Goal: Task Accomplishment & Management: Use online tool/utility

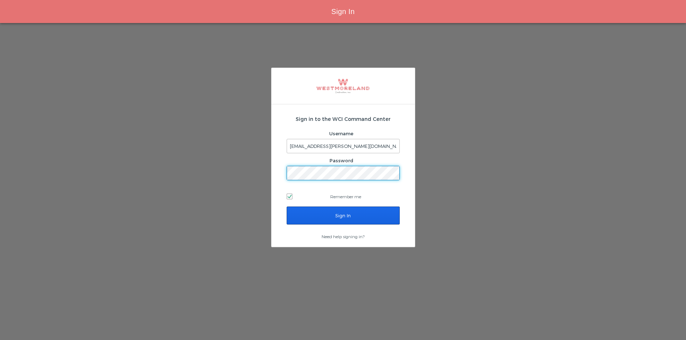
click at [362, 216] on input "Sign In" at bounding box center [343, 216] width 113 height 18
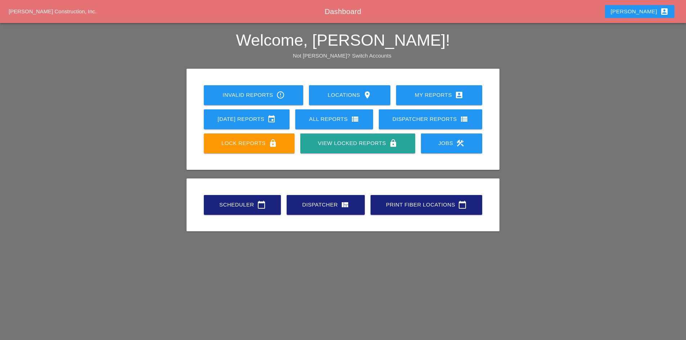
click at [246, 212] on link "Scheduler calendar_today" at bounding box center [242, 205] width 77 height 20
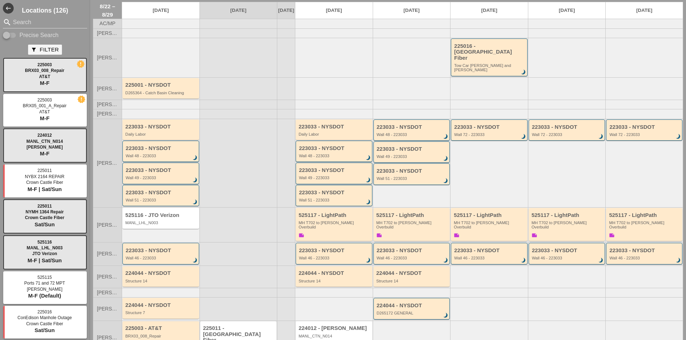
scroll to position [36, 0]
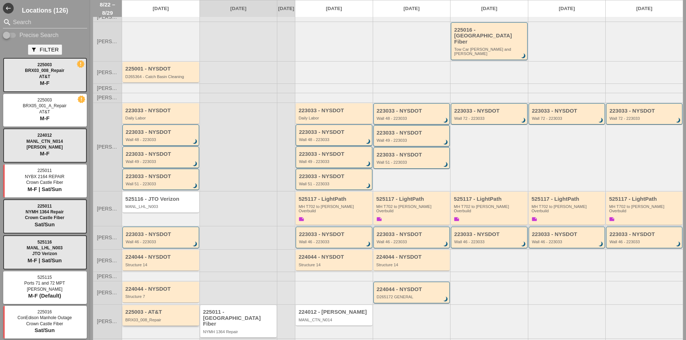
click at [167, 318] on div "BRX03_008_Repair" at bounding box center [161, 320] width 72 height 4
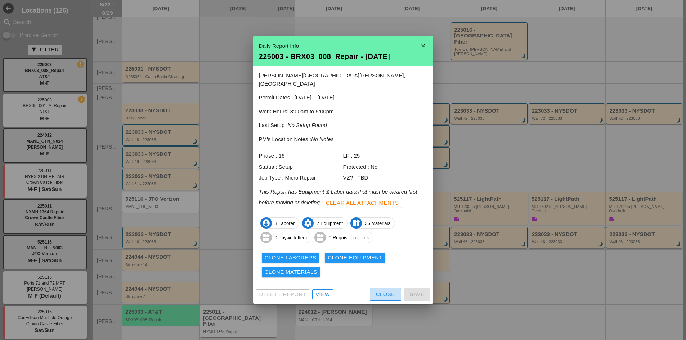
click at [378, 291] on div "Close" at bounding box center [385, 295] width 19 height 8
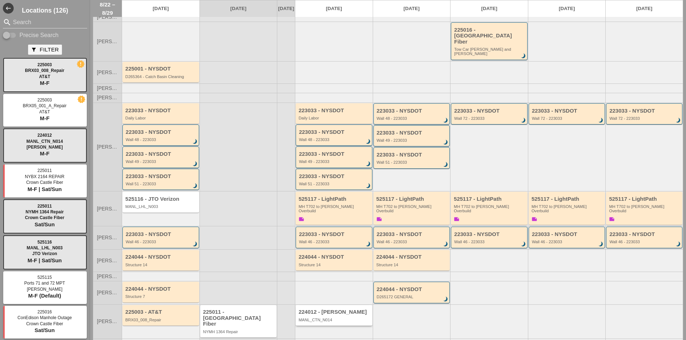
click at [322, 309] on div "224012 - [PERSON_NAME]" at bounding box center [335, 312] width 72 height 6
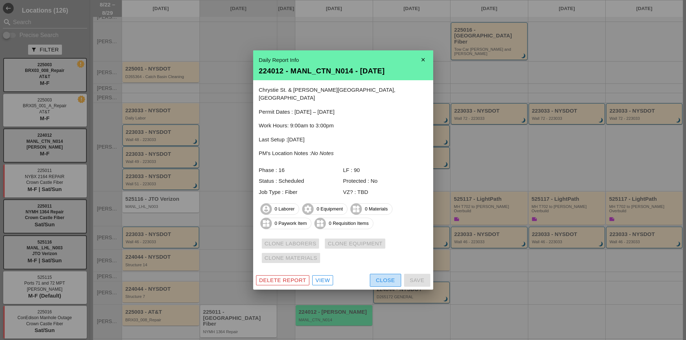
click at [378, 277] on div "Close" at bounding box center [385, 281] width 19 height 8
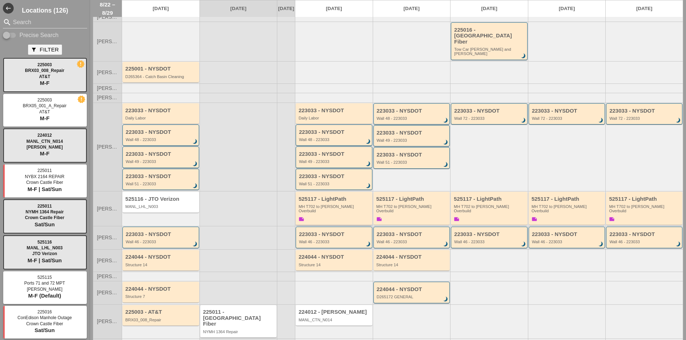
click at [331, 208] on div "525117 - LightPath MH T702 to Boldyn MH Overbuild note" at bounding box center [335, 209] width 72 height 27
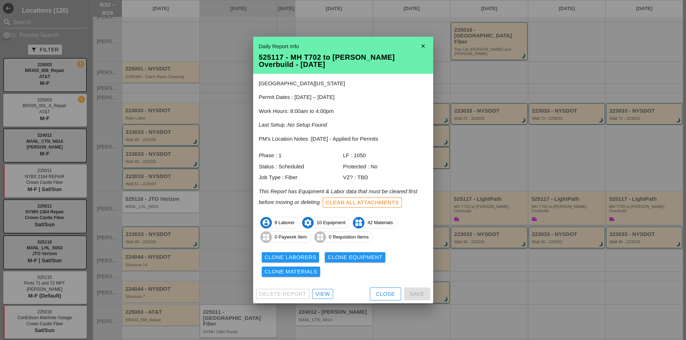
click at [311, 275] on div "Clone Materials" at bounding box center [291, 272] width 53 height 8
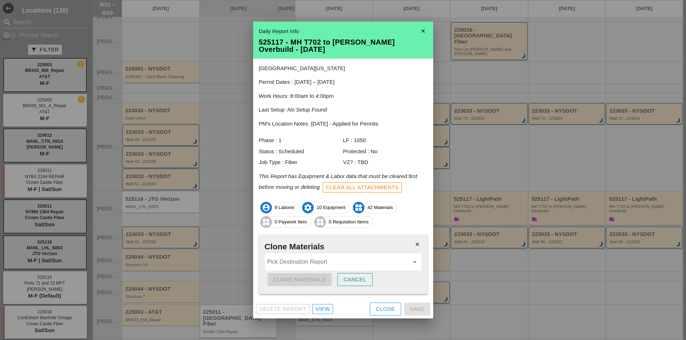
click at [311, 267] on input "Pick Destination Report" at bounding box center [338, 263] width 142 height 12
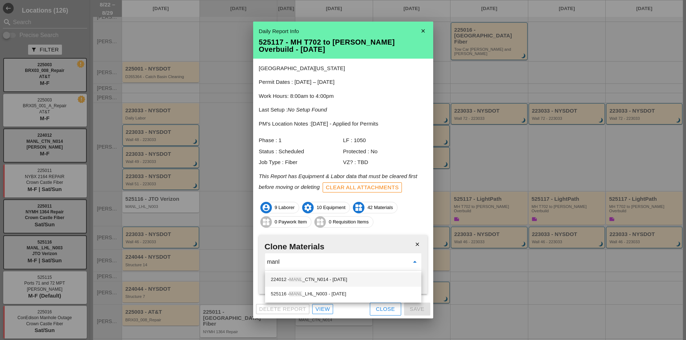
click at [365, 279] on div "224012 - MANL _CTN_N014 - 08/25/2025" at bounding box center [343, 280] width 145 height 9
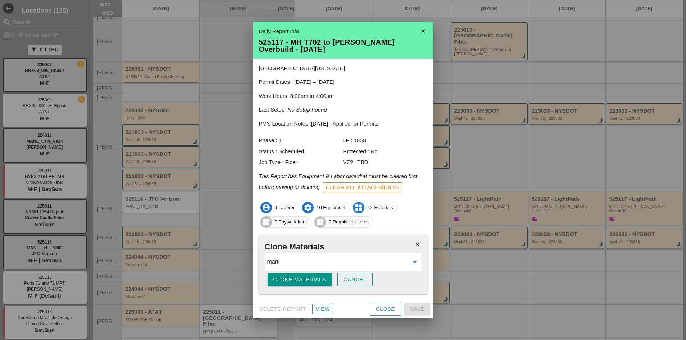
type input "224012 - MANL_CTN_N014 - [DATE]"
click at [314, 280] on div "Clone Materials" at bounding box center [299, 280] width 53 height 8
click at [314, 280] on div "Are you sure?" at bounding box center [296, 280] width 46 height 8
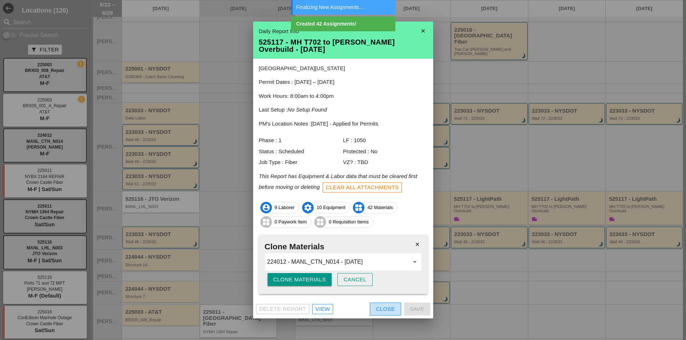
click at [374, 314] on button "Close" at bounding box center [385, 309] width 31 height 13
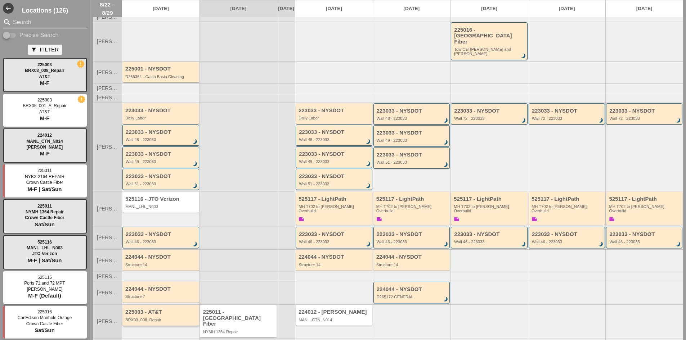
click at [178, 318] on div "BRX03_008_Repair" at bounding box center [161, 320] width 72 height 4
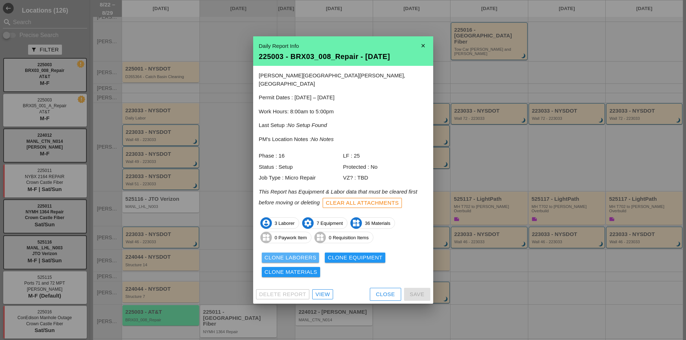
click at [292, 254] on div "Clone Laborers" at bounding box center [291, 258] width 52 height 8
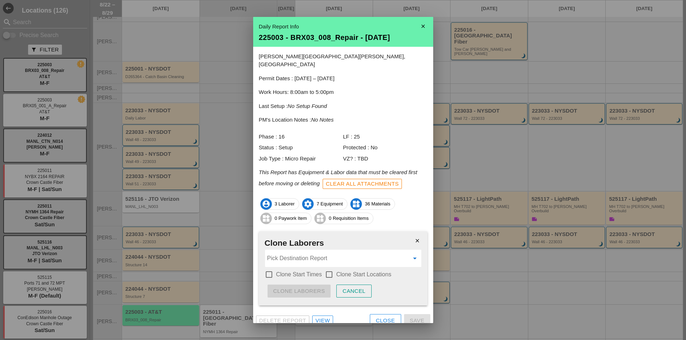
click at [291, 253] on input "Pick Destination Report" at bounding box center [338, 259] width 142 height 12
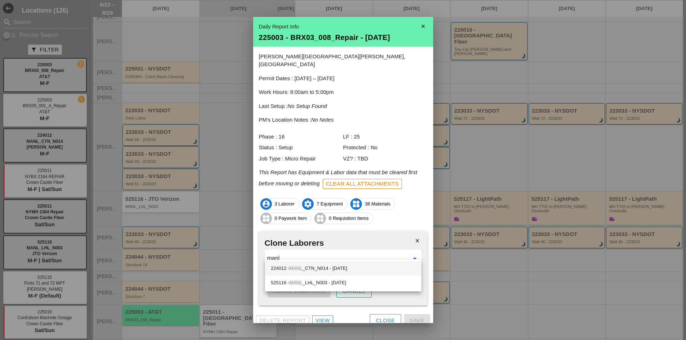
click at [300, 262] on div "224012 - MANL _CTN_N014 - 08/25/2025" at bounding box center [343, 269] width 145 height 14
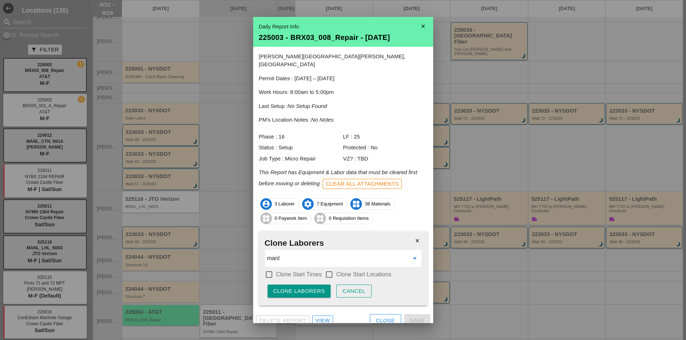
type input "224012 - MANL_CTN_N014 - [DATE]"
click at [298, 271] on label "Clone Start Times" at bounding box center [299, 274] width 46 height 7
click at [348, 271] on label "Clone Start Locations" at bounding box center [364, 274] width 55 height 7
click at [313, 288] on div "Clone Laborers" at bounding box center [299, 292] width 52 height 8
click at [313, 288] on div "Are you sure?" at bounding box center [296, 292] width 46 height 8
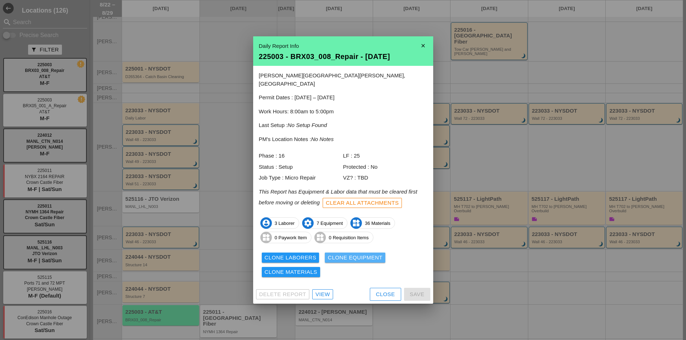
click at [358, 259] on button "Clone Equipment" at bounding box center [355, 258] width 61 height 10
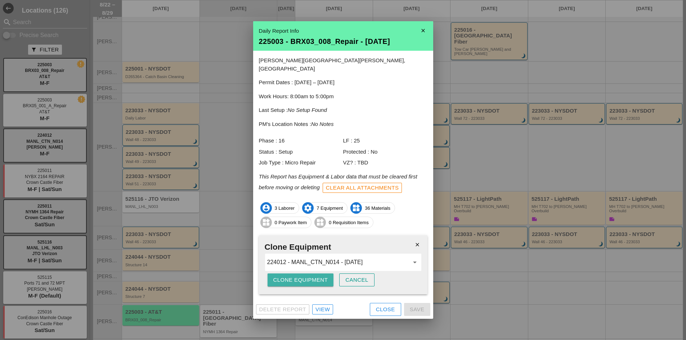
click at [317, 276] on div "Clone Equipment" at bounding box center [300, 280] width 55 height 8
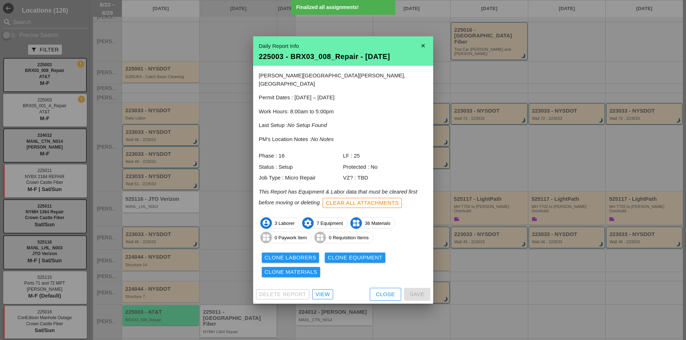
click at [384, 292] on div "Close" at bounding box center [385, 295] width 19 height 8
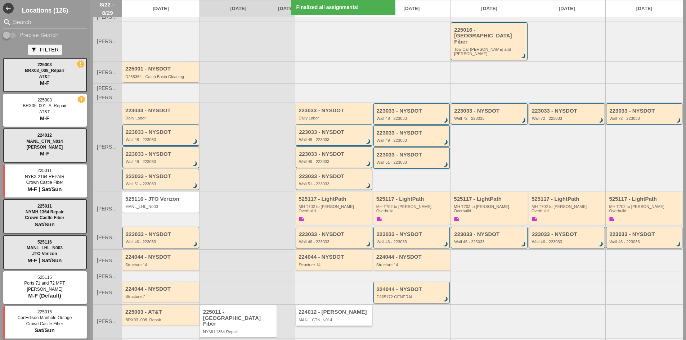
click at [346, 309] on div "224012 - [PERSON_NAME]" at bounding box center [335, 312] width 72 height 6
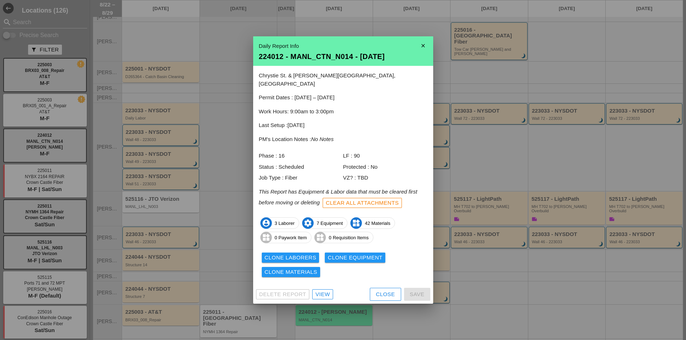
click at [325, 291] on div "View" at bounding box center [323, 295] width 14 height 8
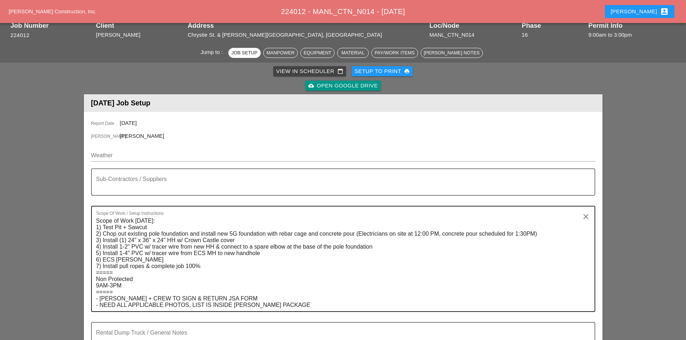
scroll to position [72, 0]
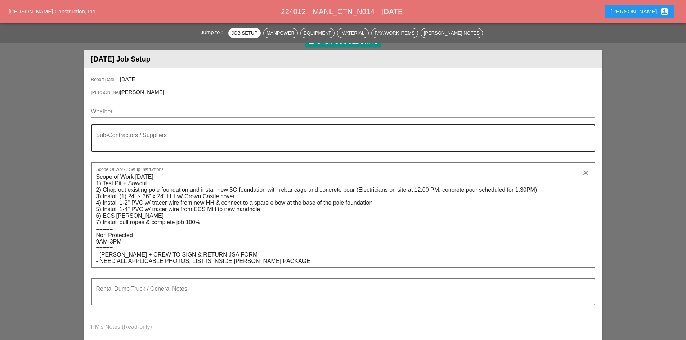
click at [159, 142] on textarea "Sub-Contractors / Suppliers" at bounding box center [340, 142] width 489 height 17
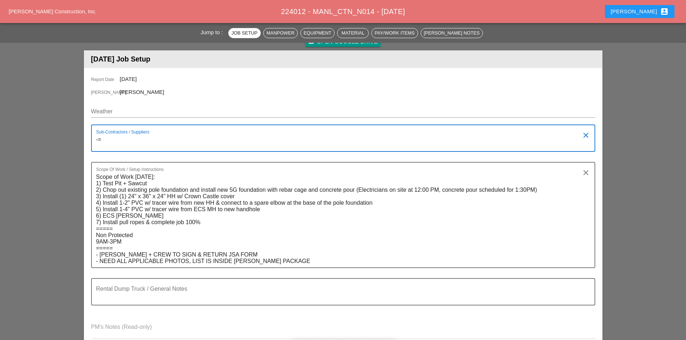
type textarea "-"
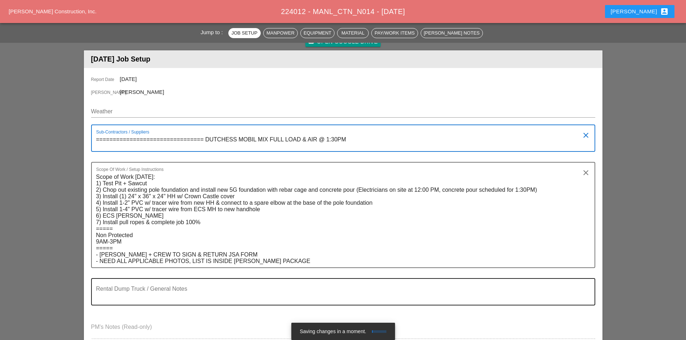
type textarea "================================ DUTCHESS MOBIL MIX FULL LOAD & AIR @ 1:30PM"
click at [175, 282] on div "Rental Dump Truck / General Notes" at bounding box center [340, 292] width 489 height 26
drag, startPoint x: 203, startPoint y: 141, endPoint x: 75, endPoint y: 144, distance: 128.6
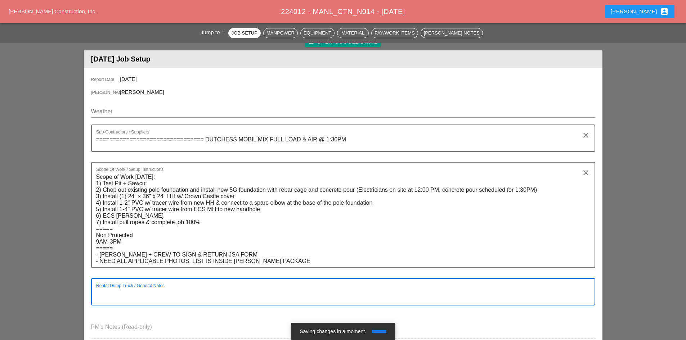
click at [168, 294] on textarea "Rental Dump Truck / General Notes" at bounding box center [340, 296] width 489 height 17
paste textarea "================================"
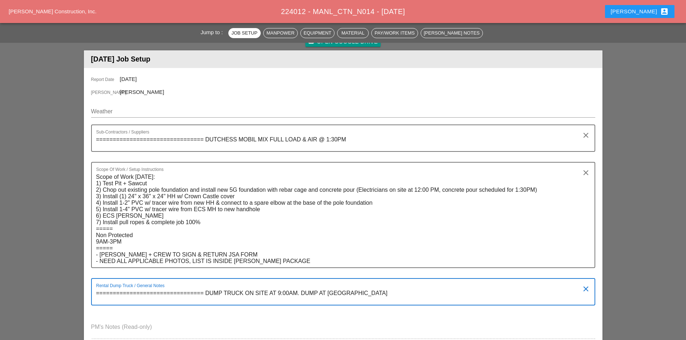
click at [388, 294] on textarea "================================ DUMP TRUCK ON SITE AT 9:00AM. DUMP AT ALLOCCO" at bounding box center [340, 296] width 489 height 17
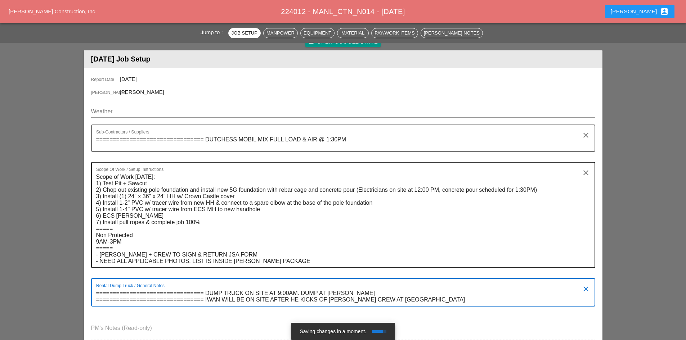
type textarea "================================ DUMP TRUCK ON SITE AT 9:00AM. DUMP AT [PERSON_…"
click at [191, 166] on div "Scope Of Work / Setup Instructions Scope of Work Monday 8/25: 1) Test Pit + Saw…" at bounding box center [340, 215] width 489 height 105
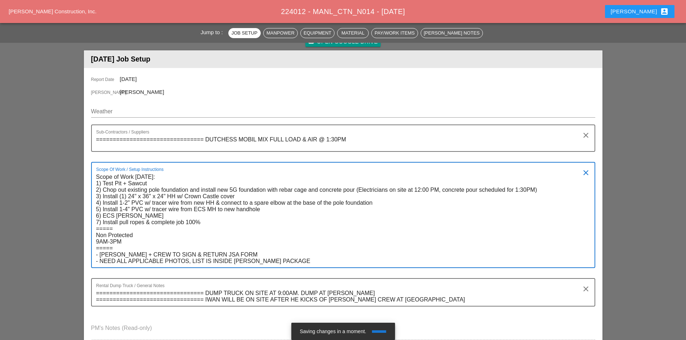
click at [189, 170] on div "Scope Of Work / Setup Instructions Scope of Work Monday 8/25: 1) Test Pit + Saw…" at bounding box center [340, 215] width 489 height 105
click at [177, 177] on textarea "Scope of Work Monday 8/25: 1) Test Pit + Sawcut 2) Chop out existing pole found…" at bounding box center [340, 219] width 489 height 96
click at [96, 177] on textarea "Scope of Work Monday 8/25: 1) Test Pit + Sawcut 2) Chop out existing pole found…" at bounding box center [340, 219] width 489 height 96
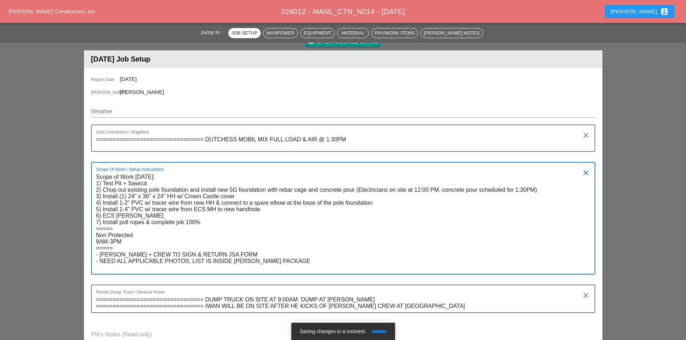
click at [101, 178] on textarea "Scope of Work Monday 8/25: 1) Test Pit + Sawcut 2) Chop out existing pole found…" at bounding box center [340, 222] width 489 height 103
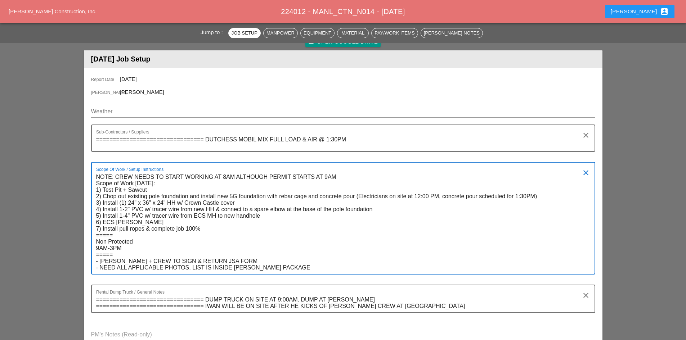
click at [205, 229] on textarea "NOTE: CREW NEEDS TO START WORKING AT 8AM ALTHOUGH PERMIT STARTS AT 9AM Scope of…" at bounding box center [340, 222] width 489 height 103
drag, startPoint x: 341, startPoint y: 177, endPoint x: 77, endPoint y: 176, distance: 263.7
click at [352, 175] on textarea "NOTE: CREW NEEDS TO START WORKING AT 8AM ALTHOUGH PERMIT STARTS AT 9AM Scope of…" at bounding box center [340, 222] width 489 height 103
click at [116, 177] on textarea "NOTE: CREW NEEDS TO START WORKING AT 8AM ALTHOUGH PERMIT STARTS AT 9AM Scope of…" at bounding box center [340, 222] width 489 height 103
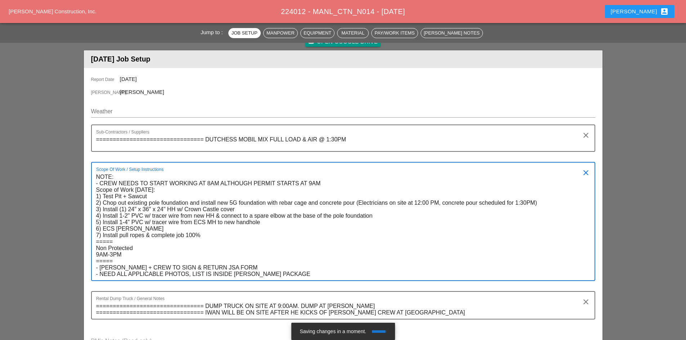
click at [327, 183] on textarea "NOTE: - CREW NEEDS TO START WORKING AT 8AM ALTHOUGH PERMIT STARTS AT 9AM Scope …" at bounding box center [340, 225] width 489 height 109
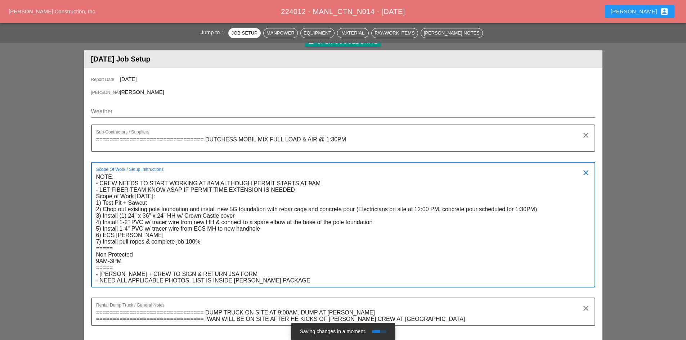
click at [111, 190] on textarea "NOTE: - CREW NEEDS TO START WORKING AT 8AM ALTHOUGH PERMIT STARTS AT 9AM - LET …" at bounding box center [340, 229] width 489 height 116
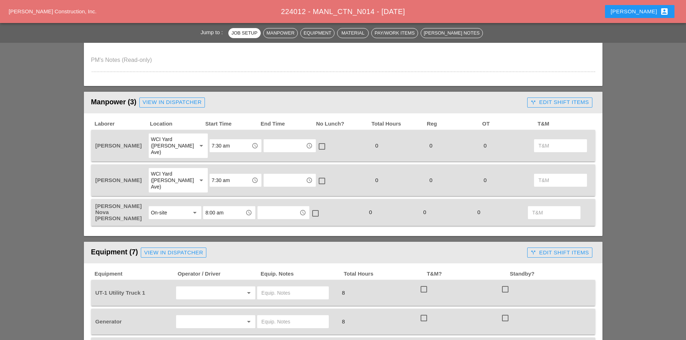
scroll to position [360, 0]
type textarea "NOTE: - CREW NEEDS TO START WORKING AT 8AM ALTHOUGH PERMIT STARTS AT 9AM - LET …"
click at [174, 102] on div "View in Dispatcher" at bounding box center [172, 102] width 59 height 8
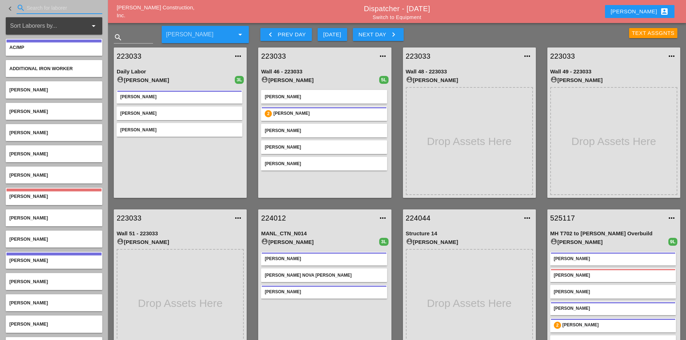
click at [44, 9] on input "Search for laborer" at bounding box center [60, 8] width 66 height 12
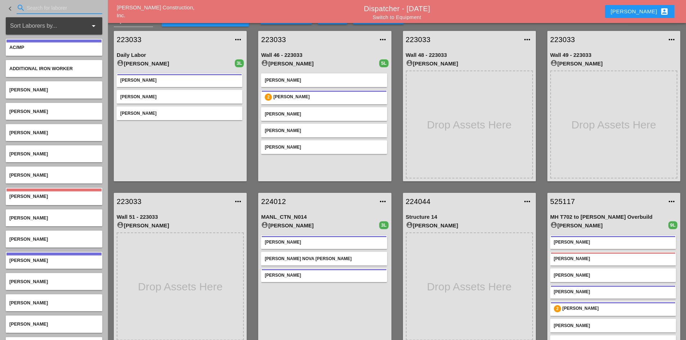
scroll to position [26, 0]
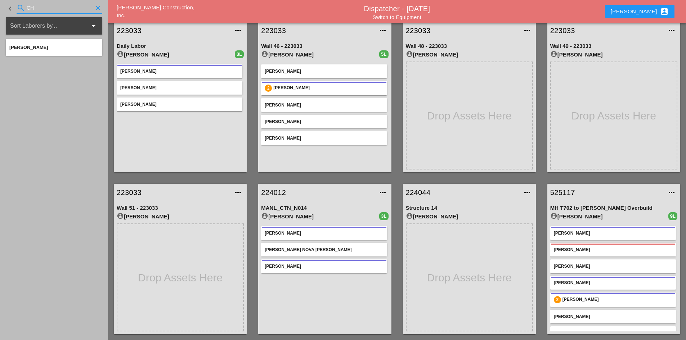
type input "C"
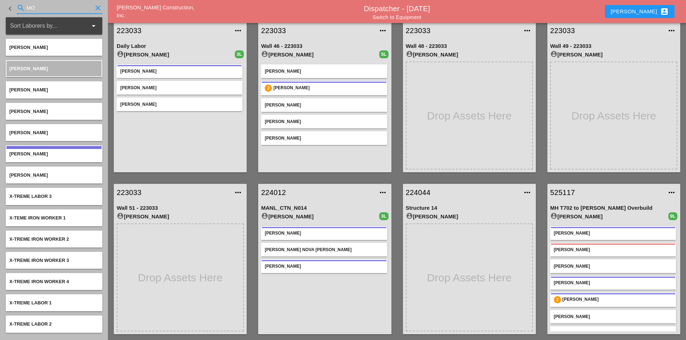
type input "M"
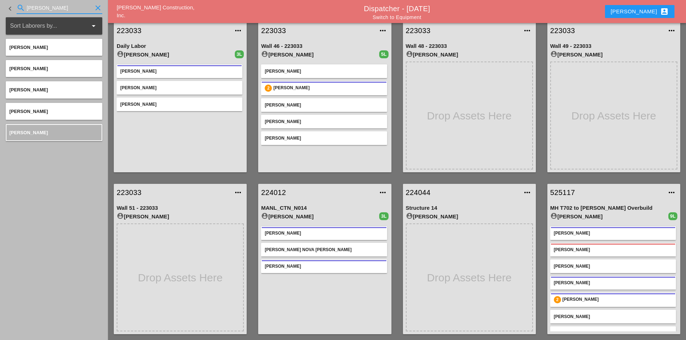
drag, startPoint x: 48, startPoint y: 10, endPoint x: -1, endPoint y: 15, distance: 49.5
click at [0, 15] on html "Select All Select Default Crew Remove All More Location Details... Select All S…" at bounding box center [343, 185] width 686 height 423
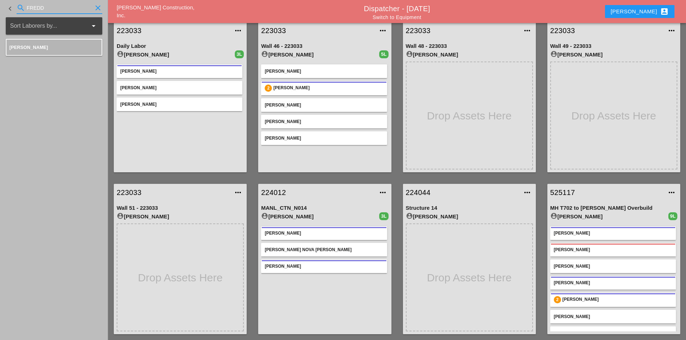
type input "FREDD"
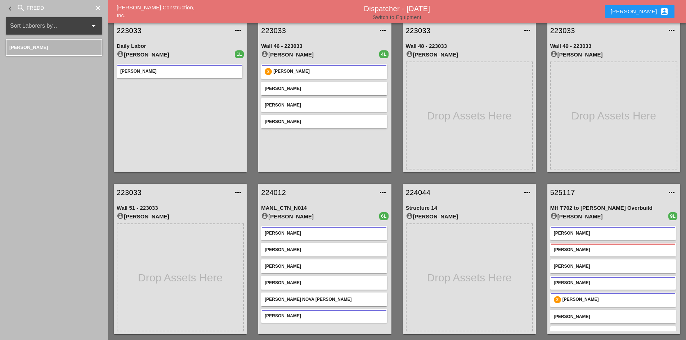
click at [394, 19] on link "Switch to Equipment" at bounding box center [397, 17] width 49 height 6
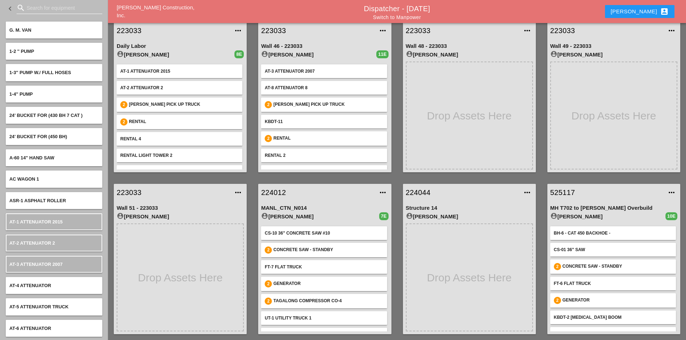
click at [67, 9] on input "Search for equipment" at bounding box center [60, 8] width 66 height 12
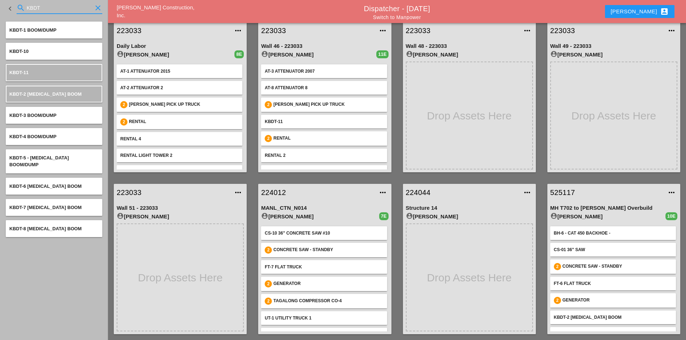
type input "KBDT"
drag, startPoint x: 54, startPoint y: 8, endPoint x: -12, endPoint y: 8, distance: 65.6
click at [0, 8] on html "Select All Select Default Crew Remove All More Location Details... Select All S…" at bounding box center [343, 185] width 686 height 423
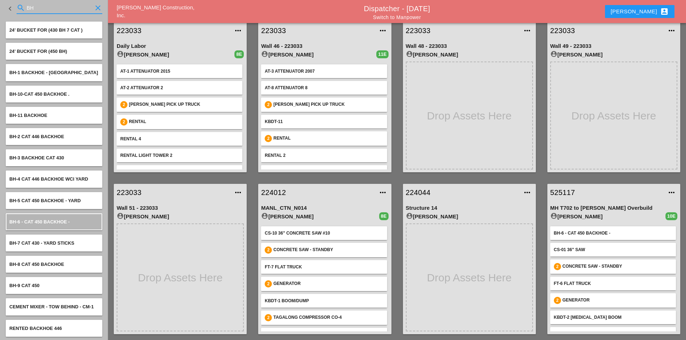
type input "BH"
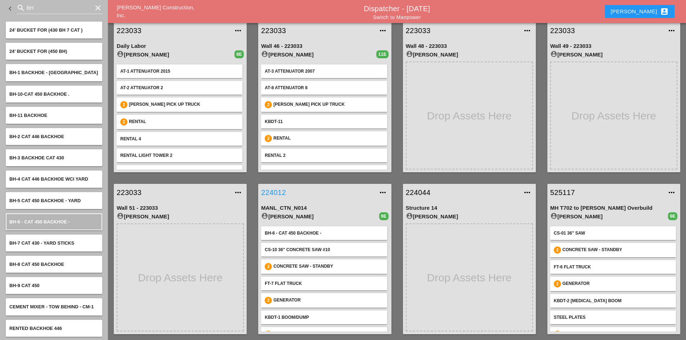
click at [273, 195] on link "224012" at bounding box center [317, 192] width 113 height 11
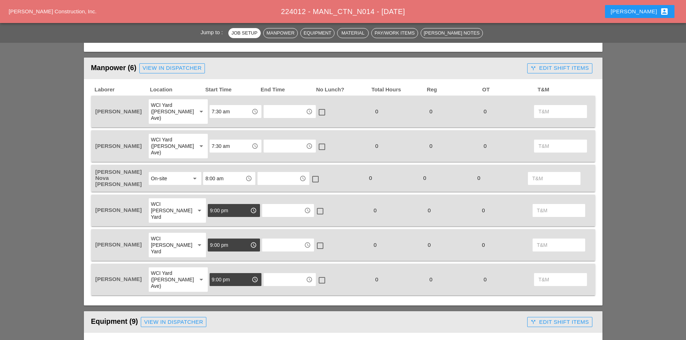
scroll to position [396, 0]
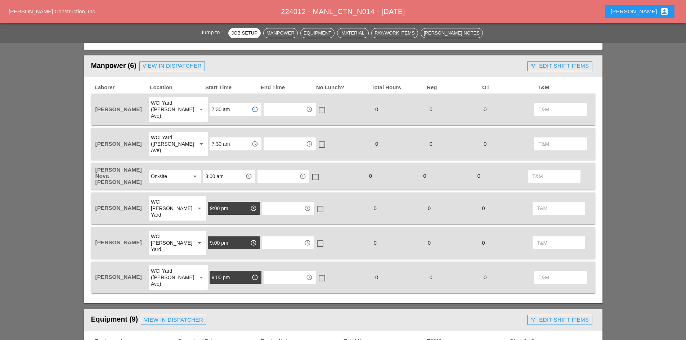
click at [221, 107] on input "7:30 am" at bounding box center [230, 110] width 37 height 12
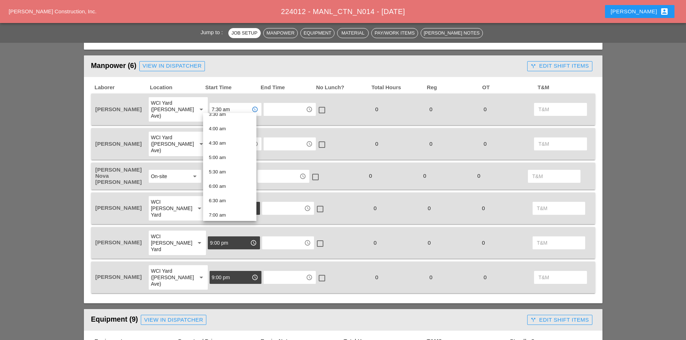
scroll to position [144, 0]
click at [219, 153] on div "6:00 am" at bounding box center [230, 150] width 42 height 9
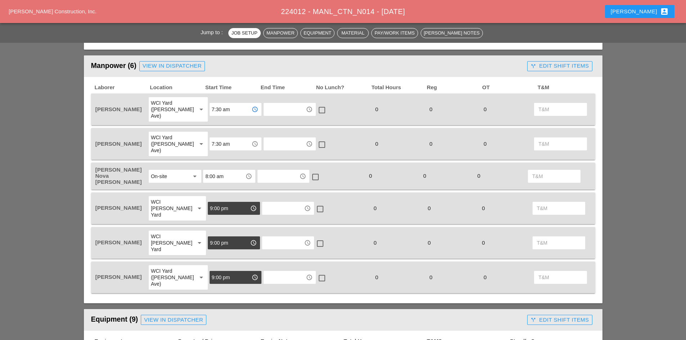
click at [220, 138] on input "7:30 am" at bounding box center [230, 144] width 37 height 12
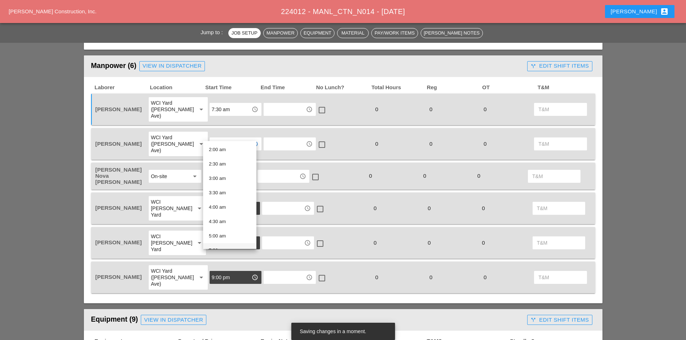
scroll to position [108, 0]
click at [231, 211] on div "6:00 am" at bounding box center [230, 214] width 42 height 9
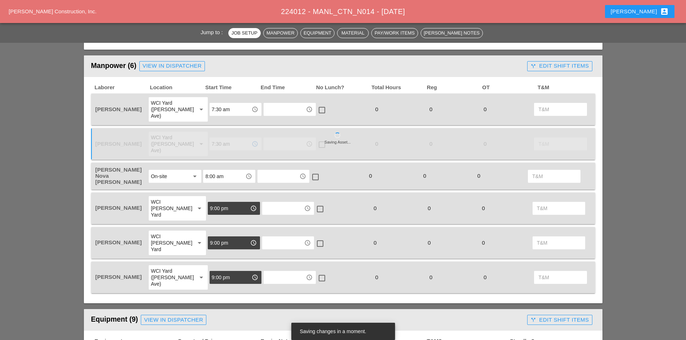
click at [178, 199] on div "WCI [PERSON_NAME] Yard" at bounding box center [170, 208] width 39 height 19
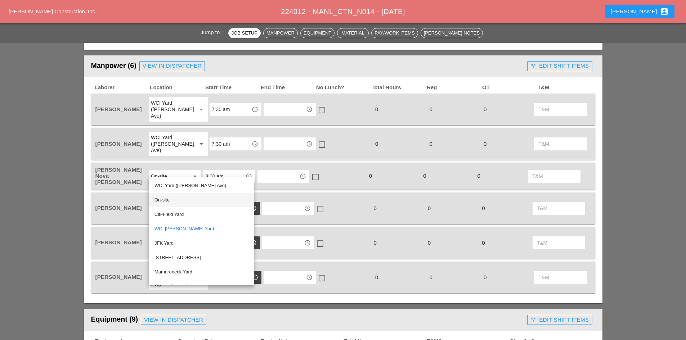
click at [169, 198] on div "On-site" at bounding box center [202, 200] width 94 height 9
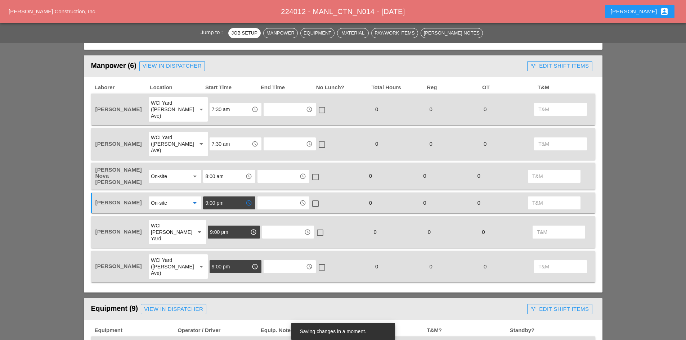
click at [239, 197] on input "9:00 pm" at bounding box center [223, 203] width 37 height 12
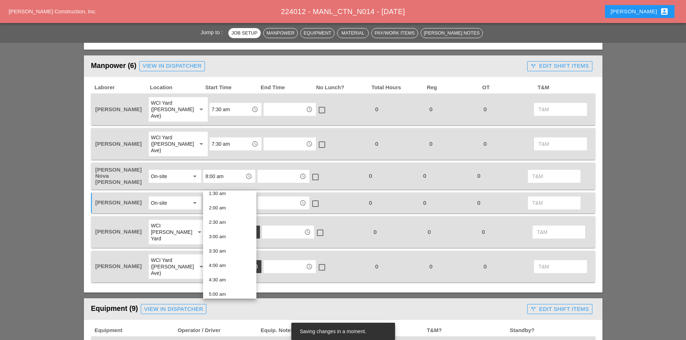
scroll to position [180, 0]
click at [228, 252] on div "8:00 am" at bounding box center [230, 250] width 42 height 9
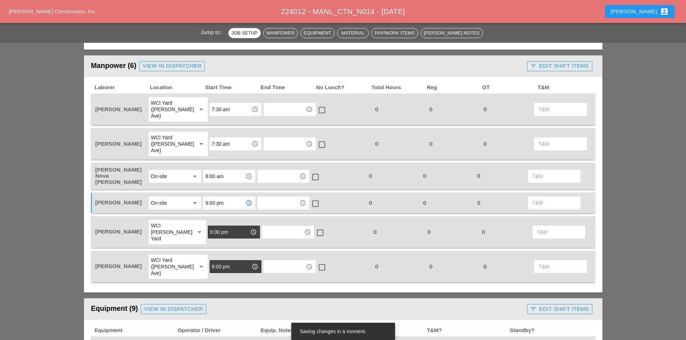
click at [175, 220] on div "WCI [PERSON_NAME] Yard" at bounding box center [172, 232] width 43 height 24
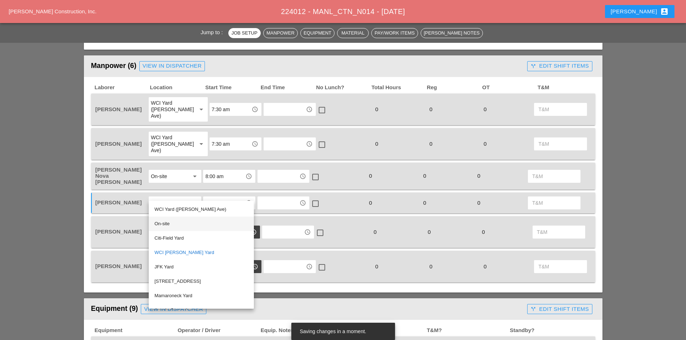
click at [164, 227] on div "On-site" at bounding box center [202, 224] width 94 height 9
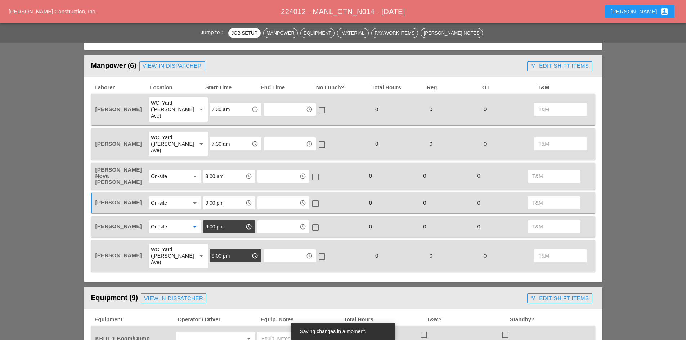
click at [233, 221] on input "9:00 pm" at bounding box center [223, 227] width 37 height 12
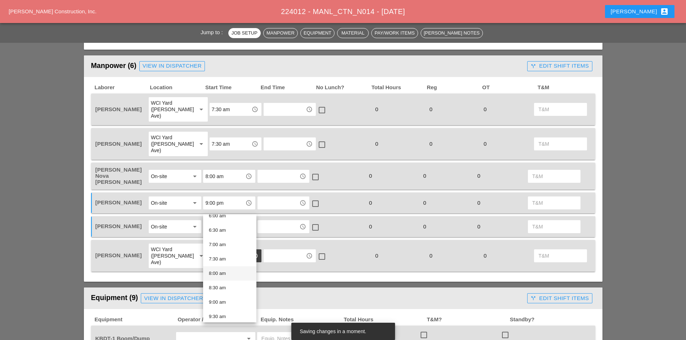
click at [228, 278] on div "8:00 am" at bounding box center [230, 273] width 42 height 9
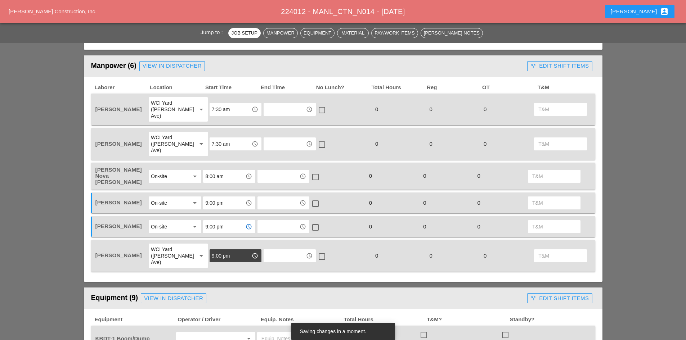
click at [179, 246] on div "WCI Yard ([PERSON_NAME] Ave)" at bounding box center [171, 255] width 40 height 19
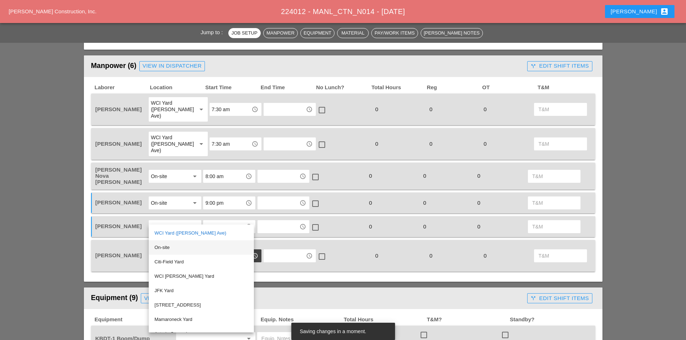
click at [175, 247] on div "On-site" at bounding box center [202, 248] width 94 height 9
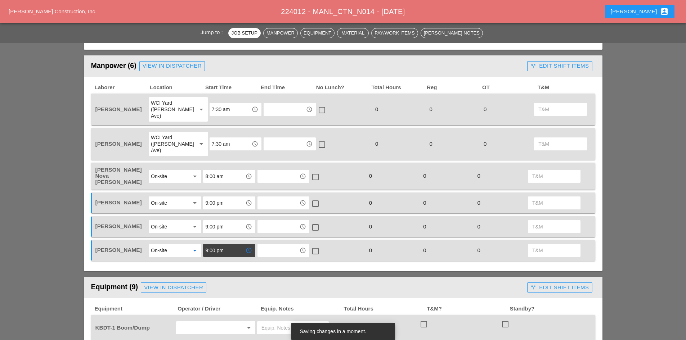
click at [229, 245] on input "9:00 pm" at bounding box center [223, 251] width 37 height 12
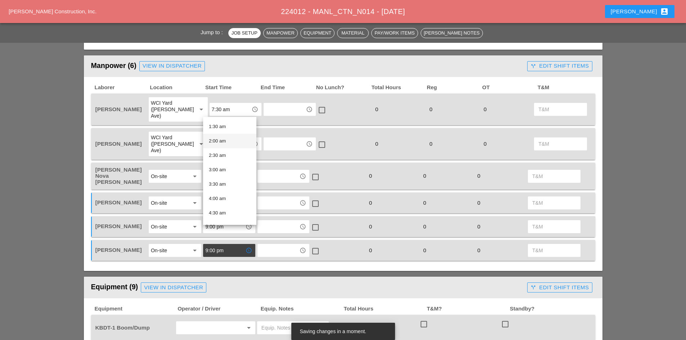
scroll to position [144, 0]
click at [224, 209] on div "8:00 am" at bounding box center [230, 212] width 42 height 9
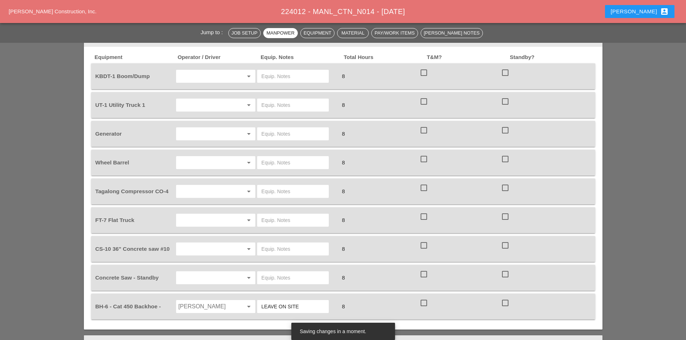
scroll to position [649, 0]
click at [192, 99] on input "text" at bounding box center [205, 105] width 55 height 12
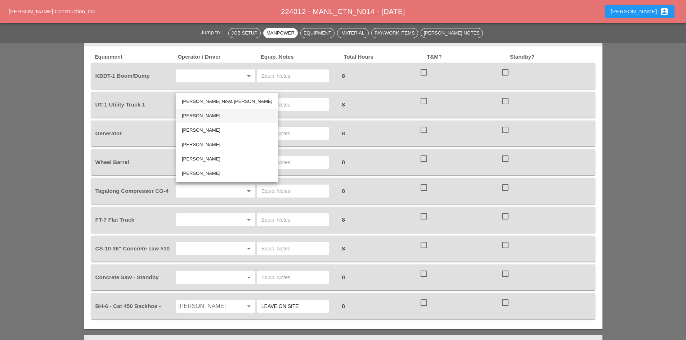
click at [208, 115] on div "[PERSON_NAME]" at bounding box center [227, 116] width 90 height 9
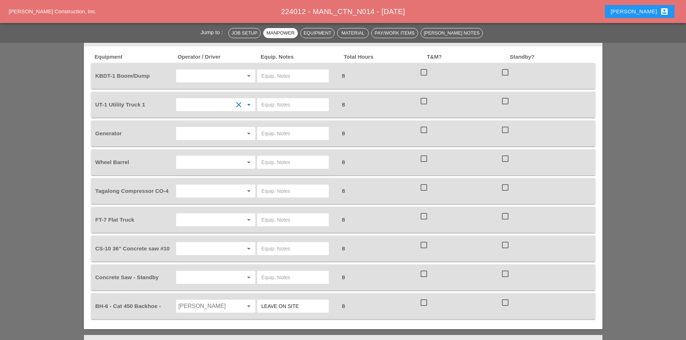
click at [286, 99] on input "text" at bounding box center [293, 105] width 63 height 12
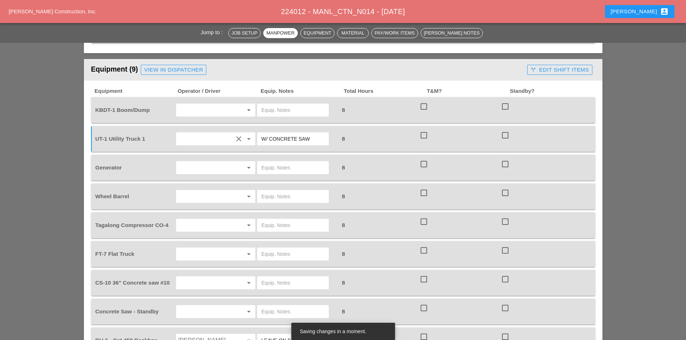
scroll to position [612, 0]
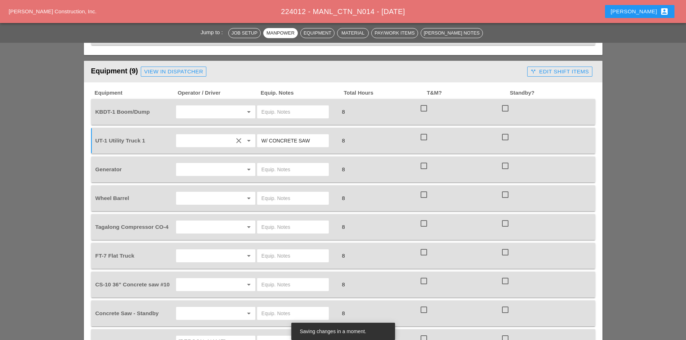
type input "W/ CONCRETE SAW"
click at [214, 160] on div "arrow_drop_down" at bounding box center [215, 170] width 81 height 20
click at [210, 164] on input "text" at bounding box center [205, 170] width 55 height 12
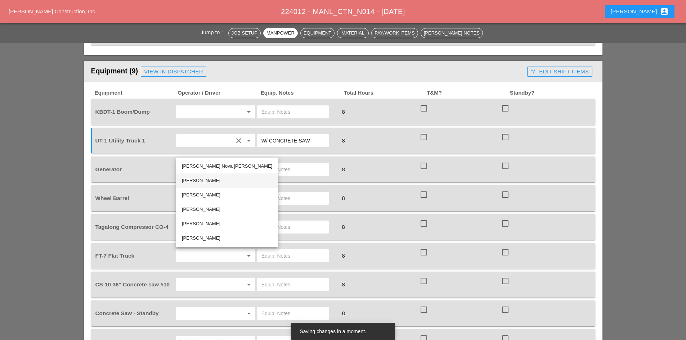
click at [210, 182] on div "[PERSON_NAME]" at bounding box center [227, 181] width 90 height 9
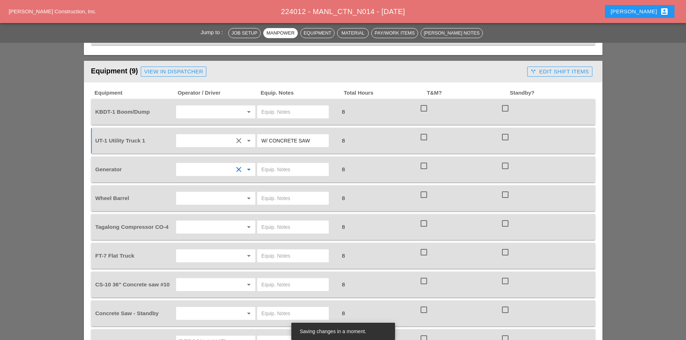
click at [294, 164] on input "text" at bounding box center [293, 170] width 63 height 12
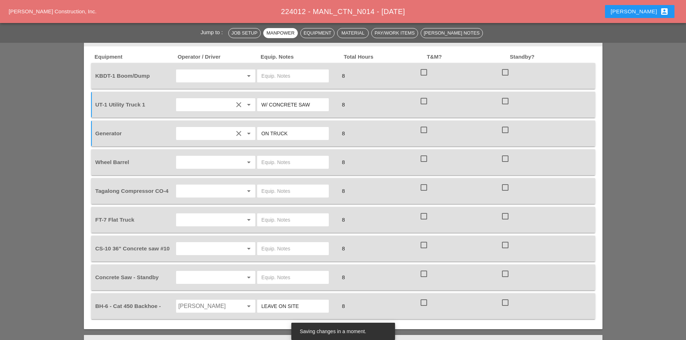
type input "ON TRUCK"
click at [218, 157] on input "text" at bounding box center [205, 163] width 55 height 12
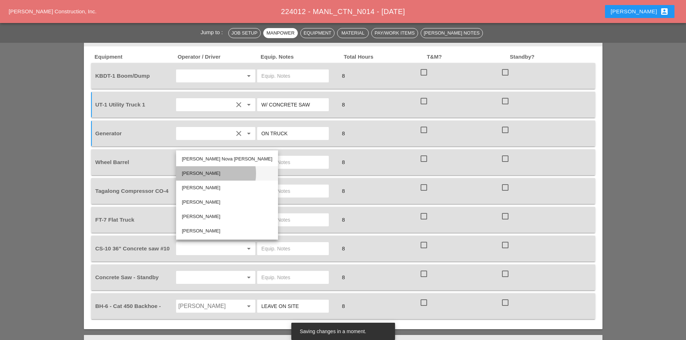
click at [204, 174] on div "[PERSON_NAME]" at bounding box center [227, 173] width 90 height 9
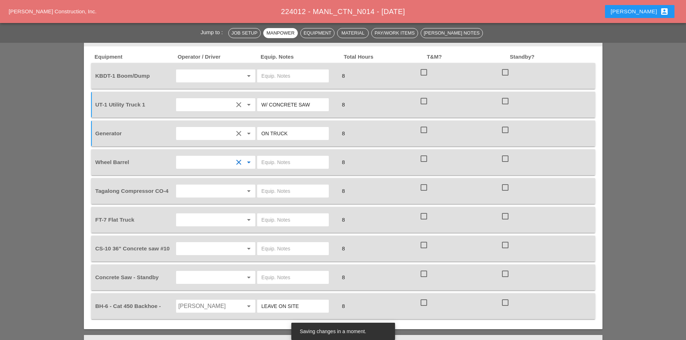
click at [278, 157] on input "text" at bounding box center [293, 163] width 63 height 12
type input "ON TRUCK"
click at [215, 186] on input "text" at bounding box center [205, 192] width 55 height 12
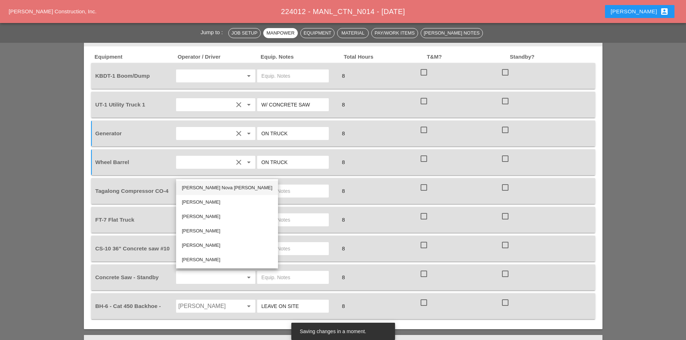
click at [209, 193] on div "[PERSON_NAME] Nova [PERSON_NAME]" at bounding box center [227, 188] width 90 height 14
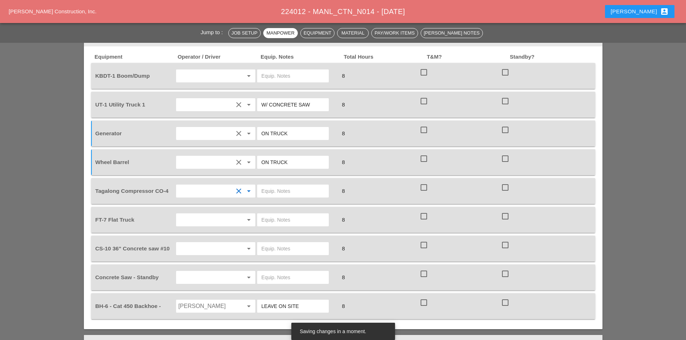
click at [217, 181] on div "clear arrow_drop_down" at bounding box center [215, 191] width 81 height 20
click at [217, 186] on input "text" at bounding box center [205, 192] width 55 height 12
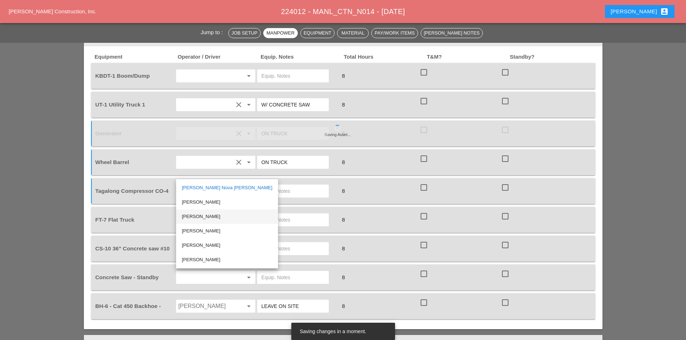
drag, startPoint x: 207, startPoint y: 216, endPoint x: 264, endPoint y: 181, distance: 67.3
click at [207, 216] on div "[PERSON_NAME]" at bounding box center [227, 217] width 90 height 9
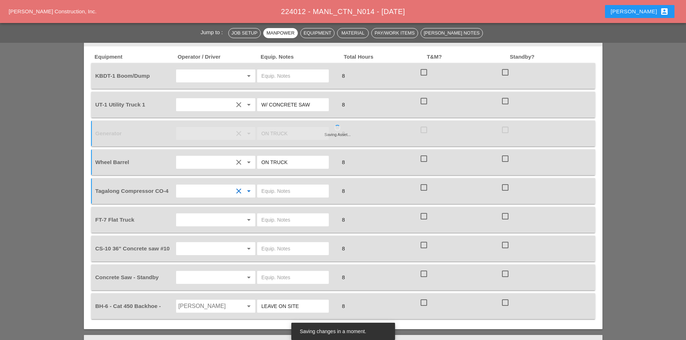
click at [268, 186] on input "text" at bounding box center [293, 192] width 63 height 12
click at [266, 186] on input "SR" at bounding box center [293, 192] width 63 height 12
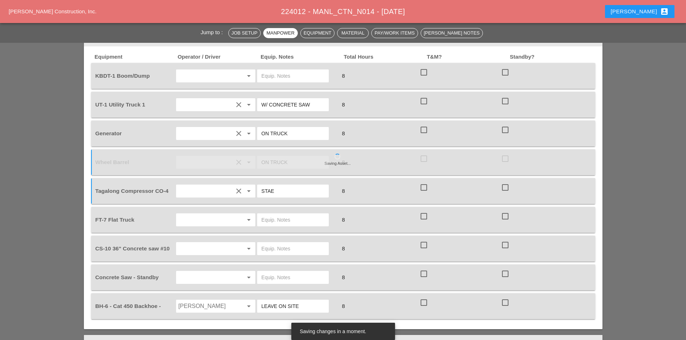
drag, startPoint x: 270, startPoint y: 173, endPoint x: 246, endPoint y: 173, distance: 24.1
click at [246, 181] on div "Tagalong Compressor CO-4 clear arrow_drop_down STAE 8 check_box_outline_blank c…" at bounding box center [338, 191] width 488 height 20
type input "START"
click at [228, 214] on input "text" at bounding box center [205, 220] width 55 height 12
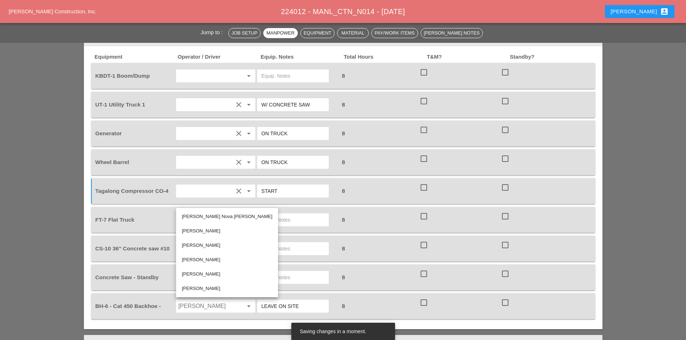
click at [208, 244] on div "[PERSON_NAME]" at bounding box center [227, 245] width 90 height 9
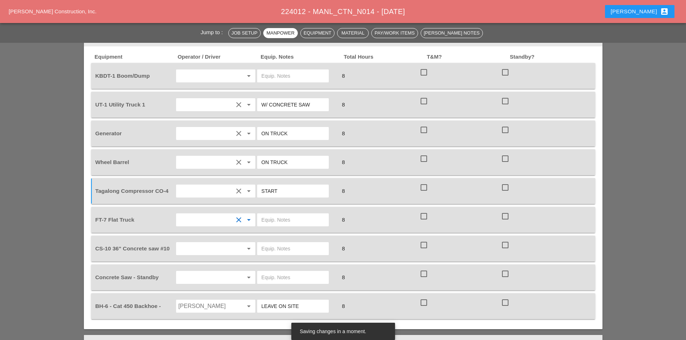
click at [280, 210] on div at bounding box center [297, 220] width 81 height 20
click at [281, 214] on input "text" at bounding box center [293, 220] width 63 height 12
type input "W/ MATERIALS"
click at [224, 243] on input "text" at bounding box center [205, 249] width 55 height 12
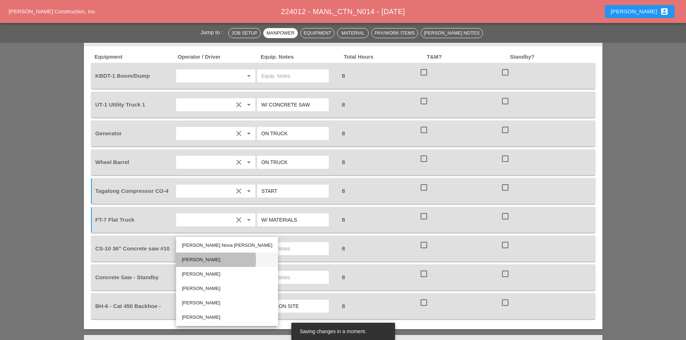
click at [210, 259] on div "[PERSON_NAME]" at bounding box center [227, 260] width 90 height 9
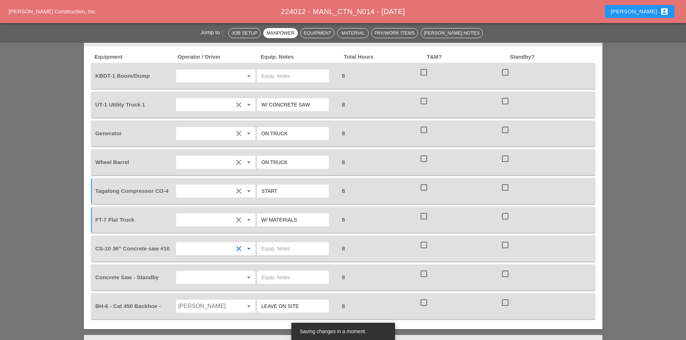
click at [281, 243] on input "text" at bounding box center [293, 249] width 63 height 12
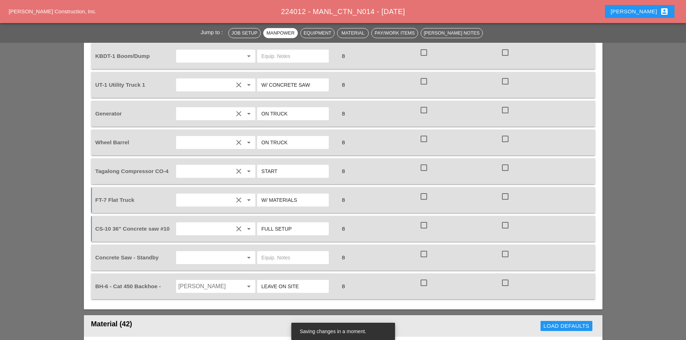
scroll to position [685, 0]
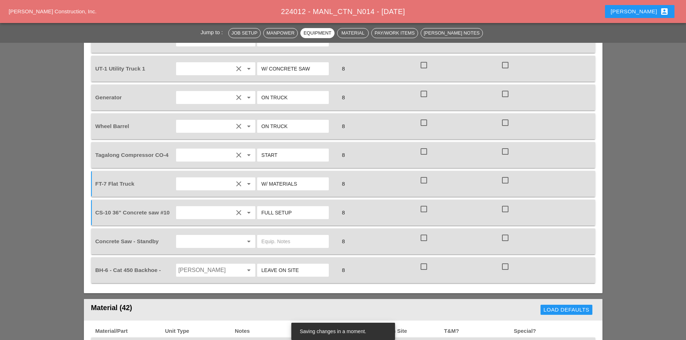
type input "FULL SETUP"
click at [210, 236] on input "text" at bounding box center [205, 242] width 55 height 12
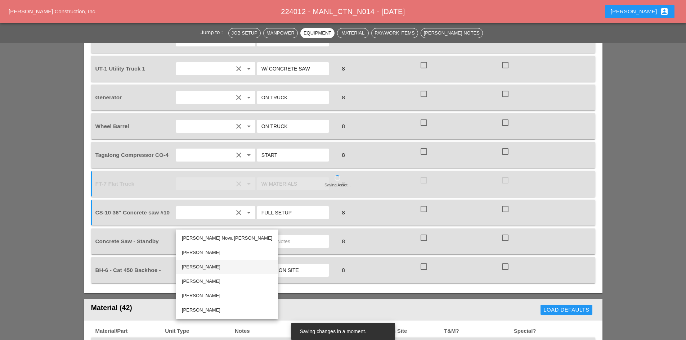
click at [214, 263] on div "[PERSON_NAME]" at bounding box center [227, 267] width 90 height 9
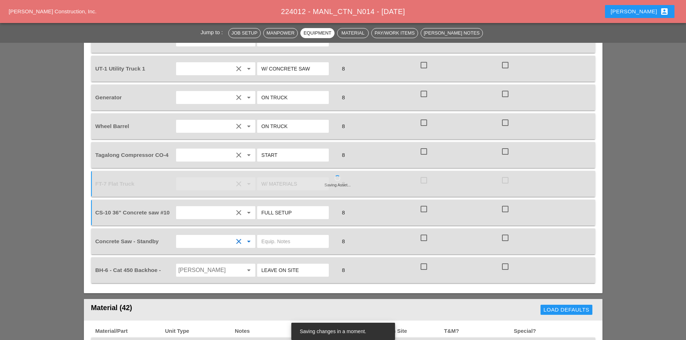
click at [273, 236] on input "text" at bounding box center [293, 242] width 63 height 12
type input "FULL SETUP"
drag, startPoint x: 311, startPoint y: 251, endPoint x: 232, endPoint y: 251, distance: 79.3
click at [232, 260] on div "BH-6 - Cat 450 Backhoe - Sal Barbieri arrow_drop_down LEAVE ON SITE 8 check_box…" at bounding box center [338, 270] width 488 height 20
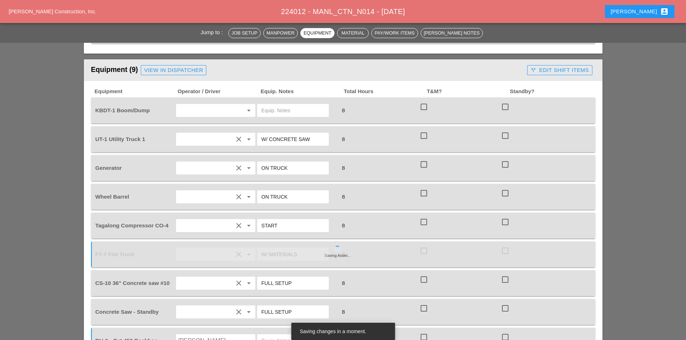
scroll to position [612, 0]
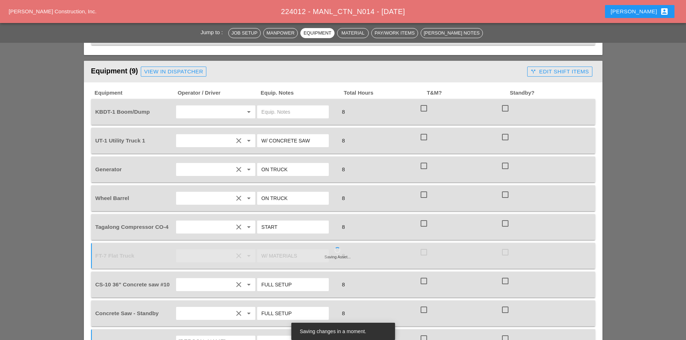
click at [280, 106] on input "text" at bounding box center [293, 112] width 63 height 12
drag, startPoint x: 280, startPoint y: 98, endPoint x: 231, endPoint y: 94, distance: 49.6
click at [231, 102] on div "KBDT-1 Boom/Dump arrow_drop_down W/ 4 MED PLATES & 2 BAGS COLD PATCH 8 check_bo…" at bounding box center [338, 112] width 488 height 20
click at [304, 106] on input "W/ 4 MED PLATES & 2 BAGS COLD PATCH" at bounding box center [293, 112] width 63 height 12
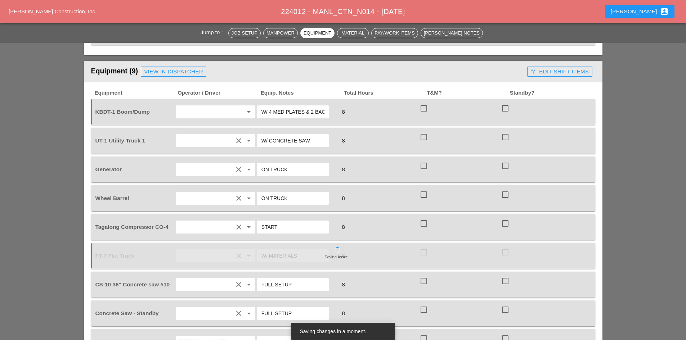
type input "W/ 4 MED PLATES & 2 BAGS COLD PATCH"
click at [355, 102] on div "8" at bounding box center [378, 112] width 81 height 20
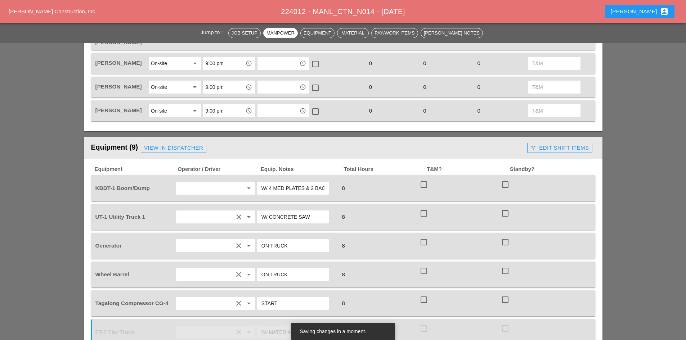
scroll to position [540, 0]
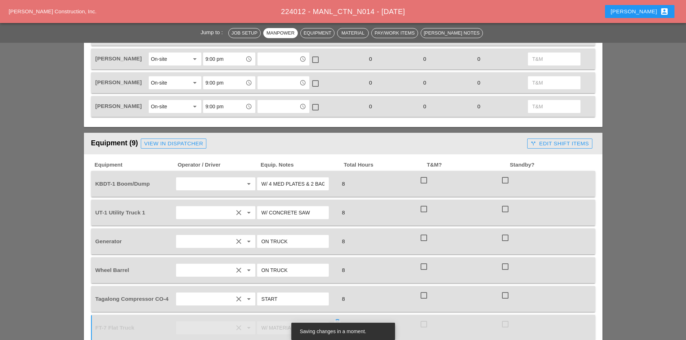
click at [184, 137] on div "Equipment (9) View in Dispatcher" at bounding box center [308, 144] width 434 height 14
click at [183, 140] on div "View in Dispatcher" at bounding box center [173, 144] width 59 height 8
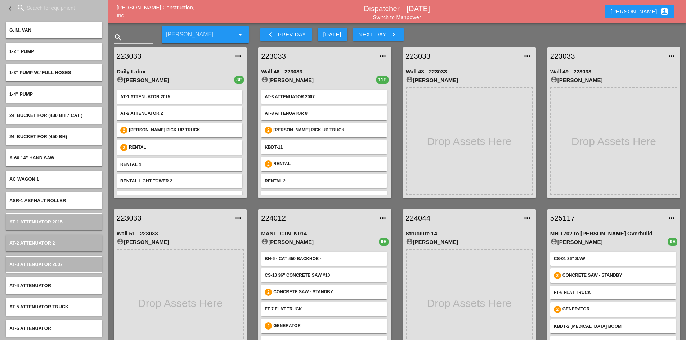
click at [50, 0] on div "search" at bounding box center [60, 9] width 86 height 23
click at [49, 8] on input "Search for equipment" at bounding box center [60, 8] width 66 height 12
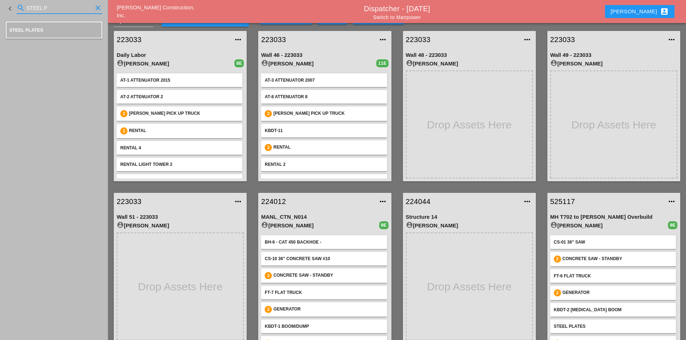
scroll to position [26, 0]
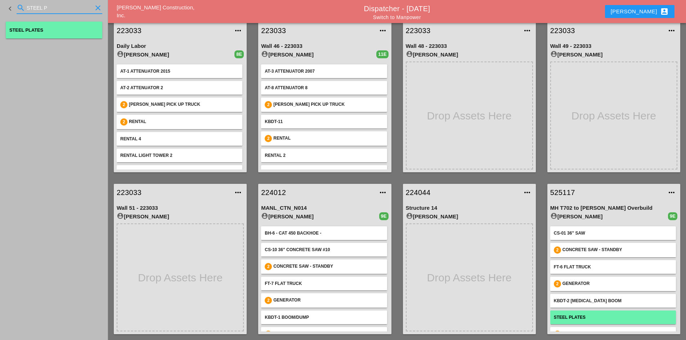
type input "STEEL P"
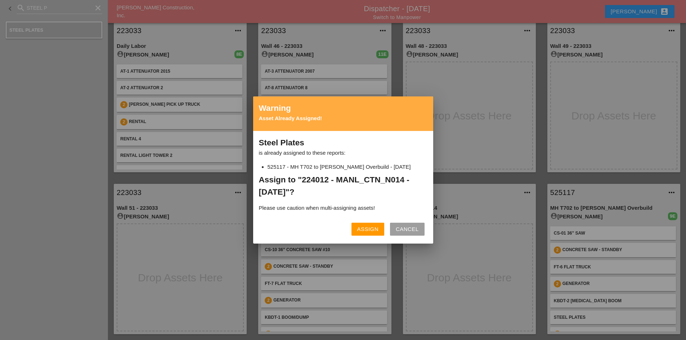
click at [365, 230] on div "Assign" at bounding box center [367, 230] width 21 height 8
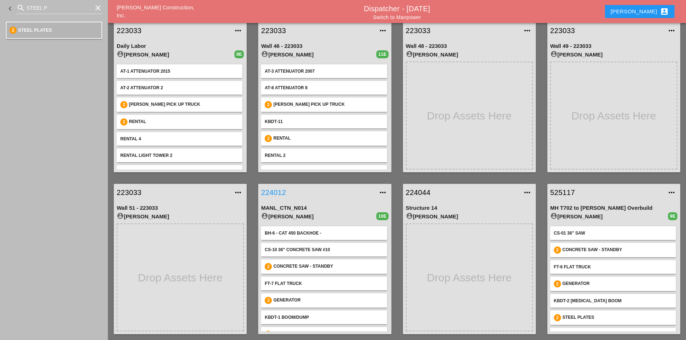
click at [280, 193] on link "224012" at bounding box center [317, 192] width 113 height 11
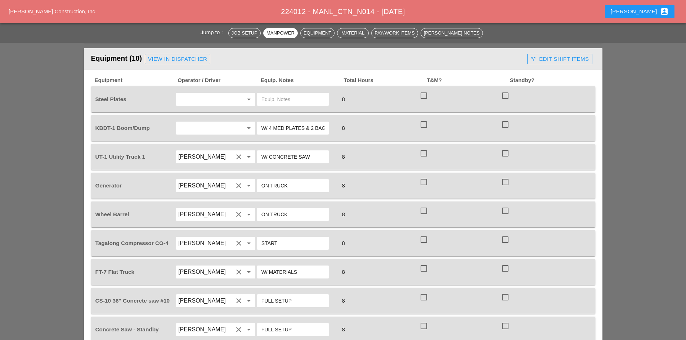
scroll to position [612, 0]
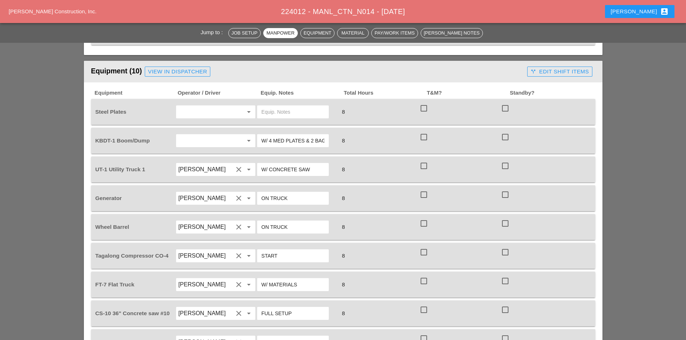
click at [202, 105] on div "arrow_drop_down" at bounding box center [216, 112] width 80 height 14
click at [284, 106] on input "text" at bounding box center [293, 112] width 63 height 12
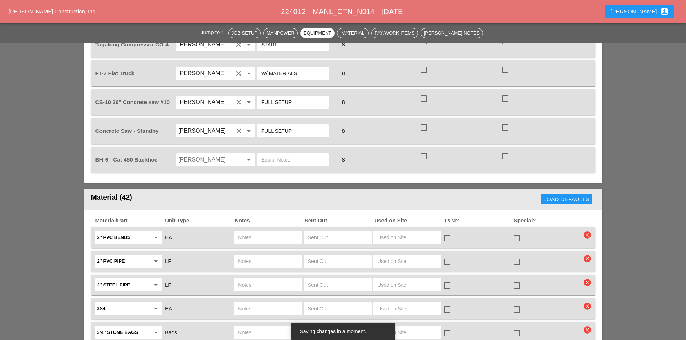
scroll to position [829, 0]
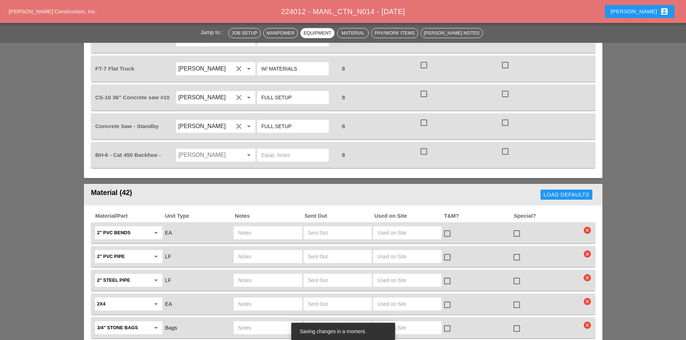
type input "ON KBDT"
click at [234, 151] on div at bounding box center [238, 155] width 10 height 9
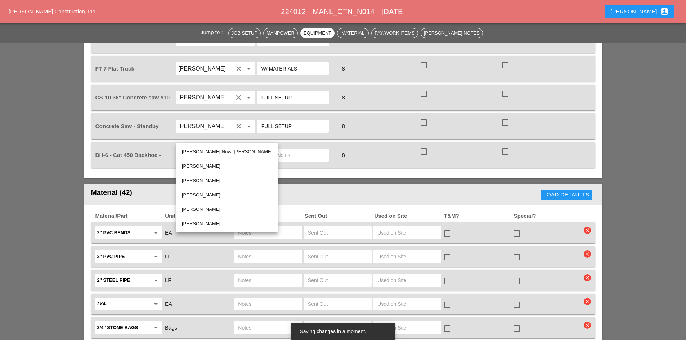
click at [234, 151] on div at bounding box center [238, 155] width 10 height 9
click at [272, 184] on header "Material (42) Load Defaults" at bounding box center [343, 195] width 519 height 22
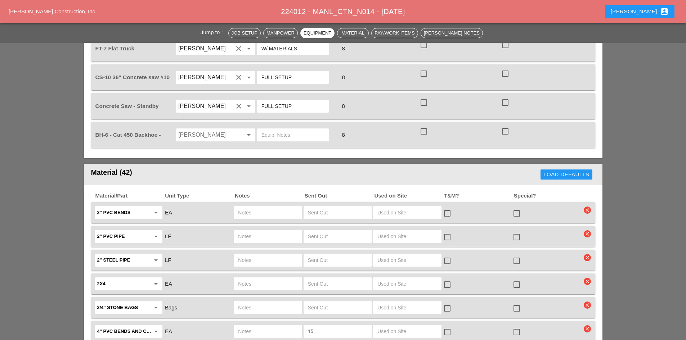
scroll to position [901, 0]
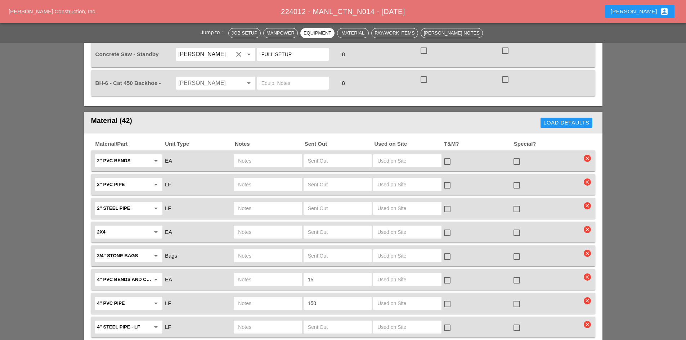
click at [315, 155] on input "text" at bounding box center [337, 161] width 59 height 12
type input "10"
click at [514, 156] on div at bounding box center [517, 162] width 12 height 12
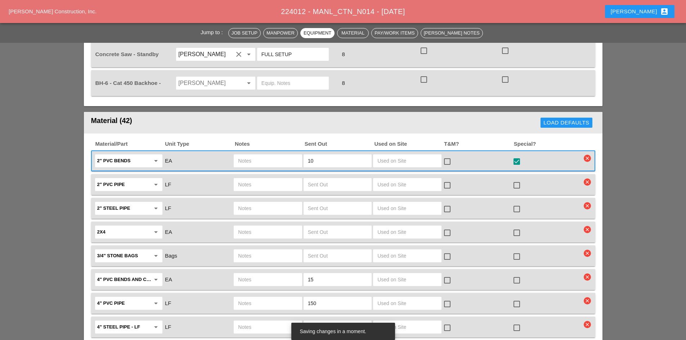
click at [322, 179] on input "text" at bounding box center [337, 185] width 59 height 12
type input "20"
click at [514, 179] on div at bounding box center [517, 185] width 12 height 12
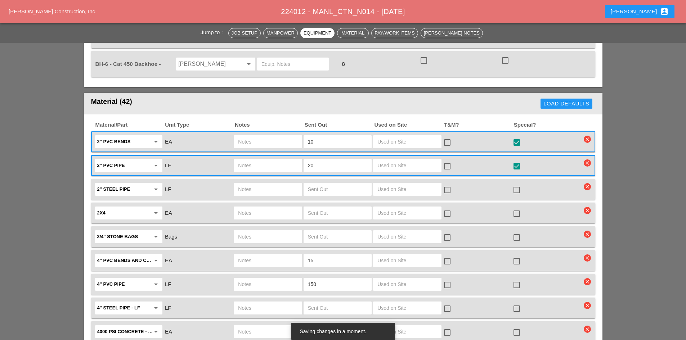
scroll to position [937, 0]
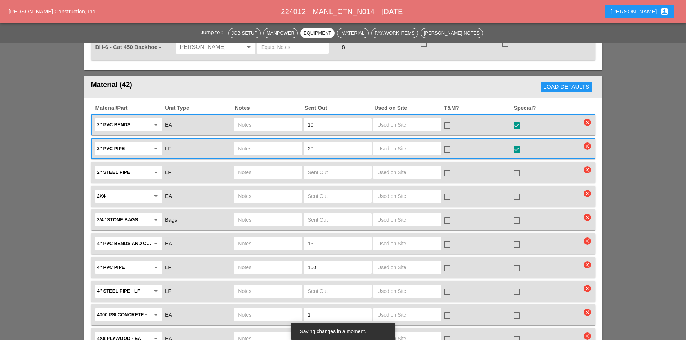
click at [514, 191] on div at bounding box center [517, 197] width 12 height 12
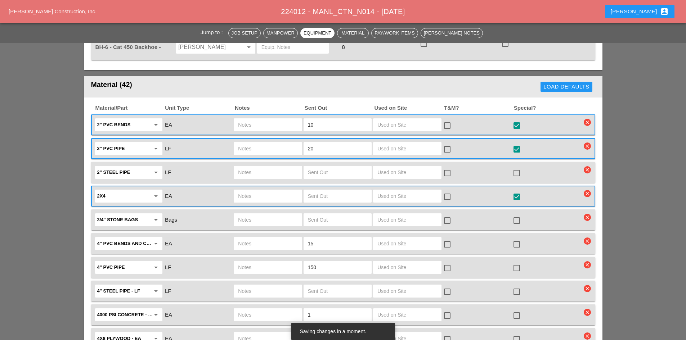
click at [348, 191] on input "text" at bounding box center [337, 197] width 59 height 12
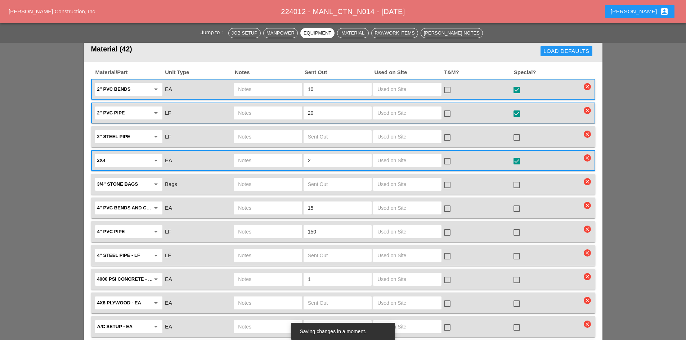
scroll to position [973, 0]
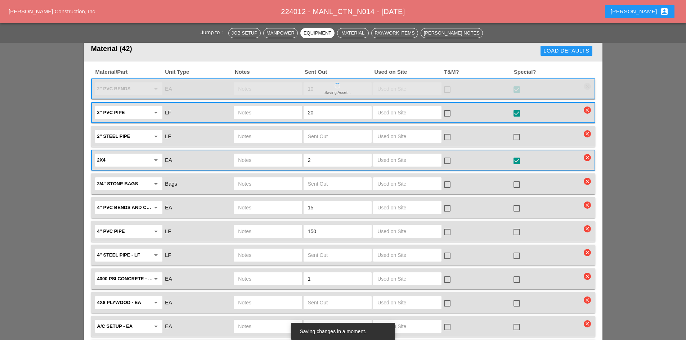
type input "2"
click at [342, 178] on div at bounding box center [338, 184] width 68 height 13
type input "4"
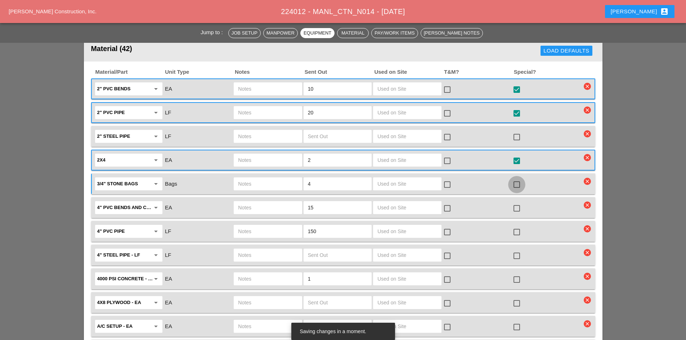
click at [518, 179] on div at bounding box center [517, 185] width 12 height 12
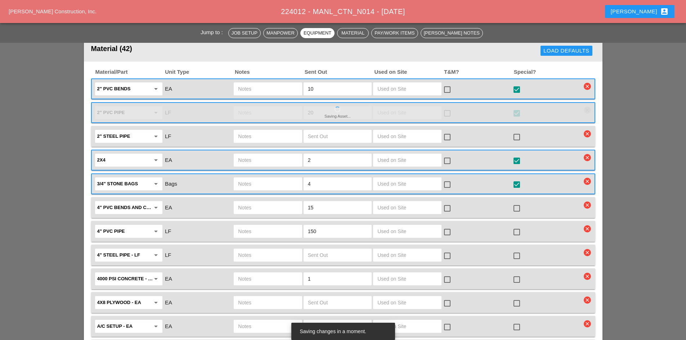
click at [516, 202] on div at bounding box center [517, 208] width 12 height 12
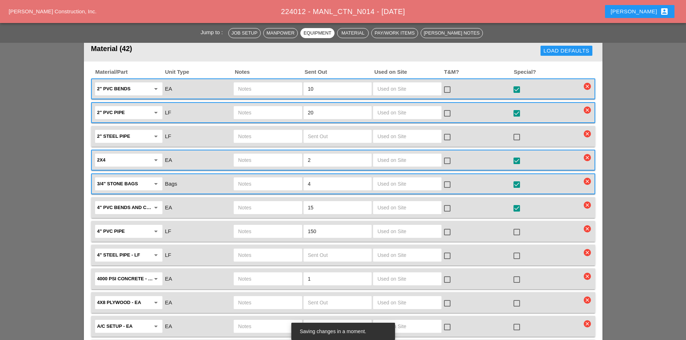
click at [277, 200] on div "4" PVC bends and couplings arrow_drop_down EA 15 check_box_outline_blank check_…" at bounding box center [338, 207] width 488 height 15
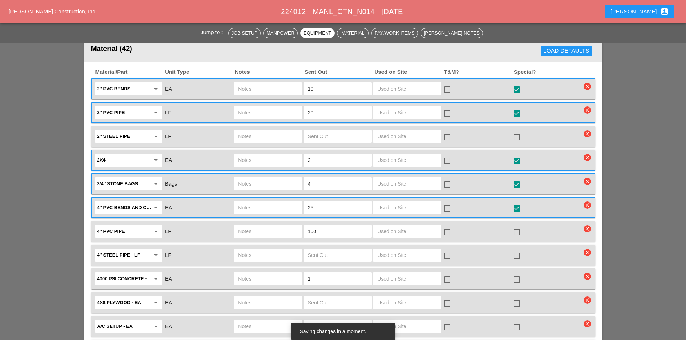
type input "25"
drag, startPoint x: 318, startPoint y: 214, endPoint x: 271, endPoint y: 208, distance: 48.3
click at [272, 224] on div "4" PVC pipe arrow_drop_down LF 150 check_box_outline_blank check_box_outline_bl…" at bounding box center [338, 231] width 488 height 15
type input "100"
click at [512, 226] on div at bounding box center [517, 232] width 12 height 12
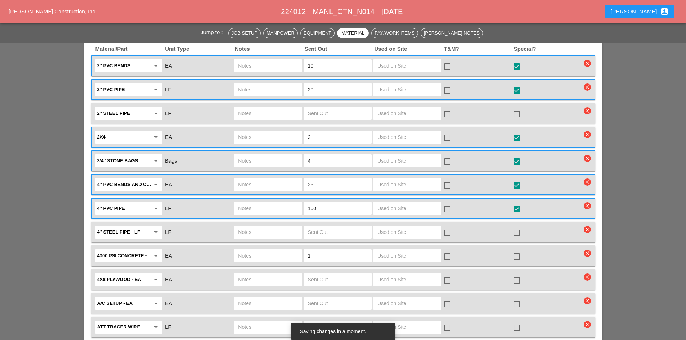
scroll to position [1009, 0]
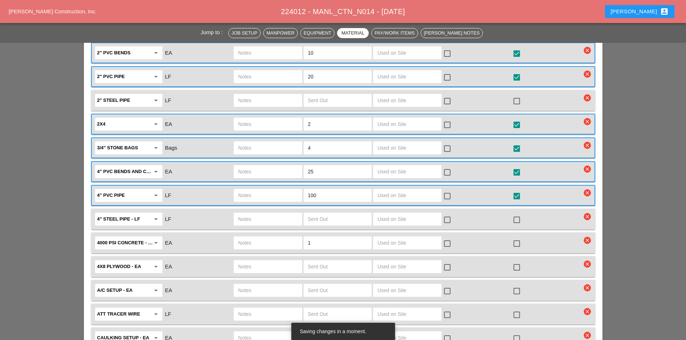
click at [514, 262] on div at bounding box center [517, 268] width 12 height 12
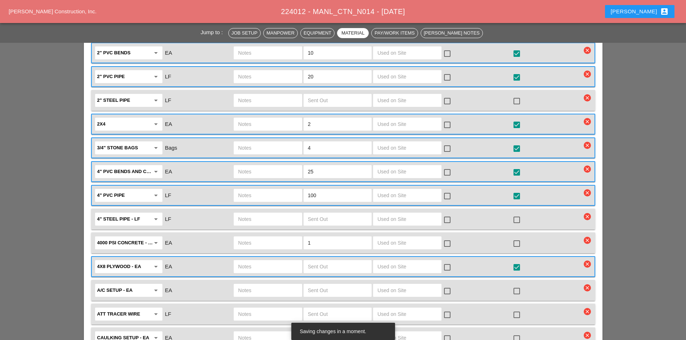
click at [329, 261] on input "text" at bounding box center [337, 267] width 59 height 12
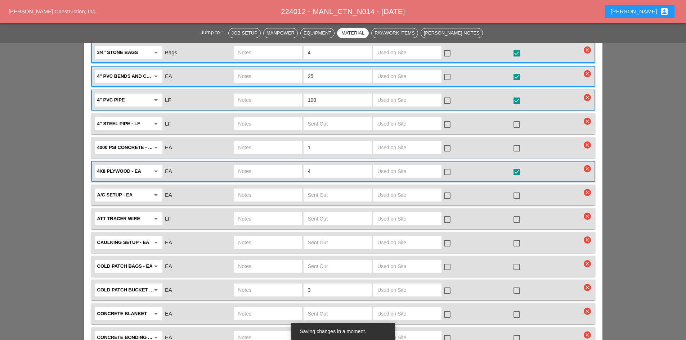
scroll to position [1117, 0]
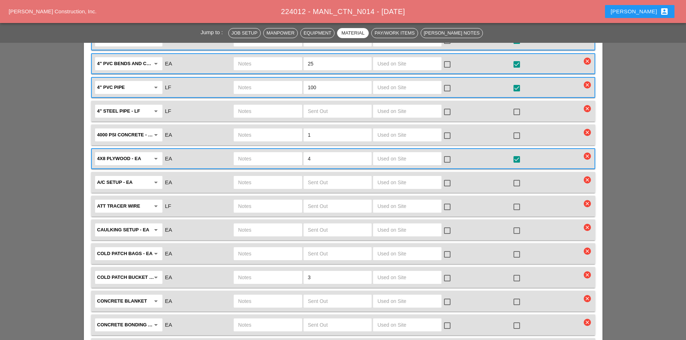
type input "4"
click at [514, 272] on div at bounding box center [517, 278] width 12 height 12
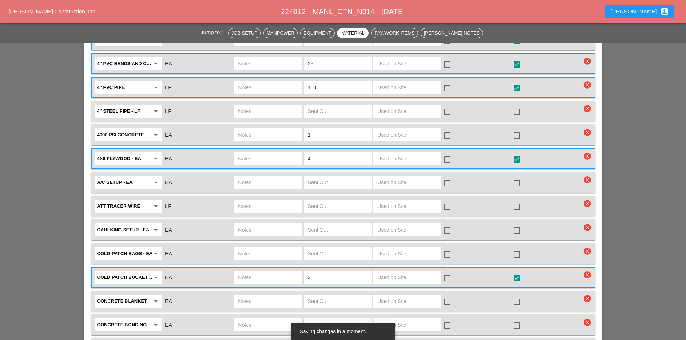
drag, startPoint x: 333, startPoint y: 263, endPoint x: 283, endPoint y: 260, distance: 50.5
click at [283, 270] on div "Cold Patch Bucket - EA arrow_drop_down EA 3 check_box_outline_blank check_box" at bounding box center [338, 277] width 488 height 15
type input "2"
click at [275, 272] on input "text" at bounding box center [267, 278] width 59 height 12
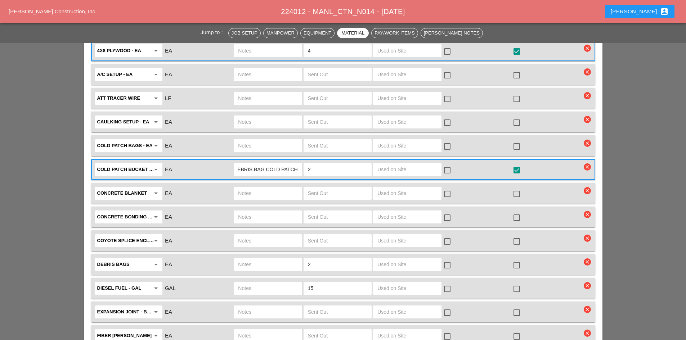
scroll to position [1261, 0]
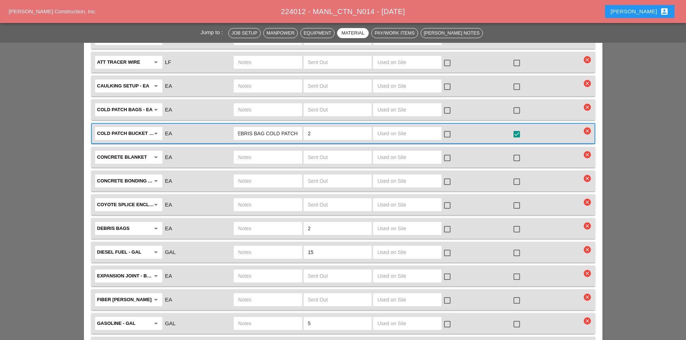
type input "2 DEBRIS BAG COLD PATCH"
click at [517, 271] on div at bounding box center [517, 277] width 12 height 12
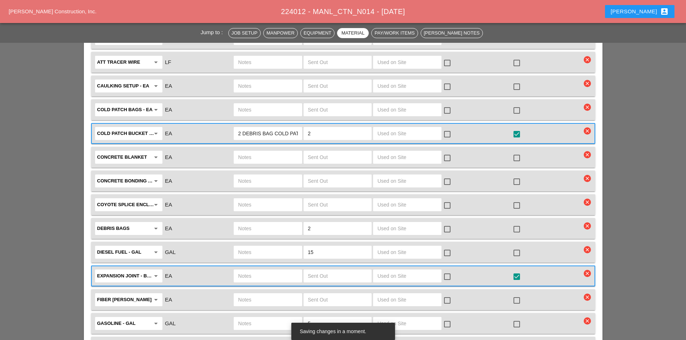
click at [317, 271] on input "text" at bounding box center [337, 277] width 59 height 12
type input "1"
click at [289, 271] on input "text" at bounding box center [267, 277] width 59 height 12
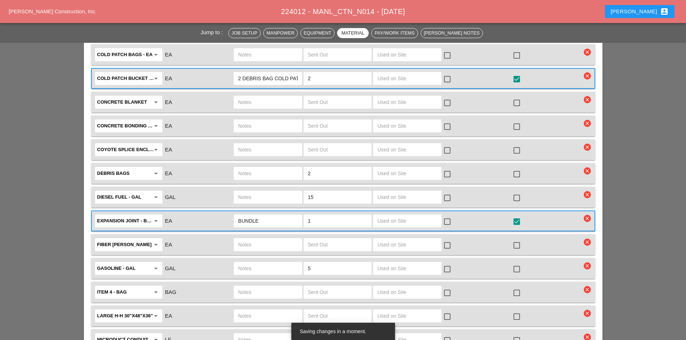
scroll to position [1333, 0]
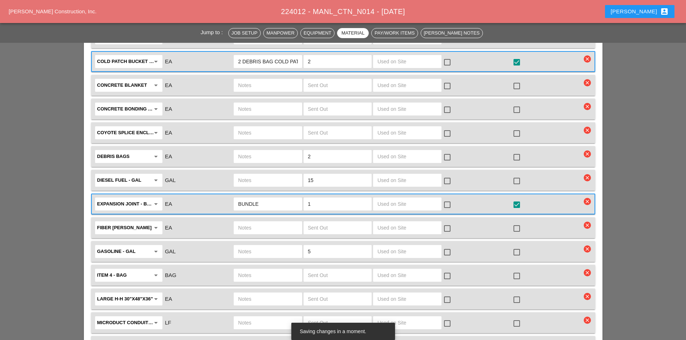
type input "BUNDLE"
click at [156, 295] on icon "arrow_drop_down" at bounding box center [156, 299] width 9 height 9
click at [147, 313] on div "Hand Hole 24 "X36"X24"" at bounding box center [129, 310] width 56 height 9
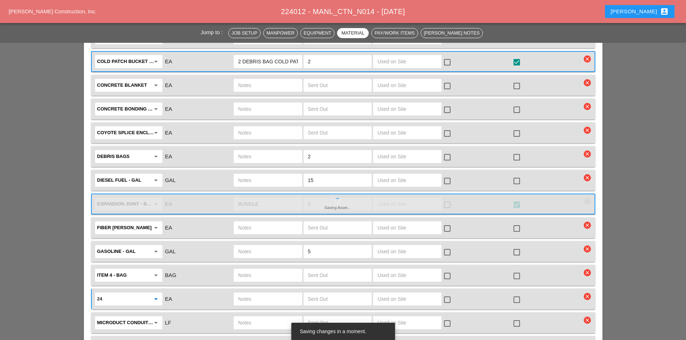
type input "Hand Hole 24"X36"X24""
drag, startPoint x: 521, startPoint y: 282, endPoint x: 327, endPoint y: 293, distance: 193.4
click at [521, 294] on div at bounding box center [517, 300] width 12 height 12
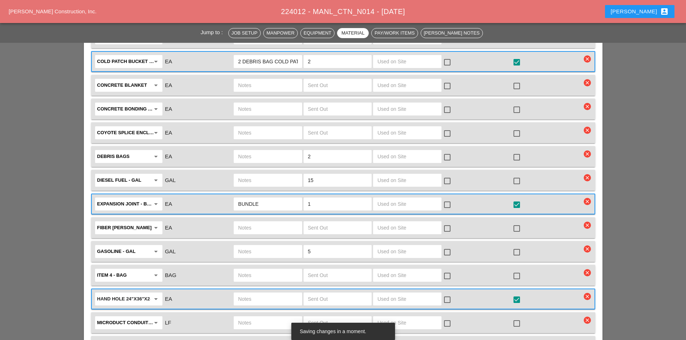
click at [330, 294] on input "text" at bounding box center [337, 300] width 59 height 12
type input "1"
click at [258, 294] on input "text" at bounding box center [267, 300] width 59 height 12
type input "CROWN CASTLE HH"
click at [514, 270] on div at bounding box center [517, 276] width 12 height 12
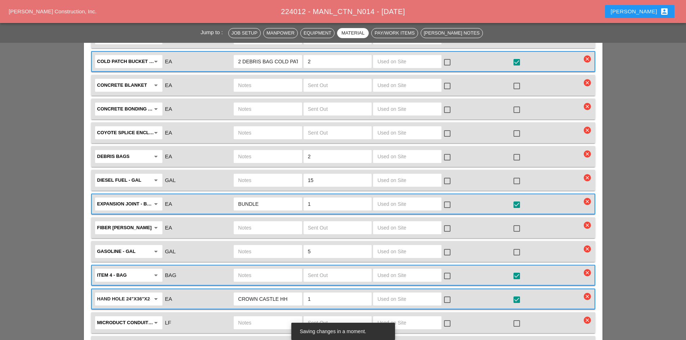
click at [318, 270] on input "text" at bounding box center [337, 276] width 59 height 12
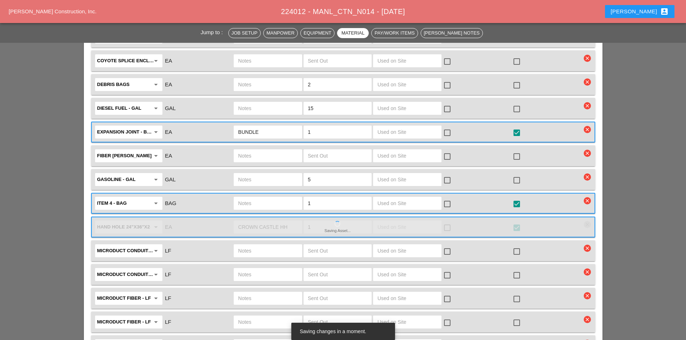
scroll to position [1477, 0]
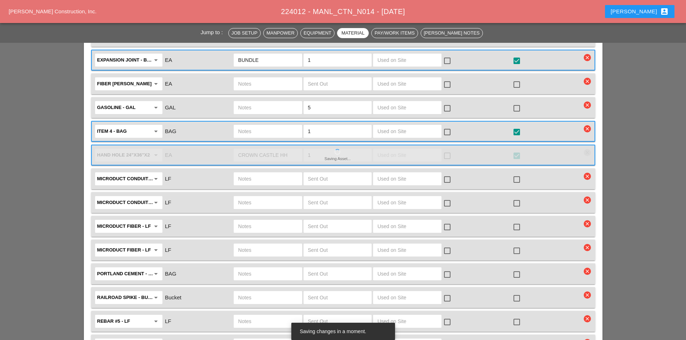
type input "1"
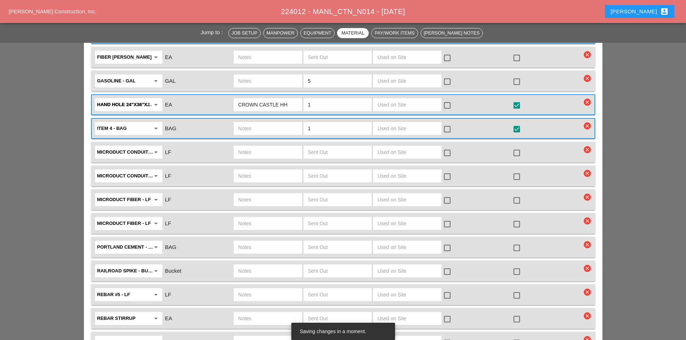
scroll to position [1549, 0]
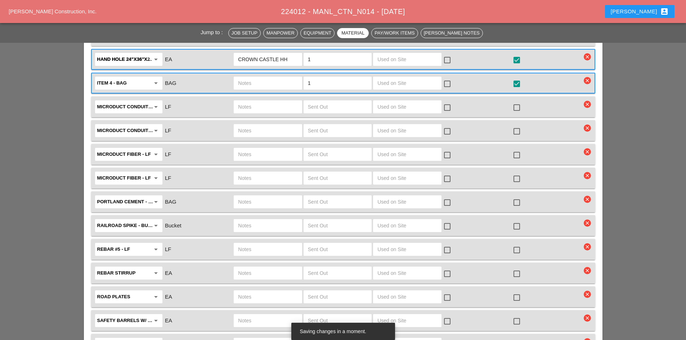
click at [326, 244] on input "text" at bounding box center [337, 250] width 59 height 12
type input "5"
click at [283, 244] on input "text" at bounding box center [267, 250] width 59 height 12
type input "5 PIECES CUT AT 54" LONG"
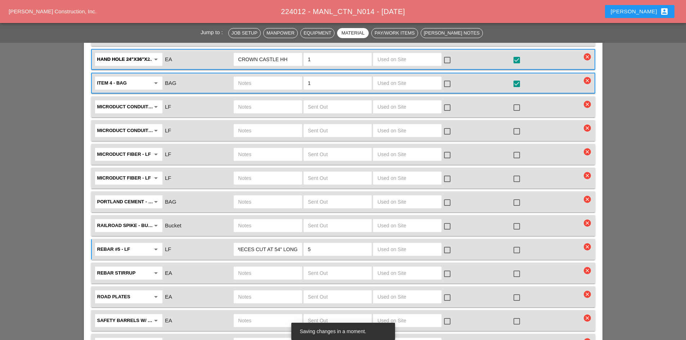
click at [520, 244] on div at bounding box center [517, 250] width 12 height 12
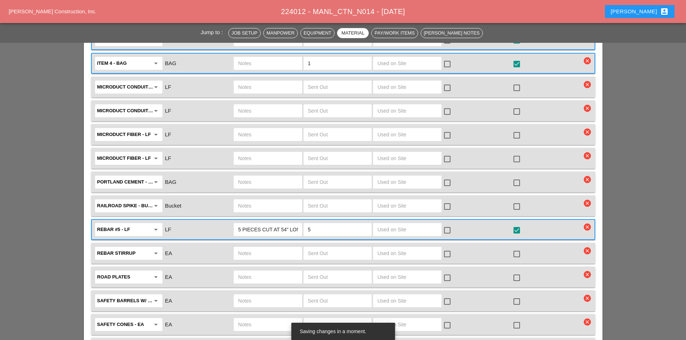
scroll to position [1585, 0]
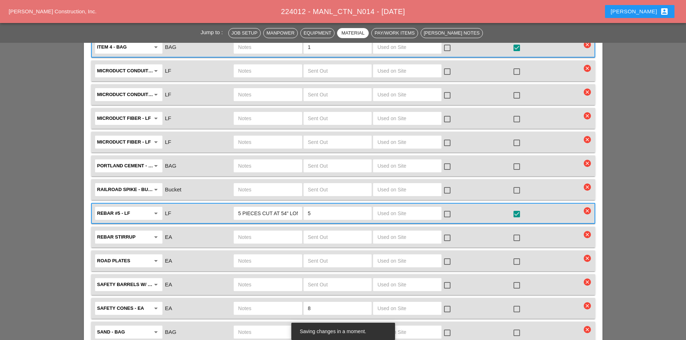
click at [521, 256] on div at bounding box center [517, 262] width 12 height 12
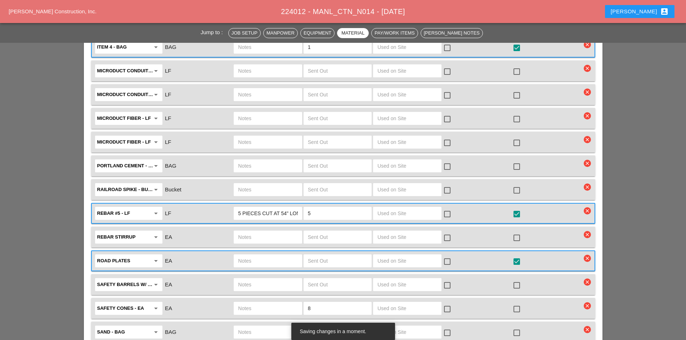
click at [274, 255] on input "text" at bounding box center [267, 261] width 59 height 12
click at [327, 255] on input "text" at bounding box center [337, 261] width 59 height 12
type input "4"
click at [266, 255] on input "text" at bounding box center [267, 261] width 59 height 12
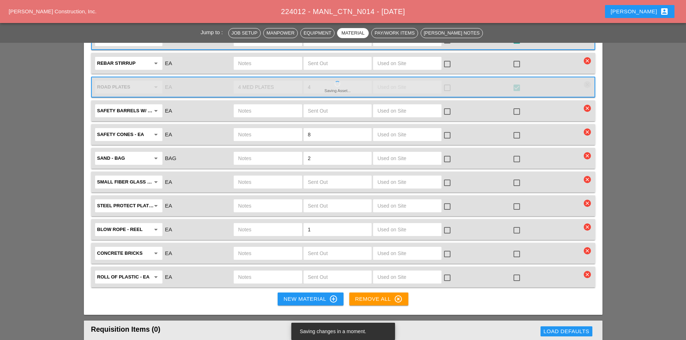
scroll to position [1765, 0]
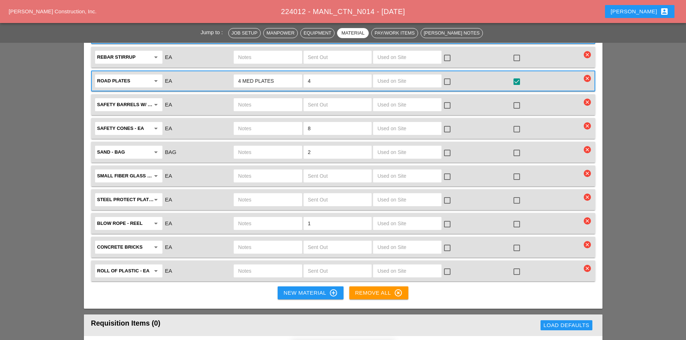
type input "4 MED PLATES"
click at [517, 266] on div at bounding box center [517, 272] width 12 height 12
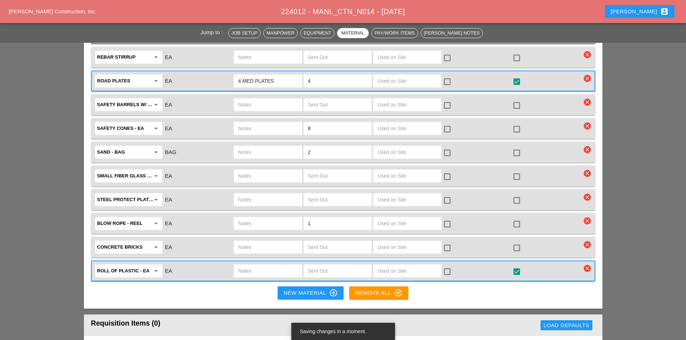
click at [347, 266] on input "text" at bounding box center [337, 272] width 59 height 12
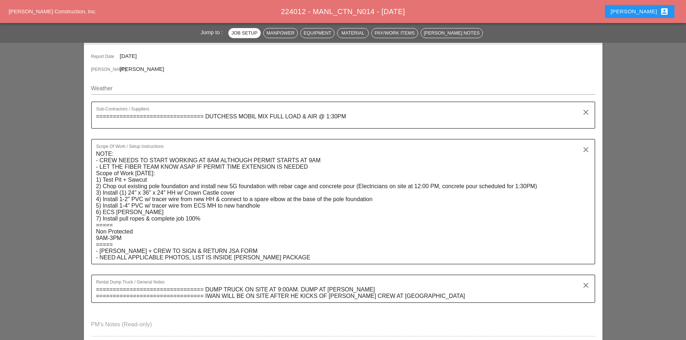
scroll to position [0, 0]
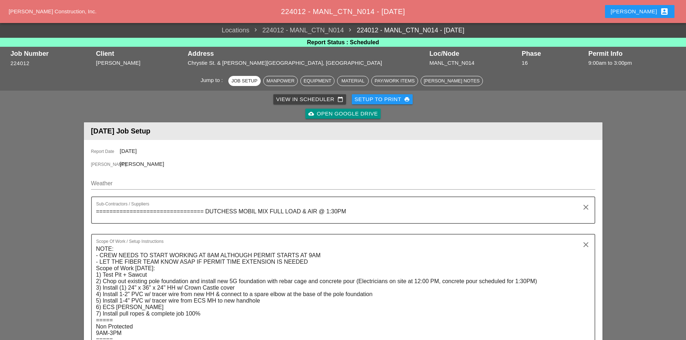
type input "1"
click at [106, 182] on input "Weather" at bounding box center [338, 184] width 494 height 12
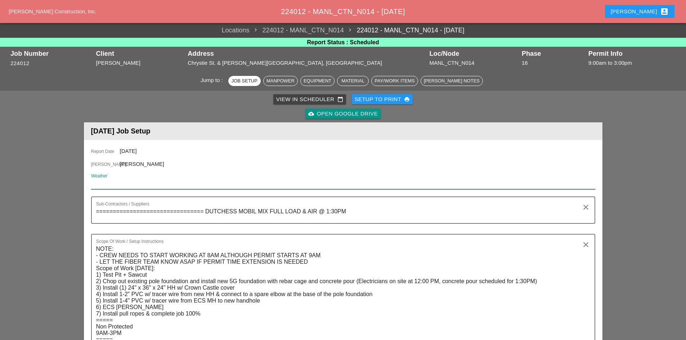
paste input "Mon 25 Day 84° 24% WSW 8 mph Partly cloudy. High 84F. Winds WSW at 5 to 10 mph."
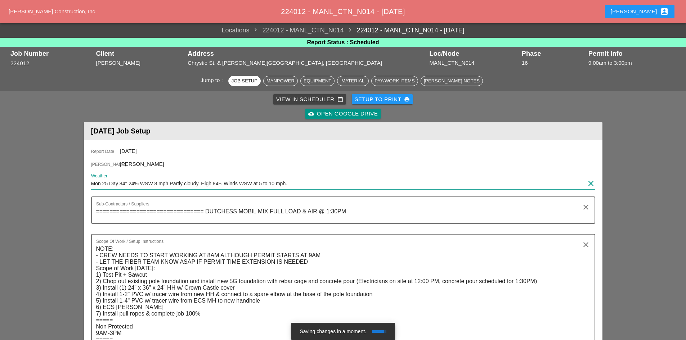
scroll to position [72, 0]
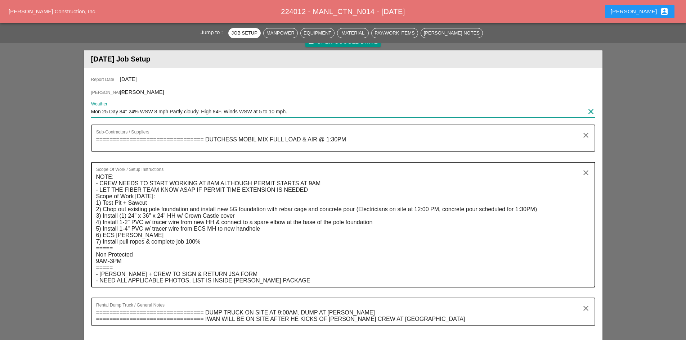
type input "Mon 25 Day 84° 24% WSW 8 mph Partly cloudy. High 84F. Winds WSW at 5 to 10 mph."
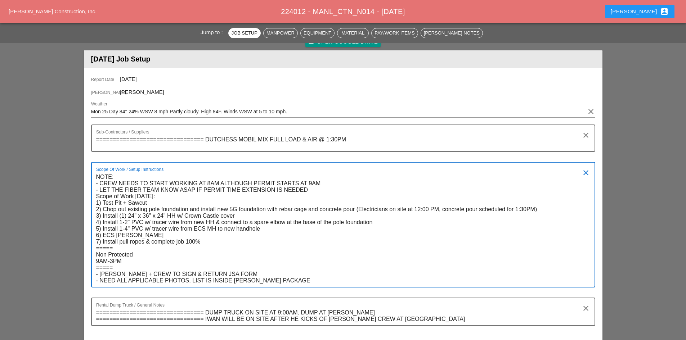
drag, startPoint x: 318, startPoint y: 192, endPoint x: 92, endPoint y: 183, distance: 225.7
click at [92, 183] on div "Scope Of Work / Setup Instructions NOTE: - CREW NEEDS TO START WORKING AT 8AM A…" at bounding box center [343, 225] width 504 height 126
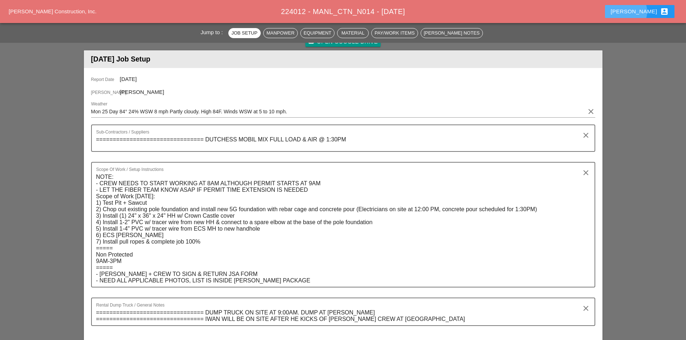
click at [642, 12] on div "[PERSON_NAME] account_box" at bounding box center [640, 11] width 58 height 9
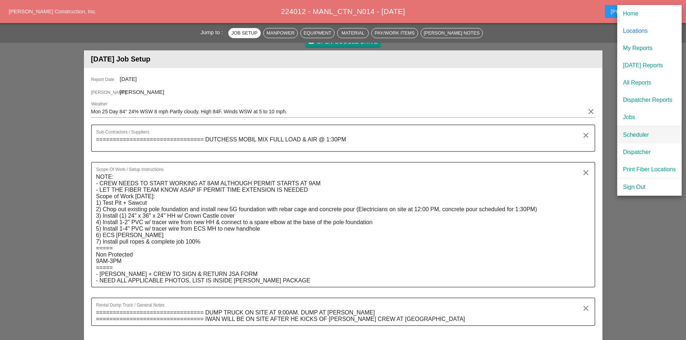
click at [627, 131] on div "Scheduler" at bounding box center [649, 135] width 53 height 9
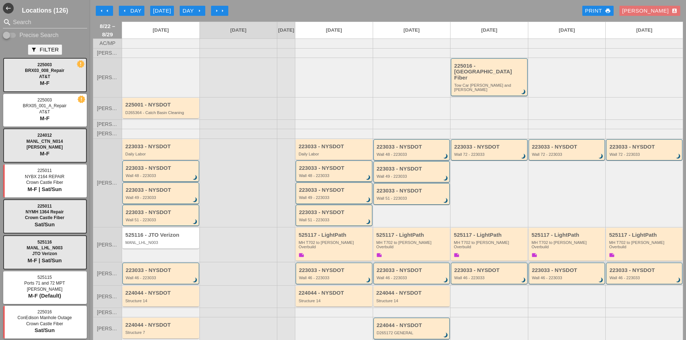
click at [218, 107] on div at bounding box center [239, 108] width 78 height 22
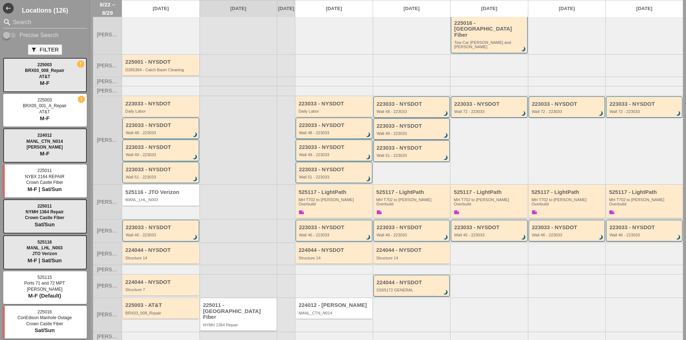
scroll to position [44, 0]
click at [340, 310] on div "MANL_CTN_N014" at bounding box center [335, 312] width 72 height 4
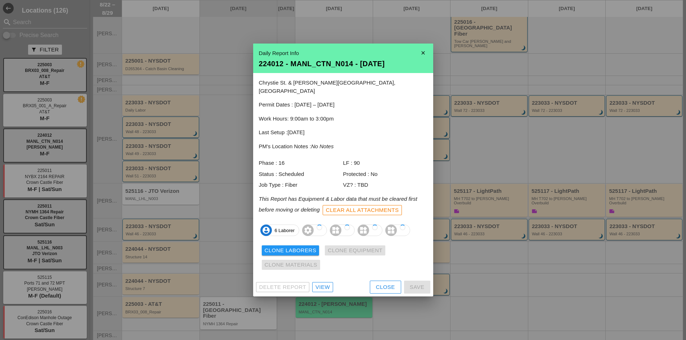
click at [326, 286] on link "View" at bounding box center [322, 287] width 21 height 10
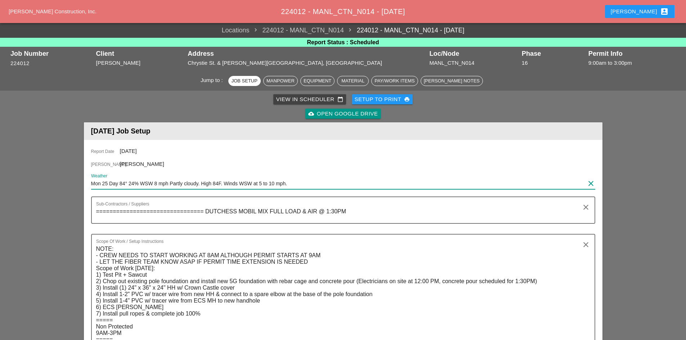
drag, startPoint x: 233, startPoint y: 186, endPoint x: 42, endPoint y: 181, distance: 191.0
click at [652, 15] on div "[PERSON_NAME] account_box" at bounding box center [640, 11] width 58 height 9
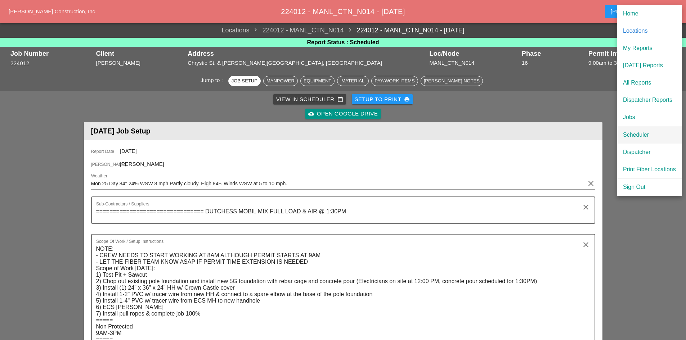
click at [636, 139] on div "Scheduler" at bounding box center [649, 135] width 53 height 9
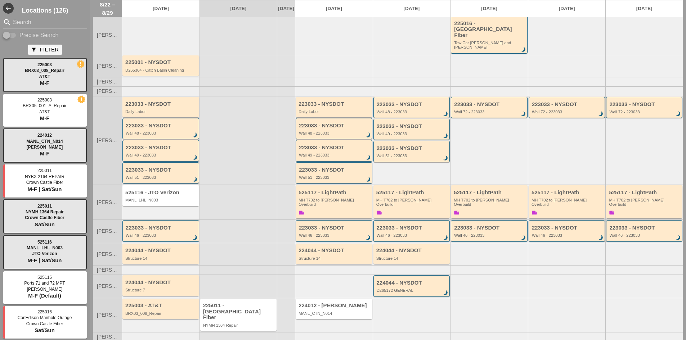
scroll to position [44, 0]
click at [316, 197] on div "MH T702 to [PERSON_NAME] Overbuild" at bounding box center [335, 201] width 72 height 9
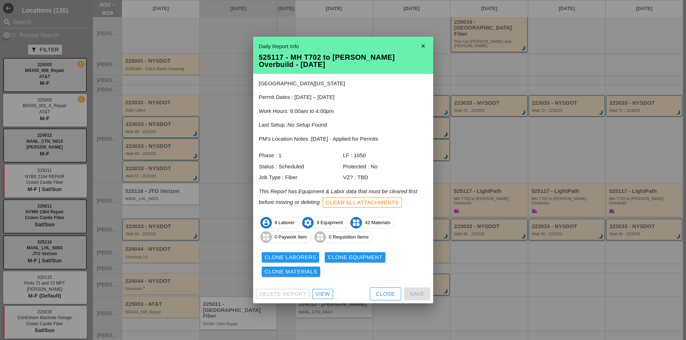
click at [322, 294] on div "View" at bounding box center [323, 294] width 14 height 8
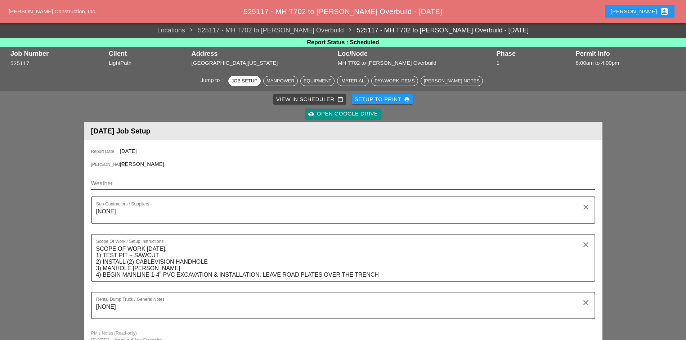
click at [138, 184] on input "Weather" at bounding box center [338, 184] width 494 height 12
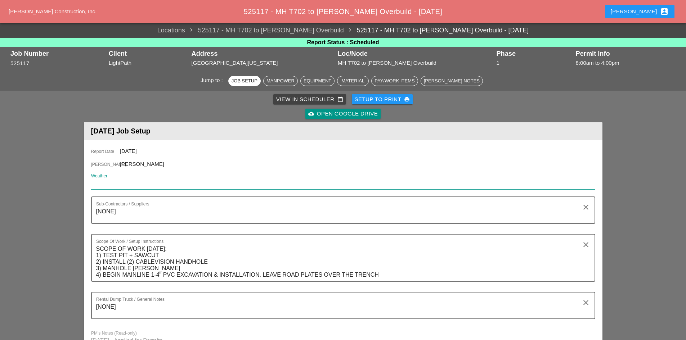
paste input "Mon 25 Day 84° 24% WSW 8 mph Partly cloudy. High 84F. Winds WSW at 5 to 10 mph."
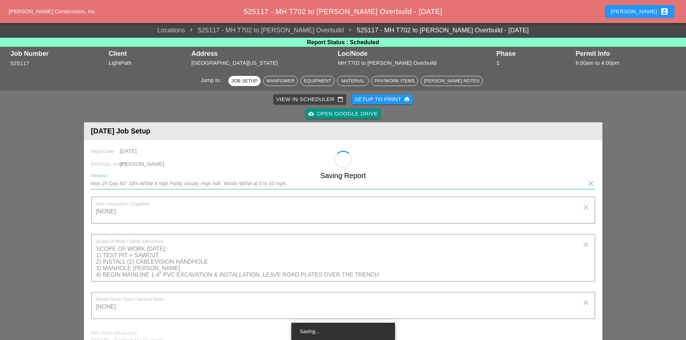
type input "Mon 25 Day 84° 24% WSW 8 mph Partly cloudy. High 84F. Winds WSW at 5 to 10 mph."
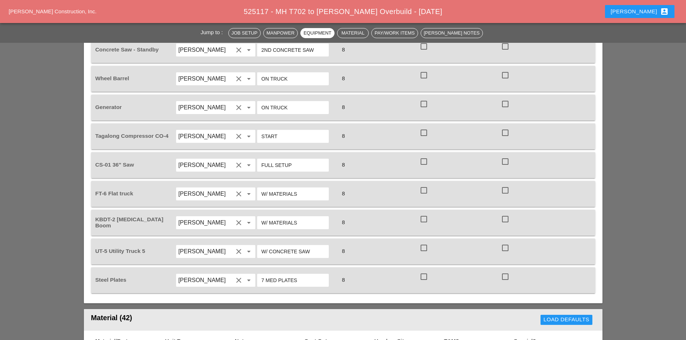
scroll to position [612, 0]
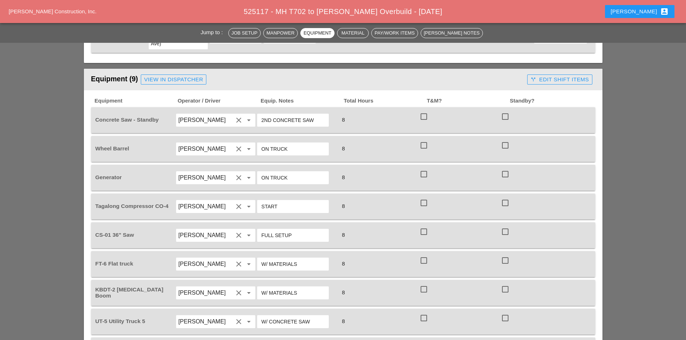
click at [634, 17] on button "[PERSON_NAME] account_box" at bounding box center [640, 11] width 70 height 13
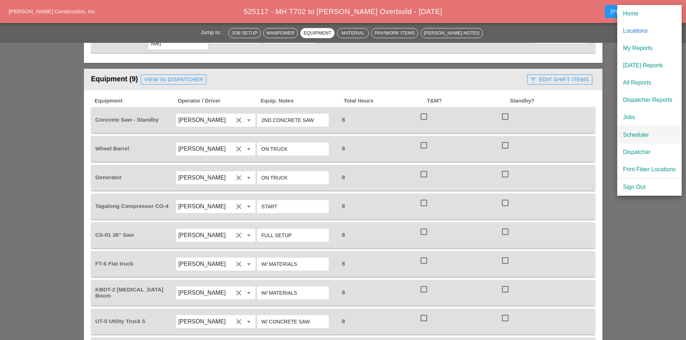
click at [625, 131] on div "Scheduler" at bounding box center [649, 135] width 53 height 9
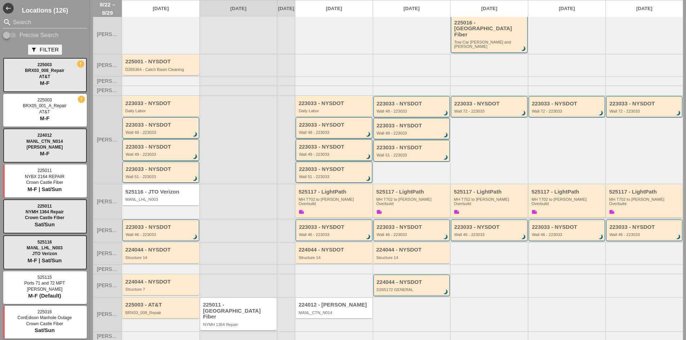
scroll to position [44, 0]
click at [248, 302] on div "225011 - [GEOGRAPHIC_DATA] Fiber" at bounding box center [239, 311] width 72 height 18
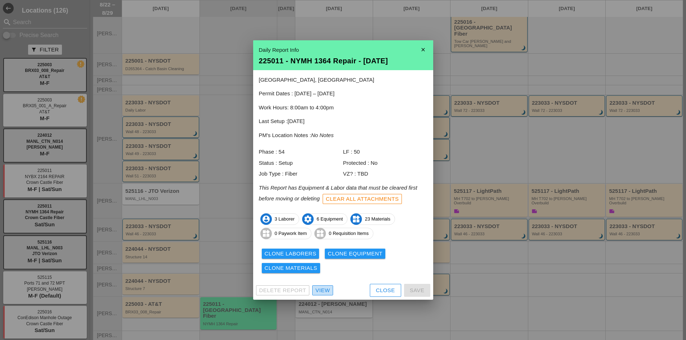
click at [329, 291] on div "View" at bounding box center [323, 291] width 14 height 8
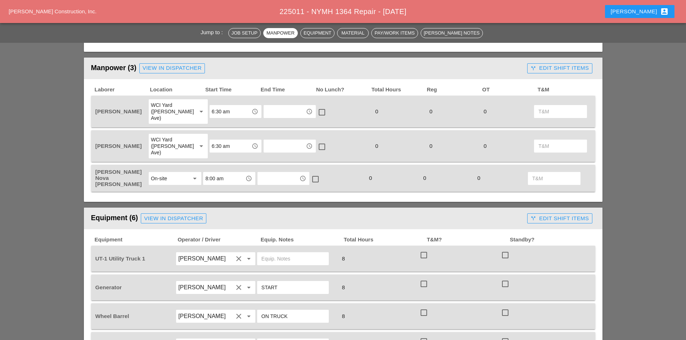
scroll to position [360, 0]
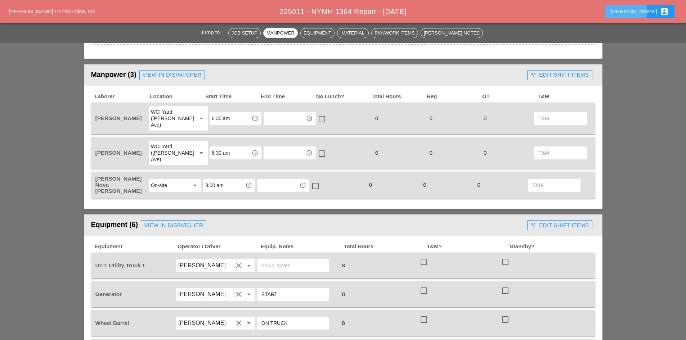
click at [656, 15] on div "[PERSON_NAME] account_box" at bounding box center [640, 11] width 58 height 9
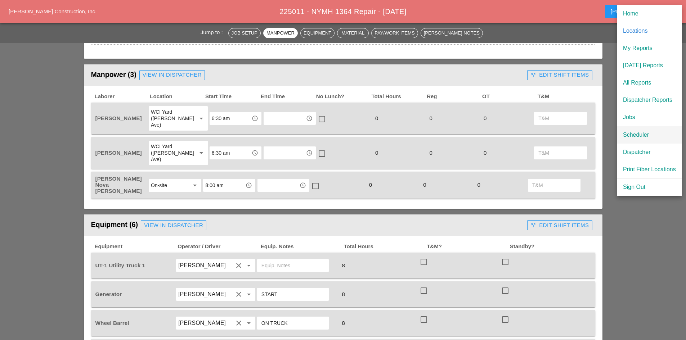
click at [651, 133] on div "Scheduler" at bounding box center [649, 135] width 53 height 9
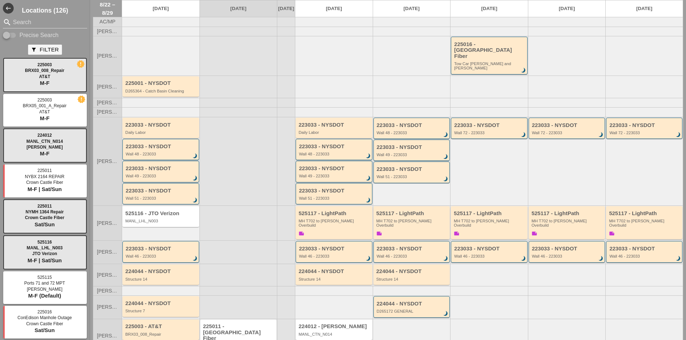
scroll to position [44, 0]
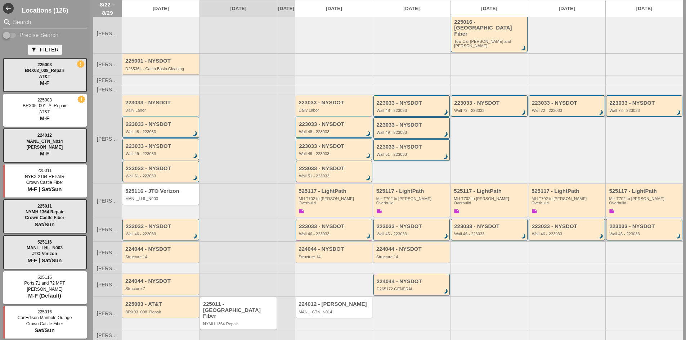
click at [337, 302] on div "224012 - [PERSON_NAME]" at bounding box center [335, 305] width 72 height 6
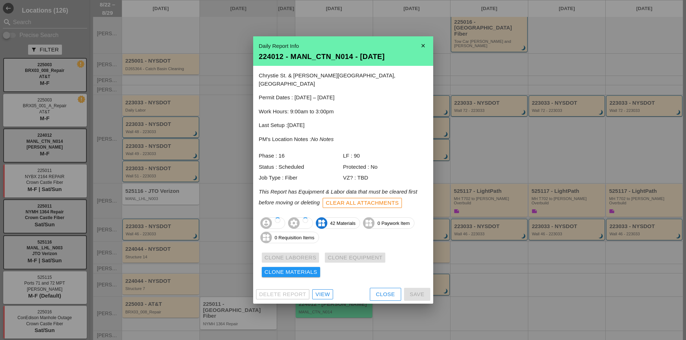
click at [329, 300] on div "Delete Report View Close Save" at bounding box center [343, 294] width 180 height 19
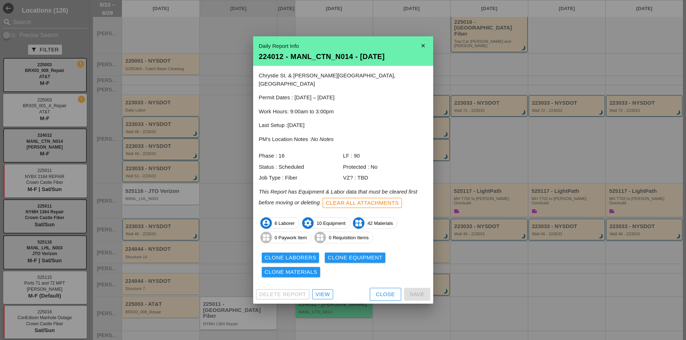
click at [329, 291] on div "View" at bounding box center [323, 295] width 14 height 8
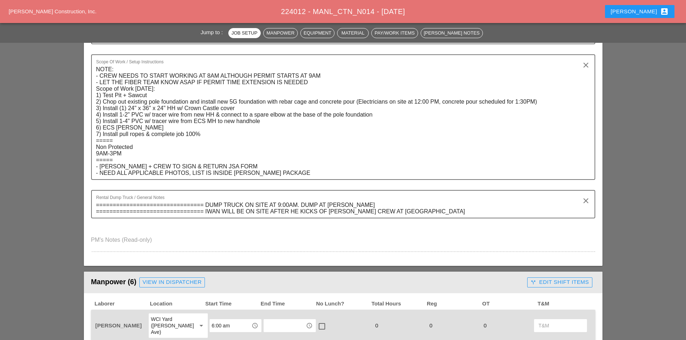
scroll to position [180, 0]
click at [346, 211] on textarea "================================ DUMP TRUCK ON SITE AT 9:00AM. DUMP AT [PERSON_…" at bounding box center [340, 208] width 489 height 18
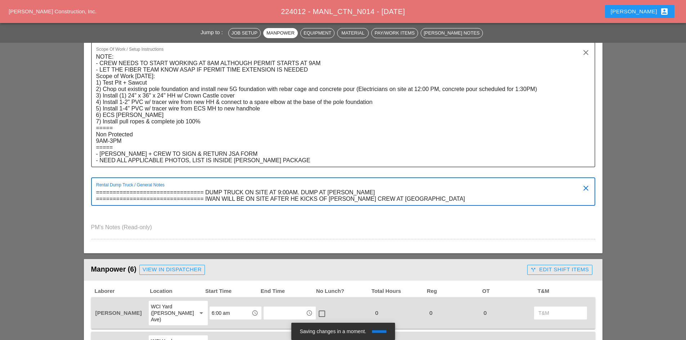
scroll to position [144, 0]
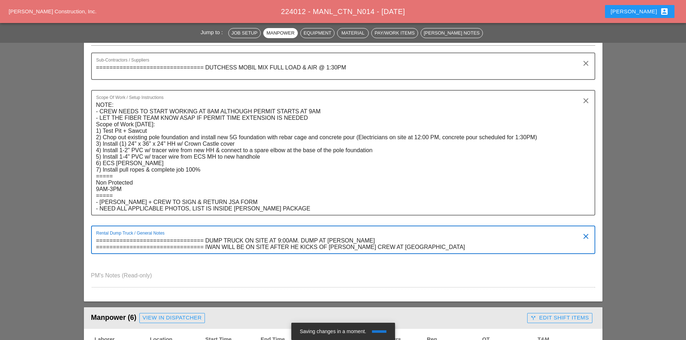
type textarea "================================ DUMP TRUCK ON SITE AT 9:00AM. DUMP AT ALLOCCO …"
click at [644, 6] on button "[PERSON_NAME] account_box" at bounding box center [640, 11] width 70 height 13
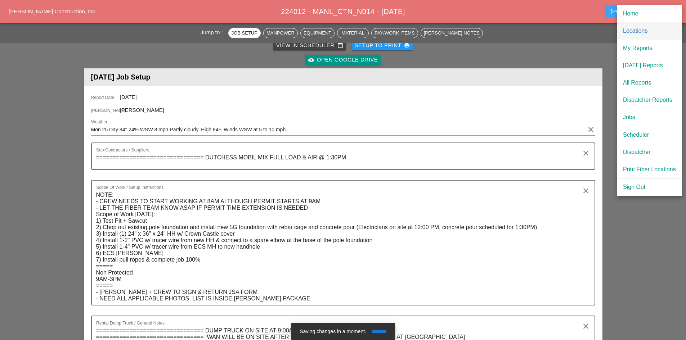
scroll to position [0, 0]
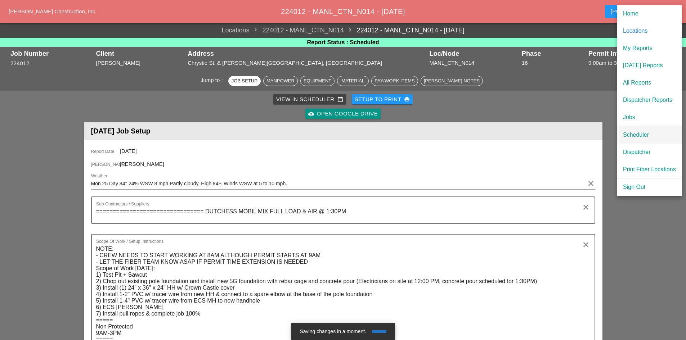
click at [634, 137] on div "Scheduler" at bounding box center [649, 135] width 53 height 9
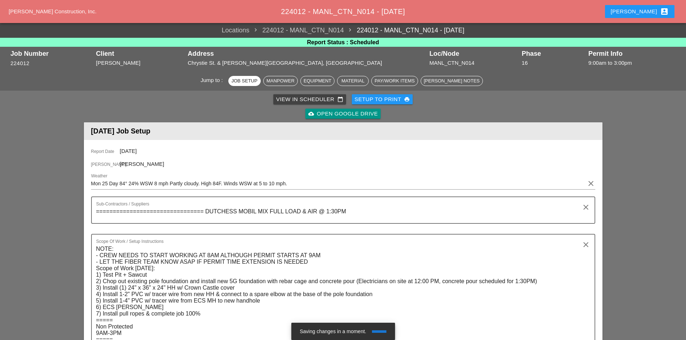
drag, startPoint x: 645, startPoint y: 18, endPoint x: 645, endPoint y: 24, distance: 6.1
click at [645, 18] on div "[PERSON_NAME] account_box" at bounding box center [639, 11] width 75 height 17
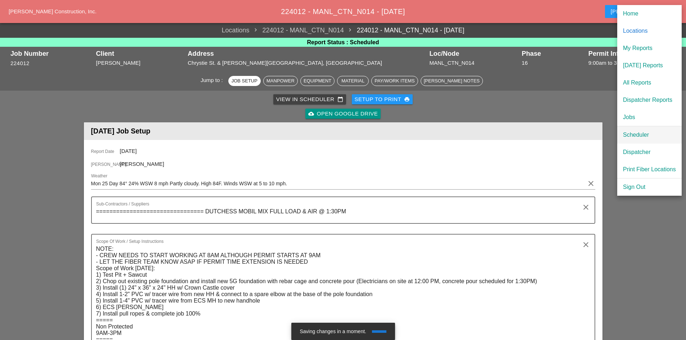
click at [643, 129] on link "Scheduler" at bounding box center [650, 134] width 64 height 17
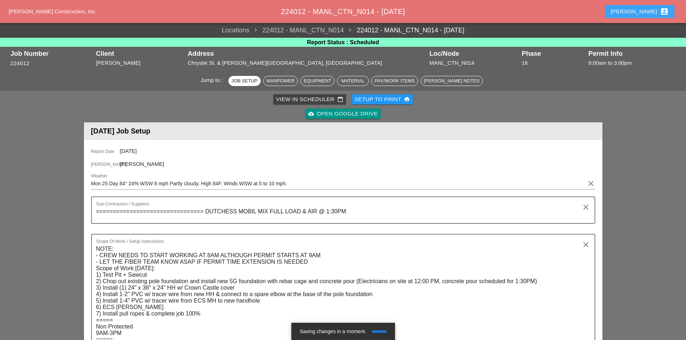
click at [657, 15] on div "[PERSON_NAME] account_box" at bounding box center [640, 11] width 58 height 9
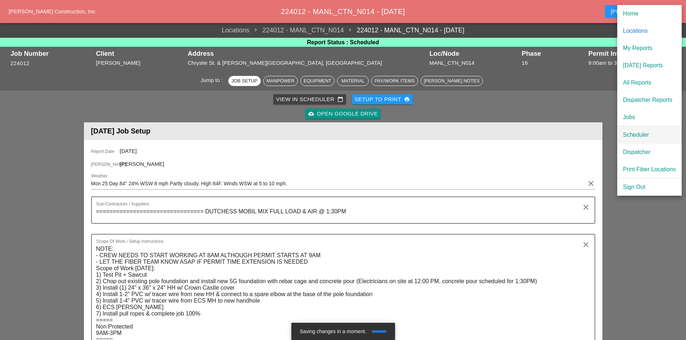
click at [641, 129] on link "Scheduler" at bounding box center [650, 134] width 64 height 17
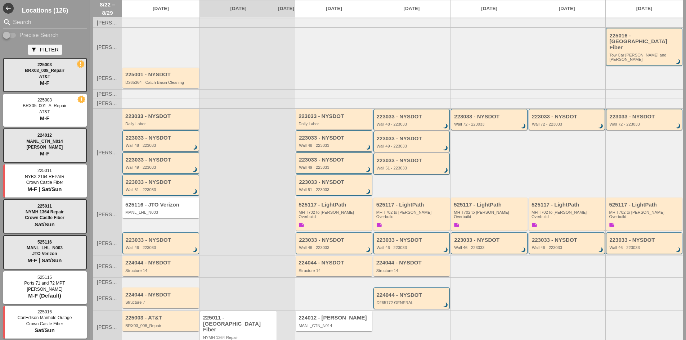
scroll to position [36, 0]
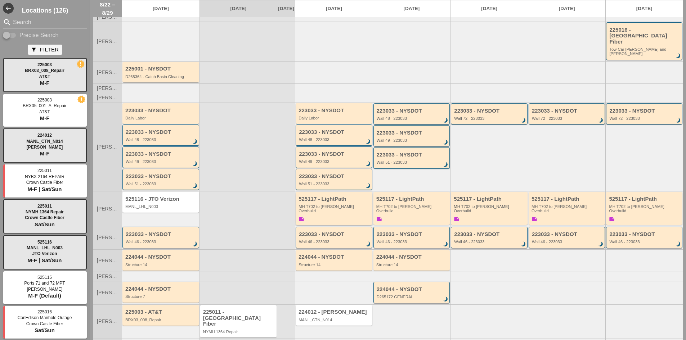
click at [329, 210] on div "525117 - LightPath MH T702 to Boldyn MH Overbuild note" at bounding box center [335, 209] width 72 height 27
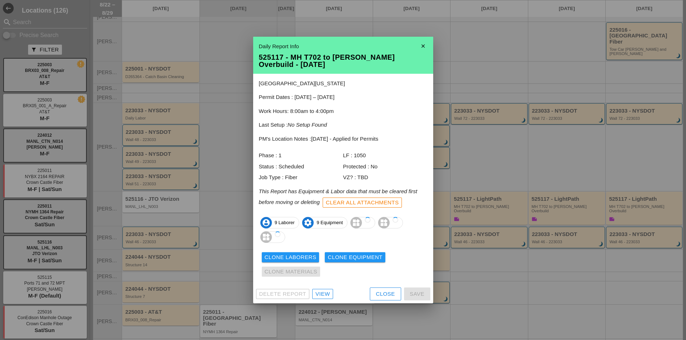
click at [325, 293] on div "View" at bounding box center [323, 294] width 14 height 8
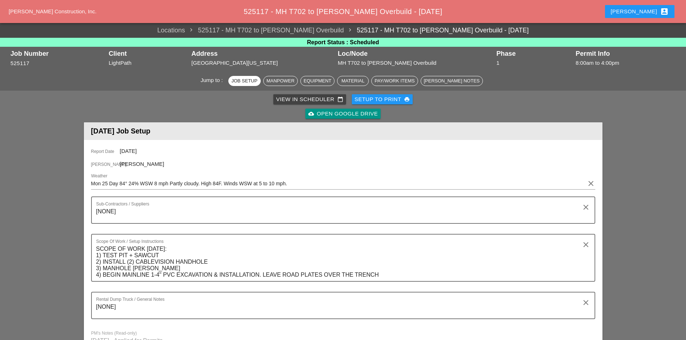
click at [646, 14] on div "[PERSON_NAME] account_box" at bounding box center [640, 11] width 58 height 9
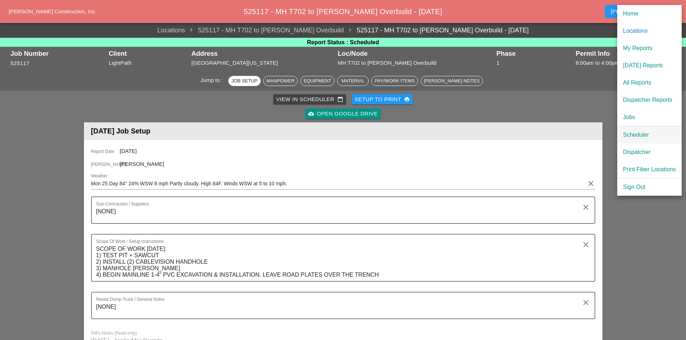
click at [634, 129] on link "Scheduler" at bounding box center [650, 134] width 64 height 17
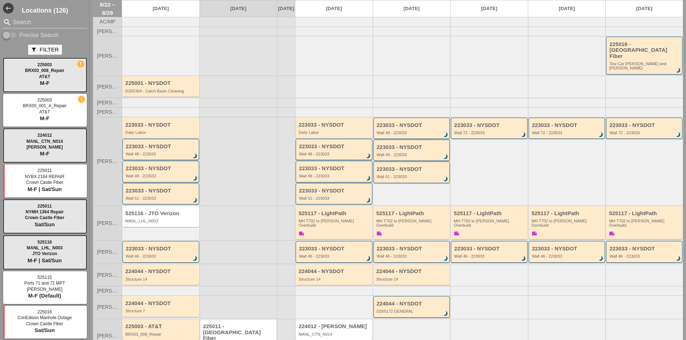
scroll to position [44, 0]
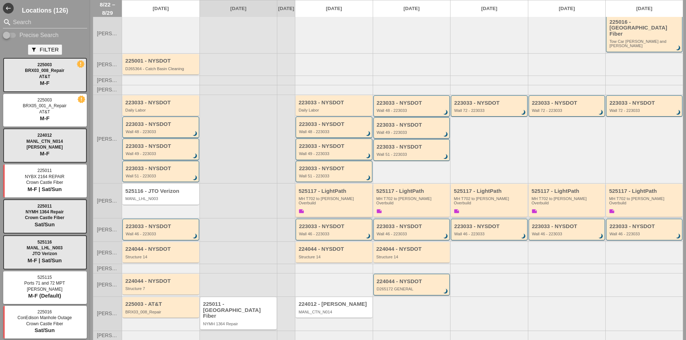
click at [302, 190] on div "525117 - LightPath MH T702 to Boldyn MH Overbuild note" at bounding box center [335, 201] width 72 height 27
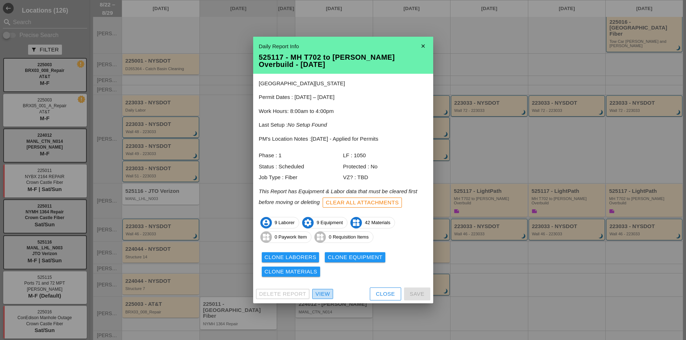
click at [319, 291] on div "View" at bounding box center [323, 294] width 14 height 8
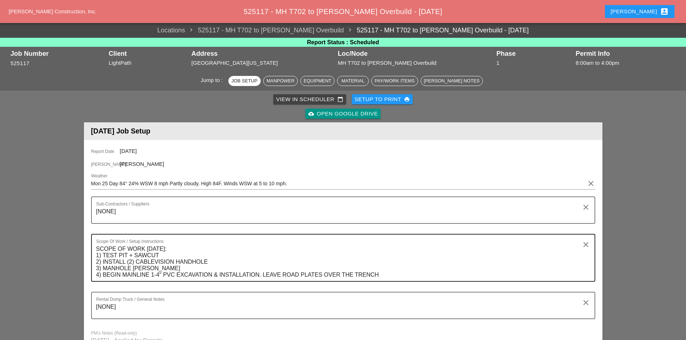
click at [176, 260] on textarea "SCOPE OF WORK MONDAY 8/25: 1) TEST PIT + SAWCUT 2) INSTALL (2) CABLEVISION HAND…" at bounding box center [340, 263] width 489 height 38
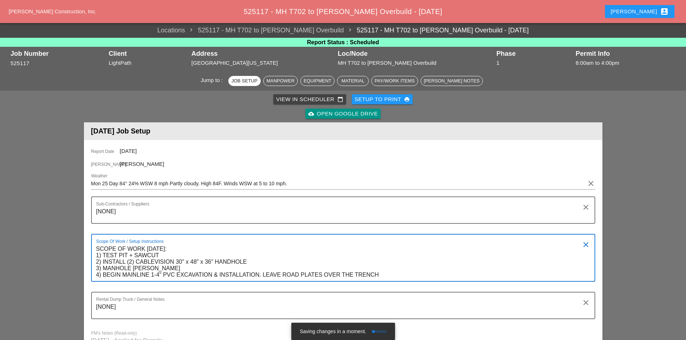
drag, startPoint x: 392, startPoint y: 274, endPoint x: 89, endPoint y: 251, distance: 304.3
click at [89, 251] on div "Report Date 08/25/2025 Foreman Gillie Etnel Weather Mon 25 Day 84° 24% WSW 8 mp…" at bounding box center [343, 253] width 519 height 227
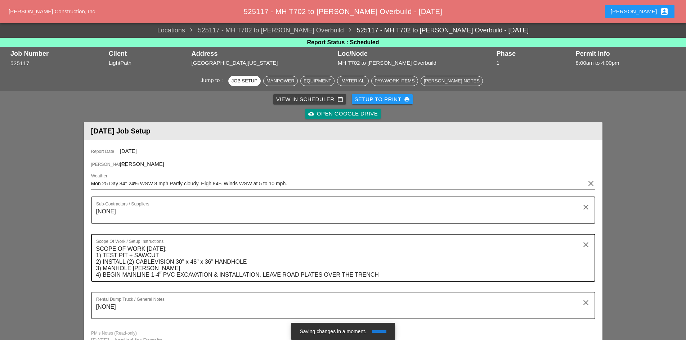
click at [203, 244] on textarea "SCOPE OF WORK MONDAY 8/25: 1) TEST PIT + SAWCUT 2) INSTALL (2) CABLEVISION 30" …" at bounding box center [340, 263] width 489 height 38
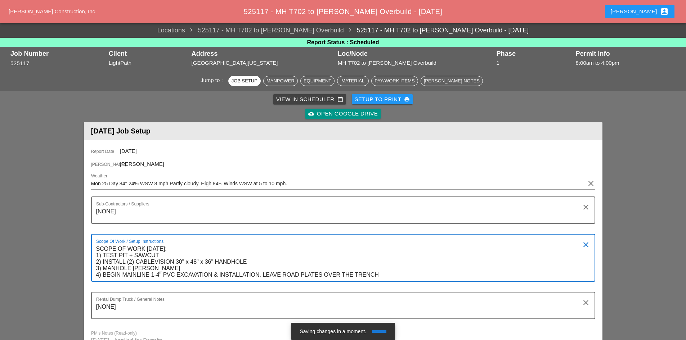
paste textarea "NOTE: START EXCAVATING FROM THE BLUE HIGHLIGHTED AREA ===== 7AM-5PM (EXCAVATION…"
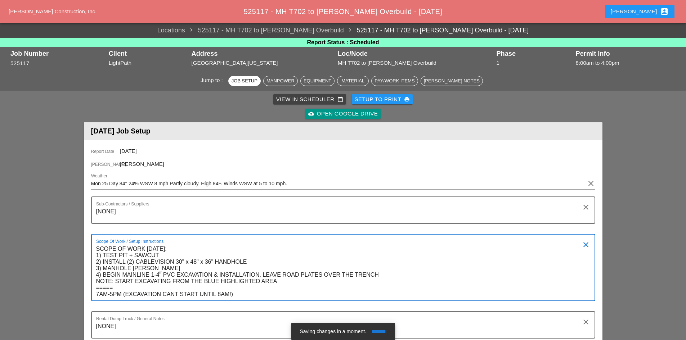
click at [209, 264] on textarea "SCOPE OF WORK MONDAY 8/25: 1) TEST PIT + SAWCUT 2) INSTALL (2) CABLEVISION 30" …" at bounding box center [340, 272] width 489 height 57
click at [280, 283] on textarea "SCOPE OF WORK MONDAY 8/25: 1) TEST PIT + SAWCUT 2) INSTALL (2) CABLEVISION 30" …" at bounding box center [340, 272] width 489 height 57
type textarea "SCOPE OF WORK [DATE]: 1) TEST PIT + SAWCUT 2) INSTALL (2) CABLEVISION 30" x 48"…"
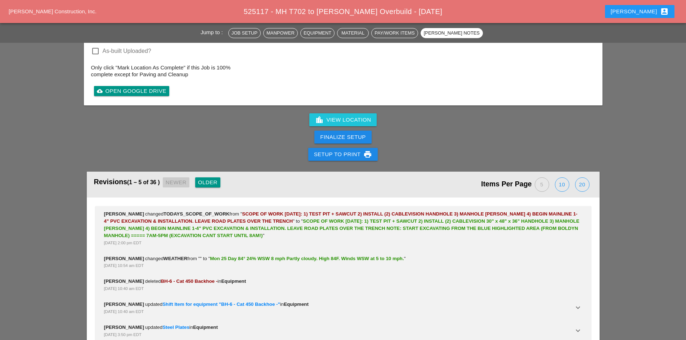
scroll to position [2332, 0]
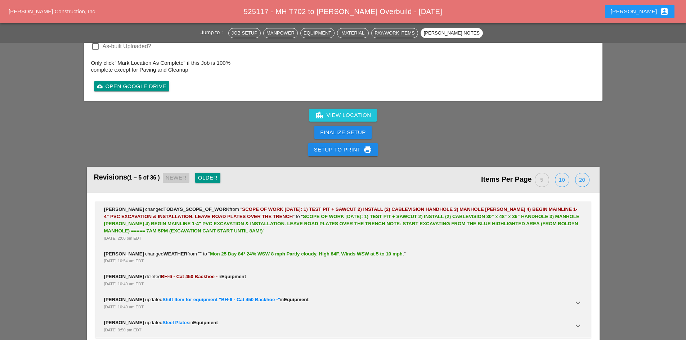
click at [654, 14] on div "[PERSON_NAME] account_box" at bounding box center [640, 11] width 58 height 9
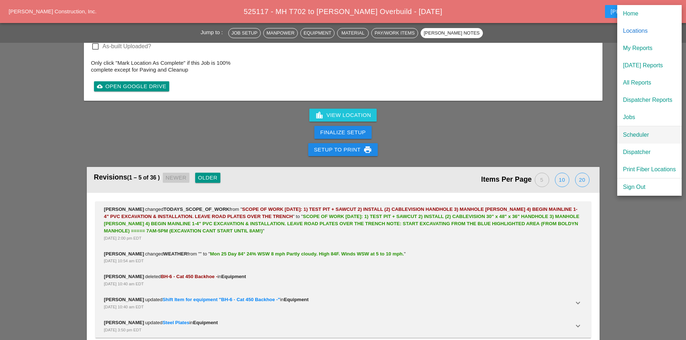
click at [643, 132] on div "Scheduler" at bounding box center [649, 135] width 53 height 9
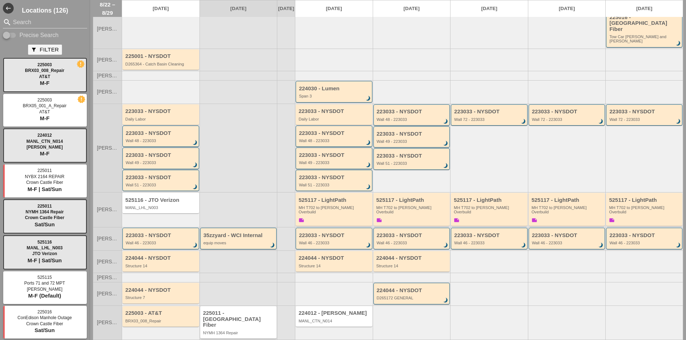
scroll to position [52, 0]
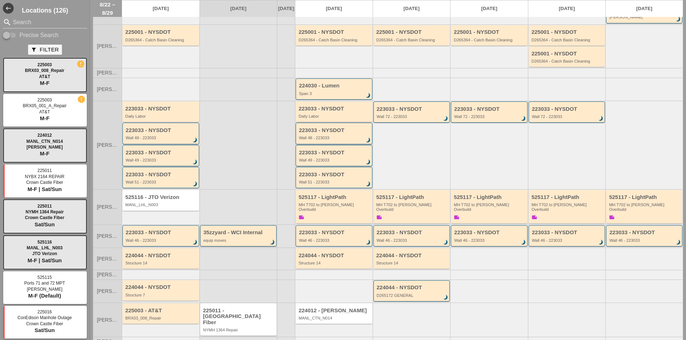
scroll to position [73, 0]
click at [301, 316] on div "MANL_CTN_N014" at bounding box center [335, 318] width 72 height 4
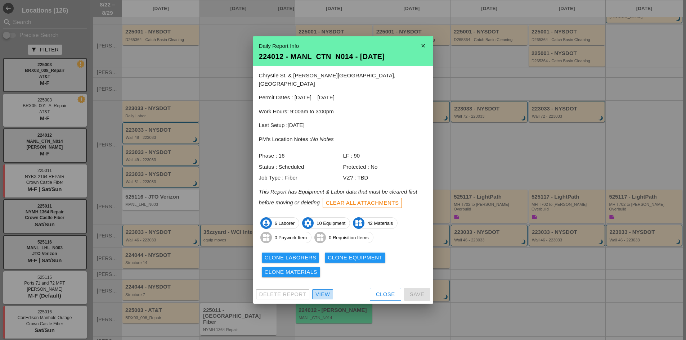
click at [320, 291] on div "View" at bounding box center [323, 295] width 14 height 8
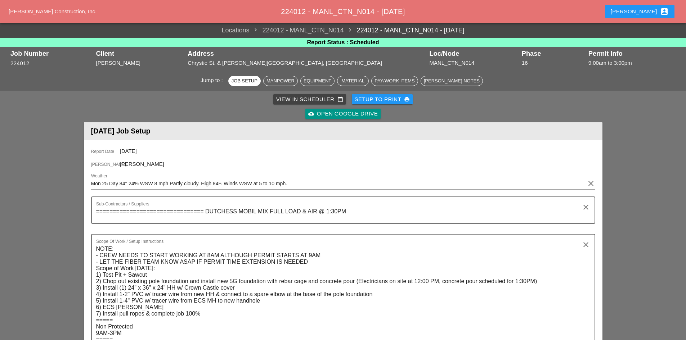
click at [643, 14] on div "[PERSON_NAME] account_box" at bounding box center [640, 11] width 58 height 9
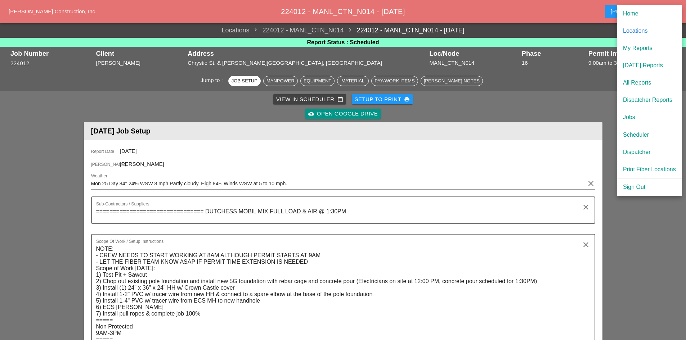
click at [557, 101] on div "View in Scheduler calendar_today Setup to Print print cloud_upload Open Google …" at bounding box center [343, 106] width 516 height 29
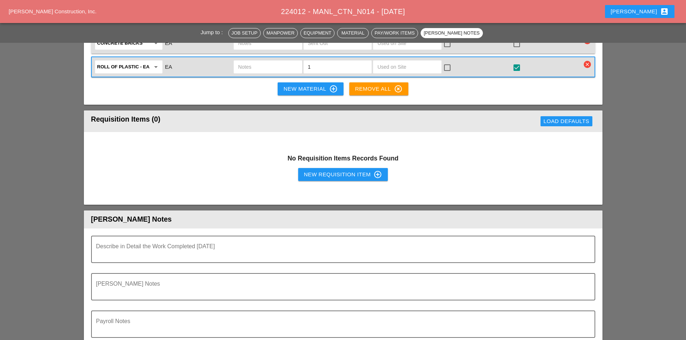
scroll to position [1876, 0]
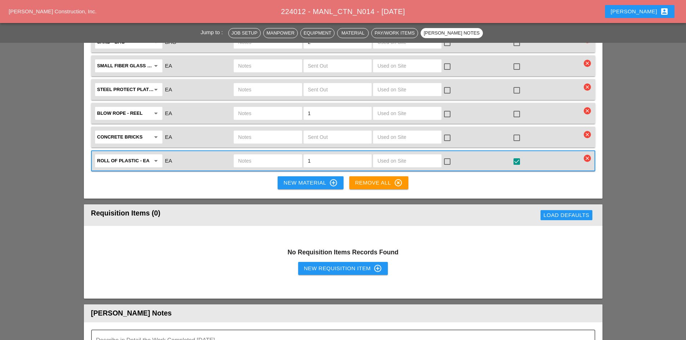
click at [645, 13] on div "[PERSON_NAME] account_box" at bounding box center [640, 11] width 58 height 9
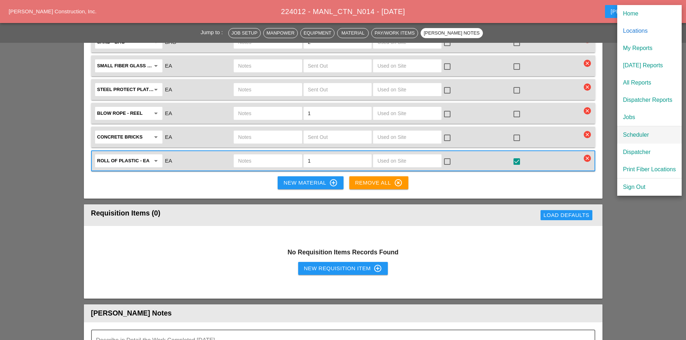
click at [645, 136] on div "Scheduler" at bounding box center [649, 135] width 53 height 9
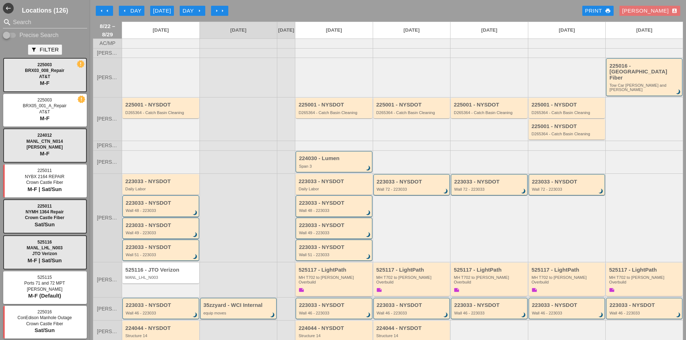
click at [342, 276] on div "MH T702 to [PERSON_NAME] Overbuild" at bounding box center [335, 280] width 72 height 9
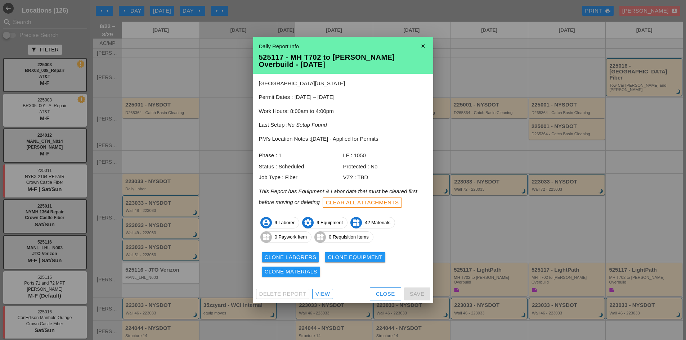
click at [324, 288] on div "Delete Report View Close Save" at bounding box center [343, 294] width 180 height 19
click at [323, 294] on div "View" at bounding box center [323, 294] width 14 height 8
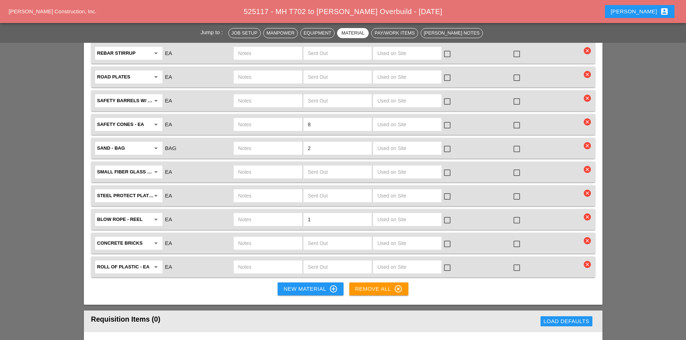
scroll to position [1720, 0]
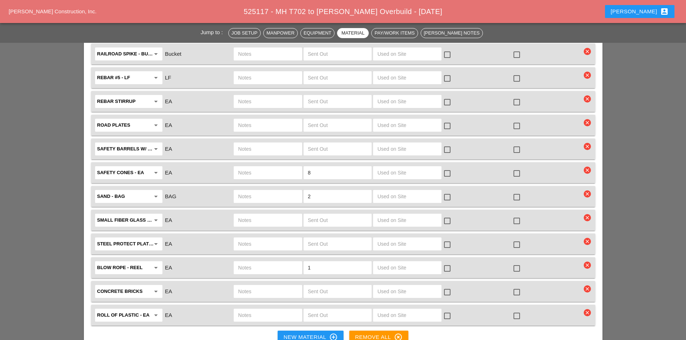
click at [254, 143] on input "text" at bounding box center [267, 149] width 59 height 12
type input "20"
drag, startPoint x: 254, startPoint y: 138, endPoint x: 217, endPoint y: 136, distance: 36.8
click at [217, 142] on div "Safety Barrels w/ base - EA arrow_drop_down EA 20 check_box_outline_blank check…" at bounding box center [338, 149] width 488 height 15
click at [309, 143] on input "text" at bounding box center [337, 149] width 59 height 12
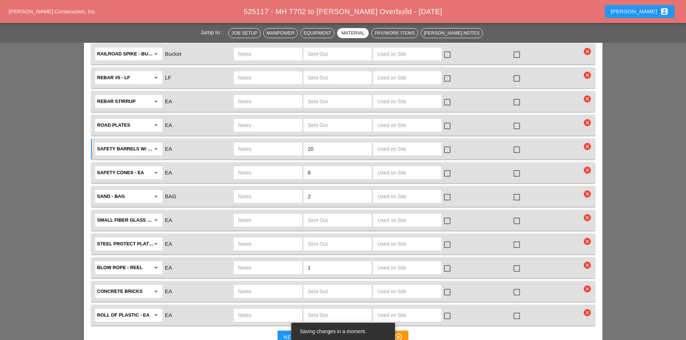
type input "20"
click at [516, 144] on div at bounding box center [517, 150] width 12 height 12
checkbox input "true"
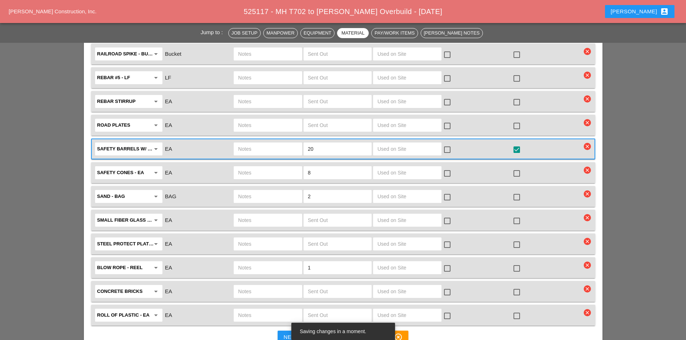
drag, startPoint x: 331, startPoint y: 161, endPoint x: 291, endPoint y: 161, distance: 39.6
click at [291, 165] on div "Safety Cones - EA arrow_drop_down EA 8 check_box_outline_blank check_box_outlin…" at bounding box center [338, 172] width 488 height 15
type input "20"
click at [517, 168] on div at bounding box center [517, 174] width 12 height 12
checkbox input "true"
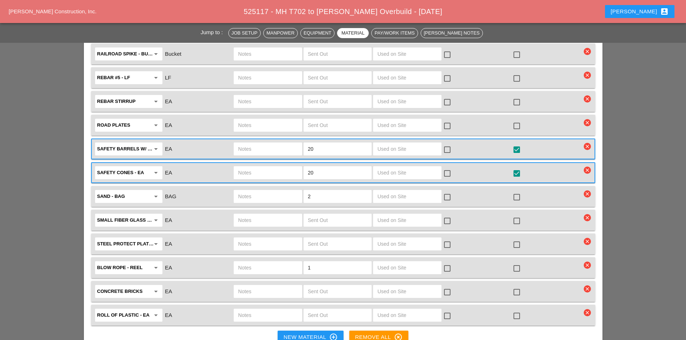
click at [326, 239] on input "text" at bounding box center [337, 245] width 59 height 12
type input "30"
click at [514, 239] on div at bounding box center [517, 245] width 12 height 12
checkbox input "true"
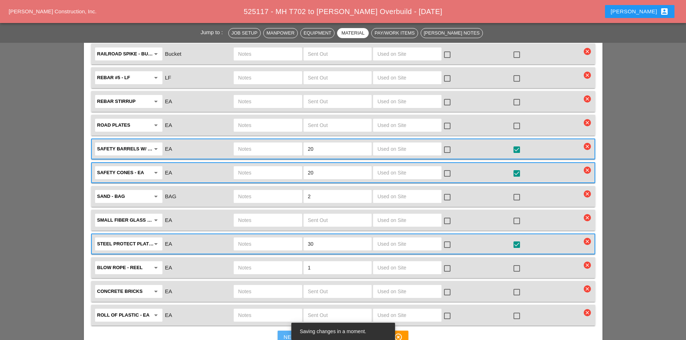
click at [282, 331] on button "New Material control_point" at bounding box center [311, 337] width 66 height 13
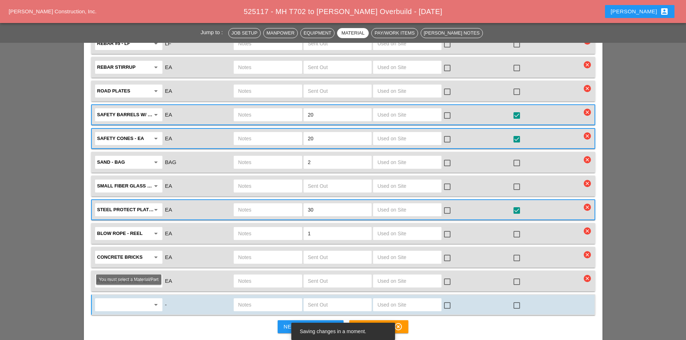
scroll to position [1756, 0]
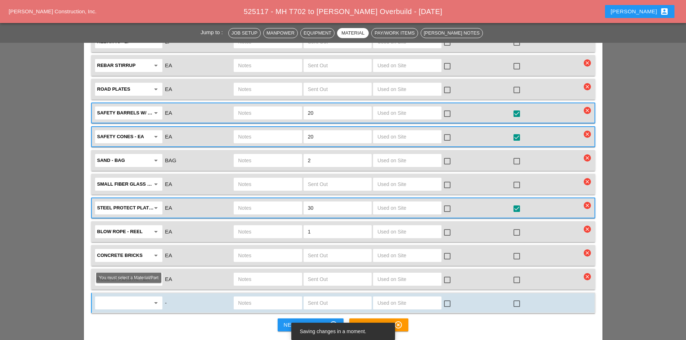
click at [127, 298] on input "text" at bounding box center [123, 304] width 53 height 12
click at [126, 298] on div "Horse barracades - EA" at bounding box center [129, 304] width 56 height 14
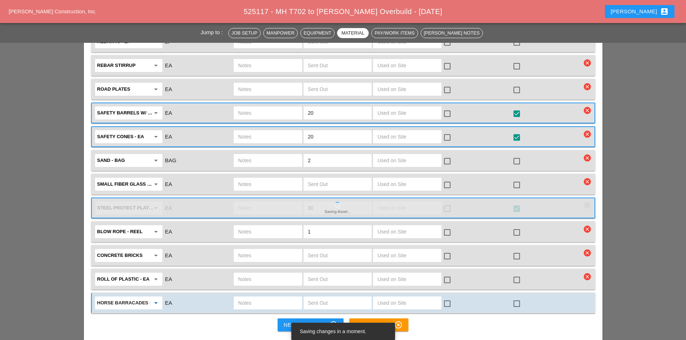
type input "Horse barracades - EA"
click at [249, 298] on input "text" at bounding box center [267, 304] width 59 height 12
click at [318, 298] on input "text" at bounding box center [337, 304] width 59 height 12
type input "8"
click at [516, 298] on div at bounding box center [517, 304] width 12 height 12
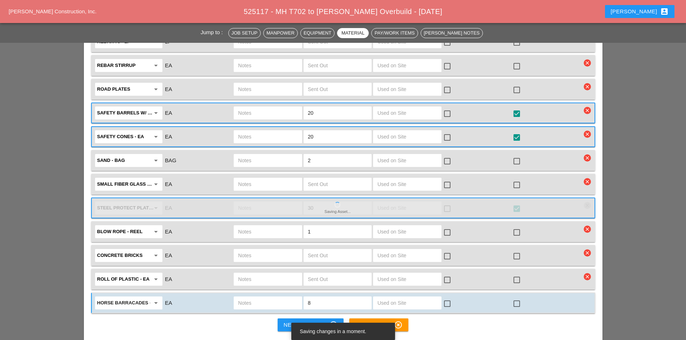
checkbox input "true"
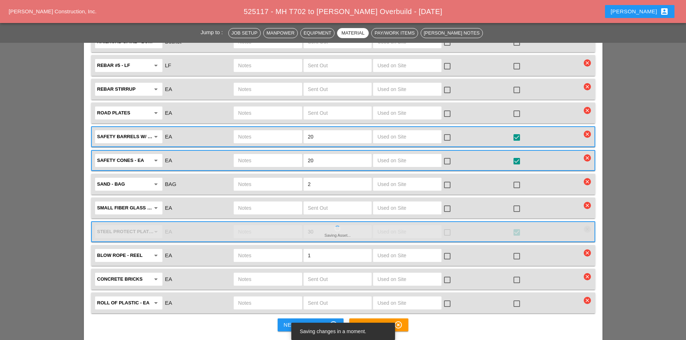
scroll to position [1779, 0]
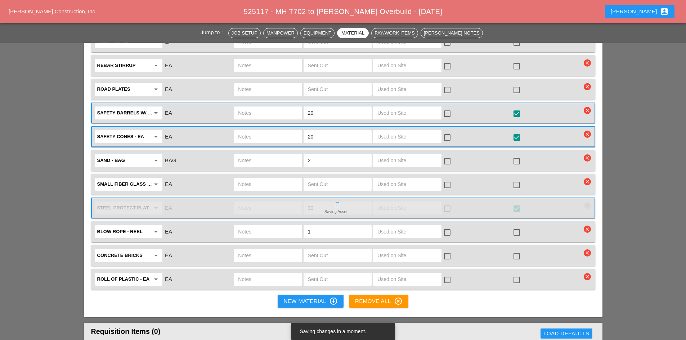
click at [262, 107] on input "text" at bounding box center [267, 113] width 59 height 12
type input "ON FT6"
click at [269, 131] on input "text" at bounding box center [267, 137] width 59 height 12
type input "ON FT6"
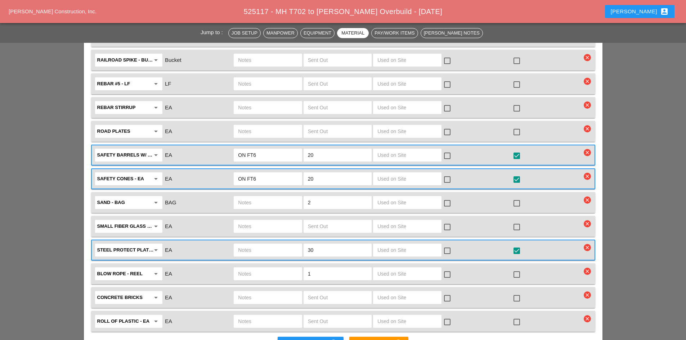
scroll to position [1765, 0]
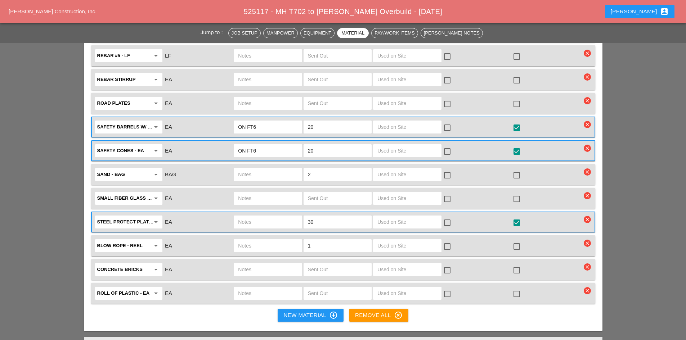
click at [258, 217] on input "text" at bounding box center [267, 223] width 59 height 12
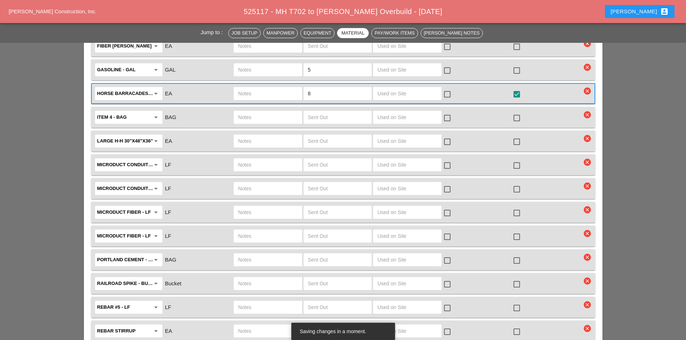
scroll to position [1513, 0]
type input "ON FT6"
drag, startPoint x: 269, startPoint y: 88, endPoint x: 269, endPoint y: 80, distance: 7.6
click at [269, 85] on div "Horse barracades - EA arrow_drop_down EA 8 check_box_outline_blank check_box st…" at bounding box center [343, 94] width 504 height 21
click at [269, 88] on input "text" at bounding box center [267, 94] width 59 height 12
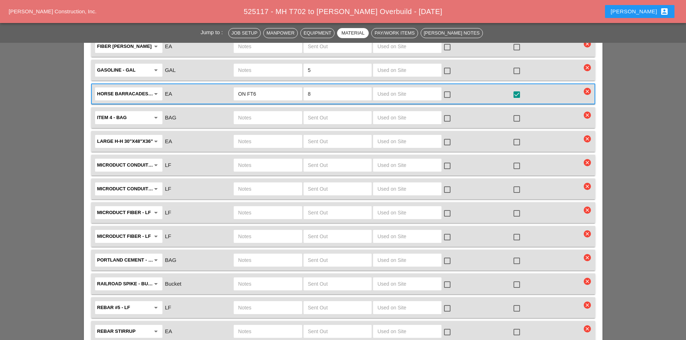
type input "ON FT6"
click at [248, 136] on input "text" at bounding box center [267, 142] width 59 height 12
type input "CABLEVISION HH ON KDBT2"
click at [337, 136] on input "text" at bounding box center [337, 142] width 59 height 12
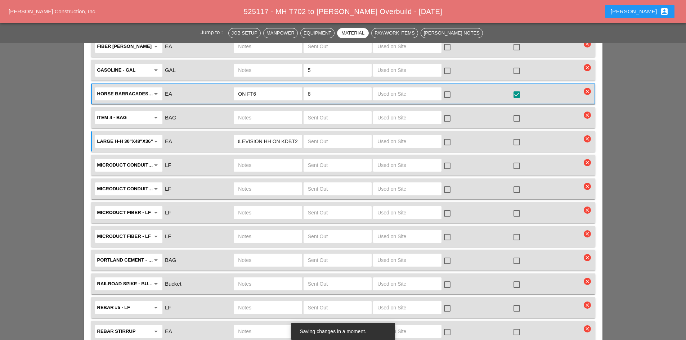
scroll to position [0, 0]
type input "2"
click at [514, 136] on div at bounding box center [517, 142] width 12 height 12
checkbox input "true"
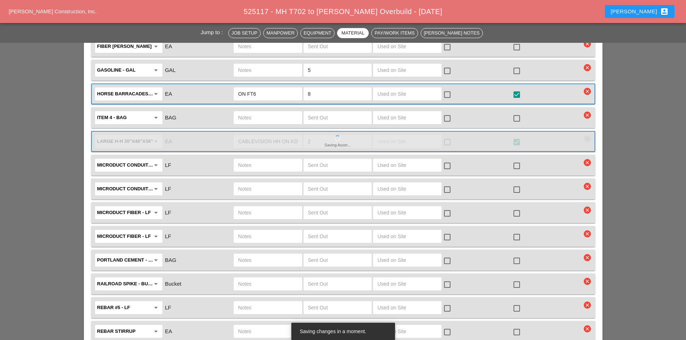
click at [340, 112] on input "text" at bounding box center [337, 118] width 59 height 12
type input "2"
click at [286, 112] on input "text" at bounding box center [267, 118] width 59 height 12
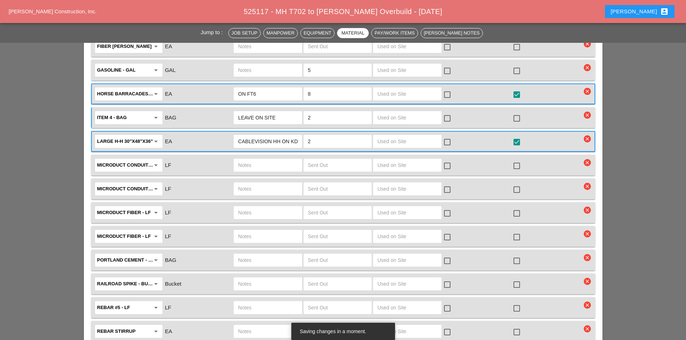
type input "LEAVE ON SITE"
click at [520, 112] on div at bounding box center [517, 118] width 12 height 12
checkbox input "true"
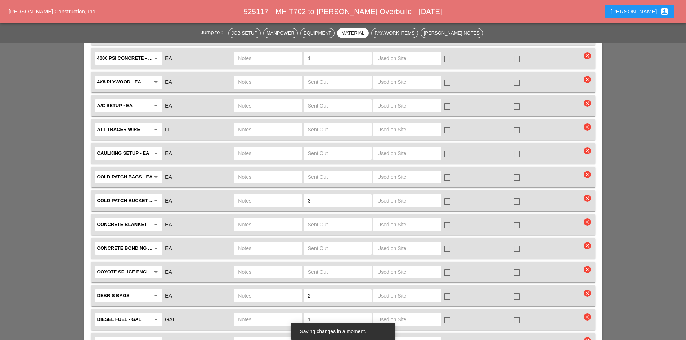
scroll to position [1189, 0]
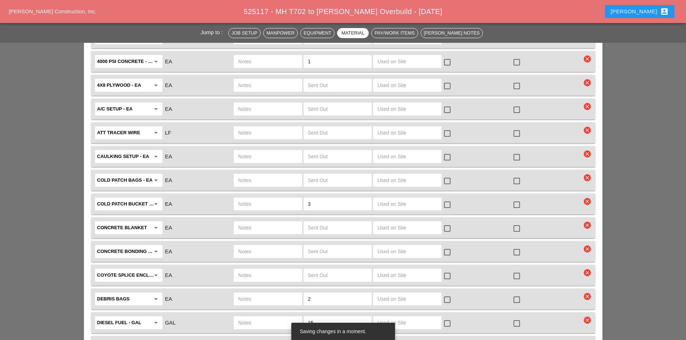
click at [516, 199] on div at bounding box center [517, 205] width 12 height 12
checkbox input "true"
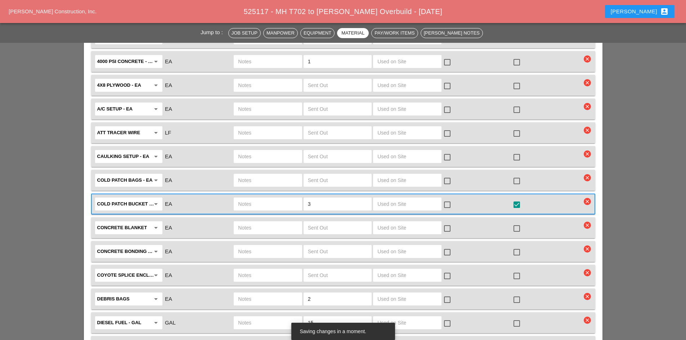
drag, startPoint x: 320, startPoint y: 190, endPoint x: 258, endPoint y: 190, distance: 62.0
click at [273, 197] on div "Cold Patch Bucket - EA arrow_drop_down EA 3 check_box_outline_blank check_box" at bounding box center [338, 204] width 488 height 15
type input "2"
click at [258, 199] on input "text" at bounding box center [267, 205] width 59 height 12
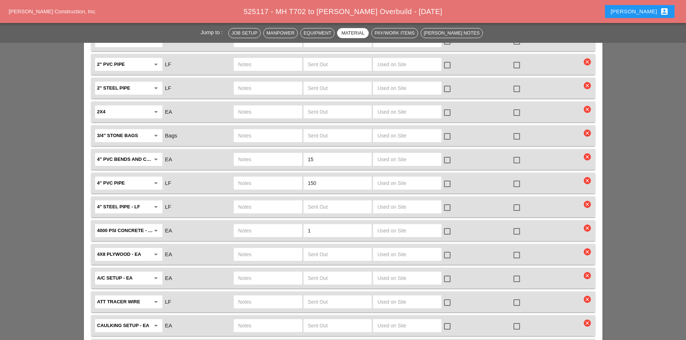
scroll to position [937, 0]
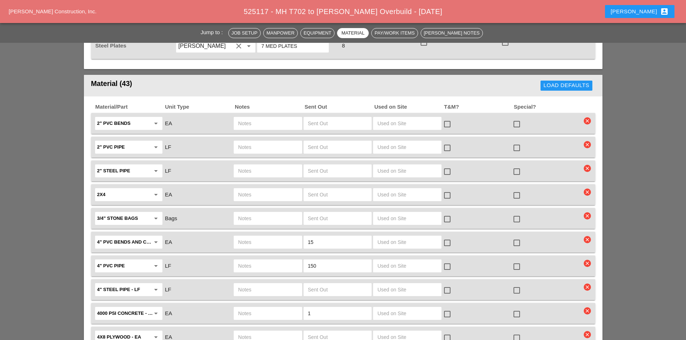
type input "2 DEBRIS BAG COLD PATCH LEAVE ON SITE"
click at [517, 213] on div at bounding box center [517, 219] width 12 height 12
checkbox input "true"
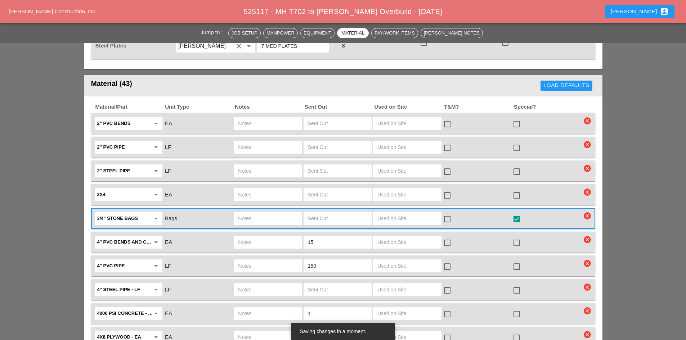
click at [327, 213] on input "text" at bounding box center [337, 219] width 59 height 12
type input "10"
click at [284, 213] on input "text" at bounding box center [267, 219] width 59 height 12
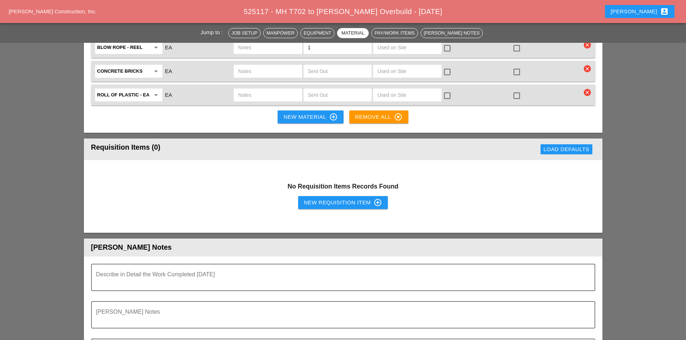
scroll to position [1909, 0]
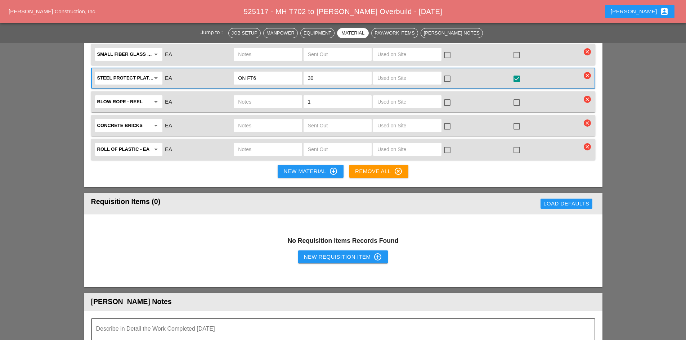
type input "ON FT6"
click at [296, 167] on div "New Material control_point" at bounding box center [311, 171] width 54 height 9
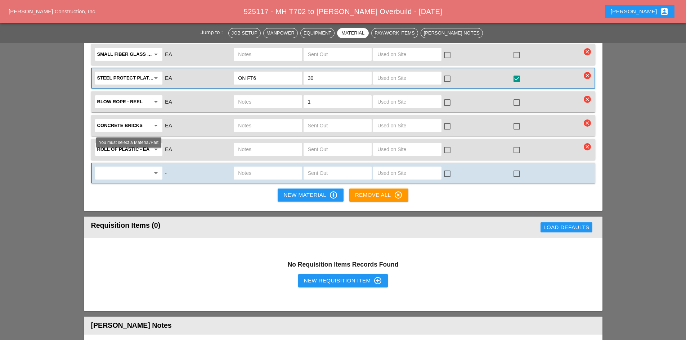
click at [124, 168] on input "text" at bounding box center [123, 174] width 53 height 12
type input "S"
type input "P"
type input "T"
click at [128, 173] on div "Misc . Materials" at bounding box center [129, 173] width 56 height 9
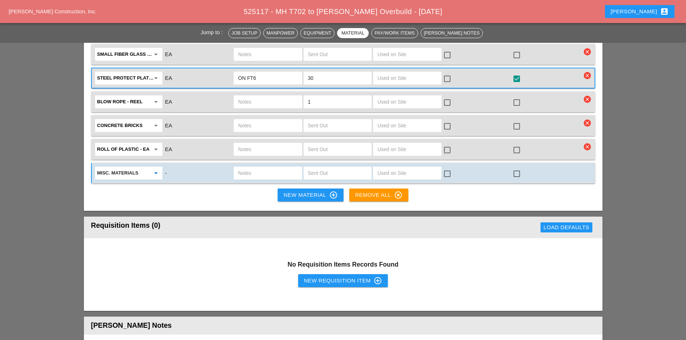
type input "Misc. Materials"
click at [253, 168] on input "text" at bounding box center [267, 174] width 59 height 12
type input "STOP/SLOW PADDLE"
click at [342, 168] on input "text" at bounding box center [337, 174] width 59 height 12
type input "1"
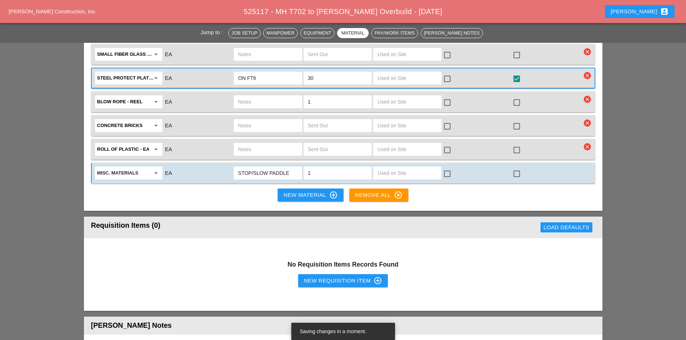
click at [516, 168] on div at bounding box center [517, 174] width 12 height 12
checkbox input "true"
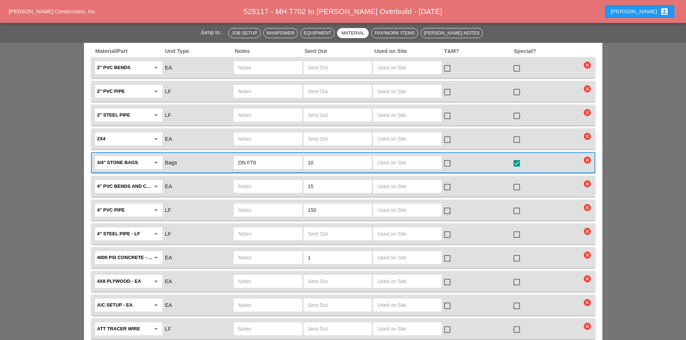
scroll to position [1009, 0]
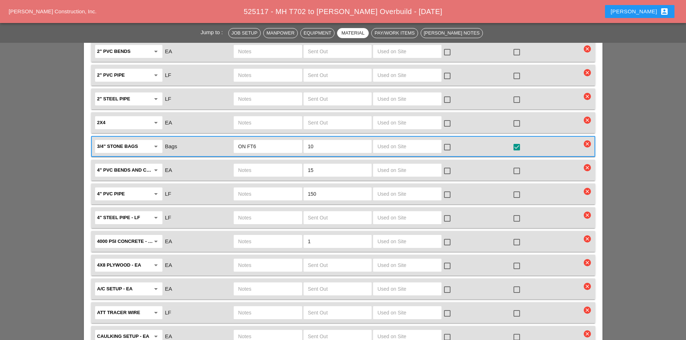
click at [158, 237] on icon "arrow_drop_down" at bounding box center [156, 241] width 9 height 9
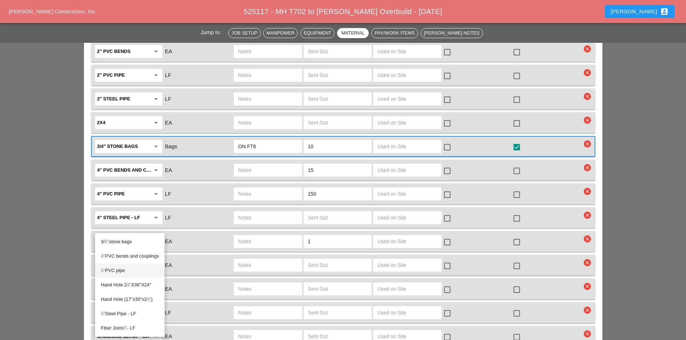
click at [136, 269] on div "4" PVC pipe" at bounding box center [130, 271] width 58 height 9
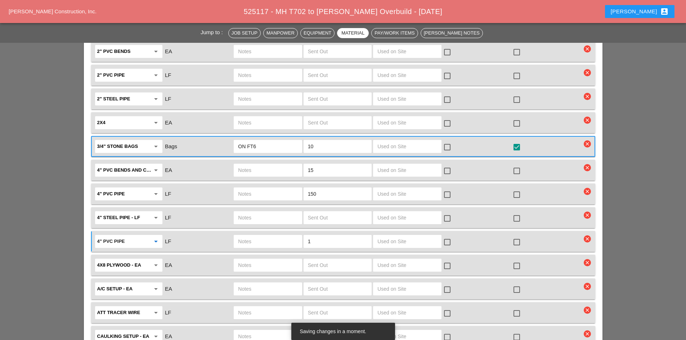
type input "4" PVC pipe"
click at [282, 236] on input "text" at bounding box center [267, 242] width 59 height 12
type input "F"
type input "FULL SKID ON KBDT2"
click at [518, 236] on div at bounding box center [517, 242] width 12 height 12
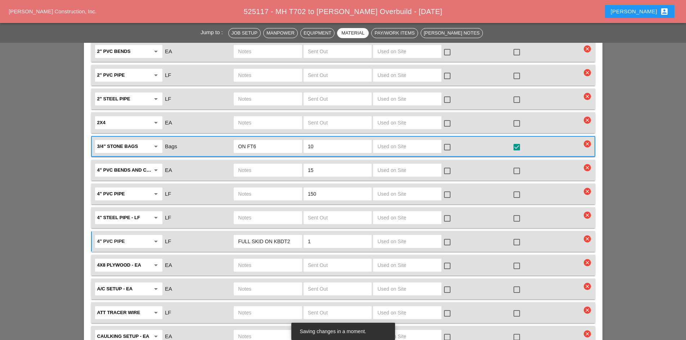
checkbox input "true"
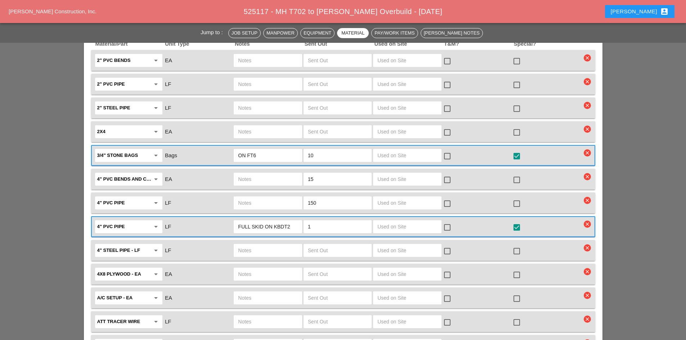
scroll to position [937, 0]
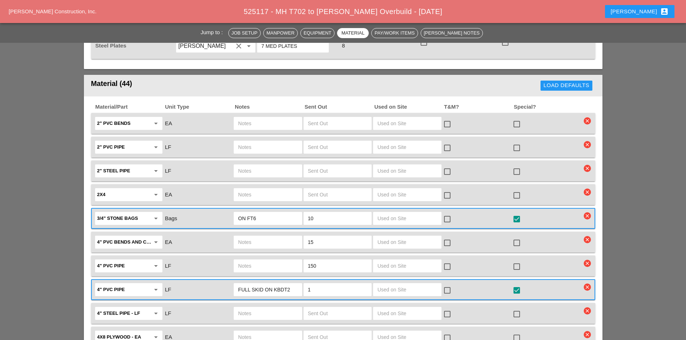
drag, startPoint x: 344, startPoint y: 254, endPoint x: 265, endPoint y: 247, distance: 79.2
click at [265, 259] on div "4" PVC pipe arrow_drop_down LF 150 check_box_outline_blank check_box_outline_bl…" at bounding box center [338, 266] width 488 height 15
drag, startPoint x: 340, startPoint y: 253, endPoint x: 269, endPoint y: 254, distance: 71.0
click at [270, 259] on div "4" PVC pipe arrow_drop_down LF 150 check_box_outline_blank check_box_outline_bl…" at bounding box center [338, 266] width 488 height 15
type input "300"
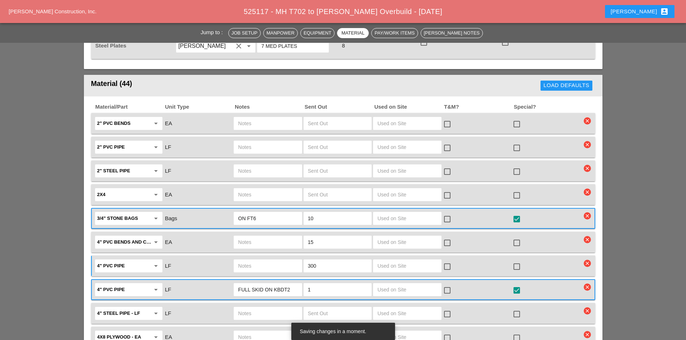
click at [513, 261] on div at bounding box center [517, 267] width 12 height 12
checkbox input "true"
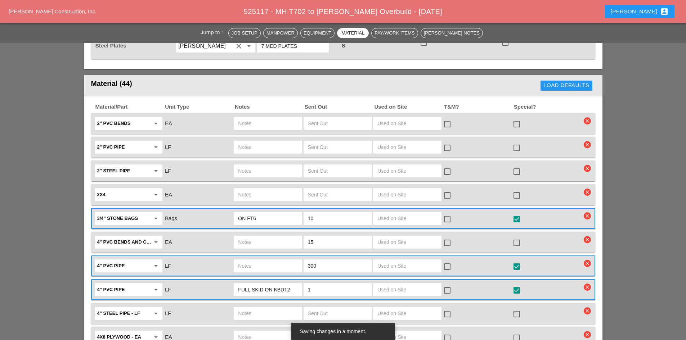
drag, startPoint x: 316, startPoint y: 224, endPoint x: 303, endPoint y: 224, distance: 13.7
click at [303, 235] on div "15" at bounding box center [338, 242] width 70 height 15
type input "50"
click at [514, 237] on div at bounding box center [517, 243] width 12 height 12
checkbox input "true"
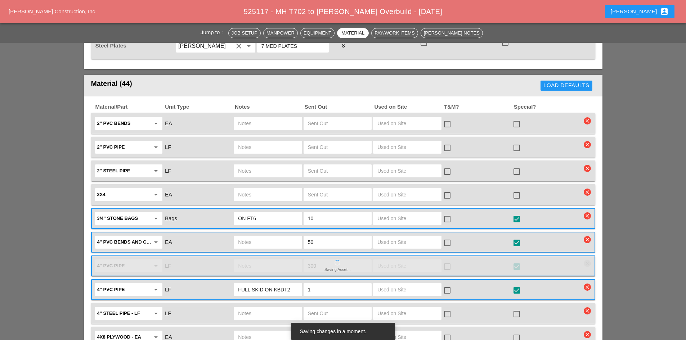
click at [349, 189] on input "text" at bounding box center [337, 195] width 59 height 12
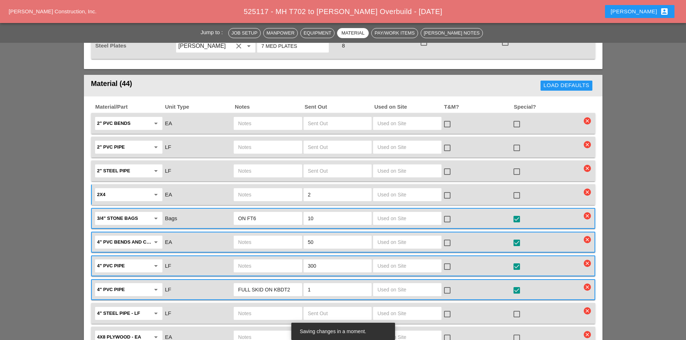
type input "2"
click at [513, 190] on div at bounding box center [517, 196] width 12 height 12
checkbox input "true"
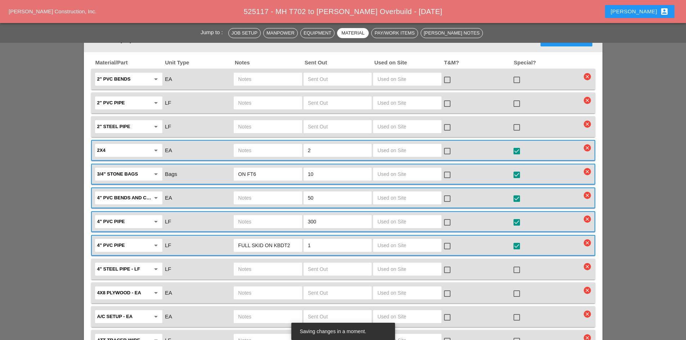
scroll to position [1045, 0]
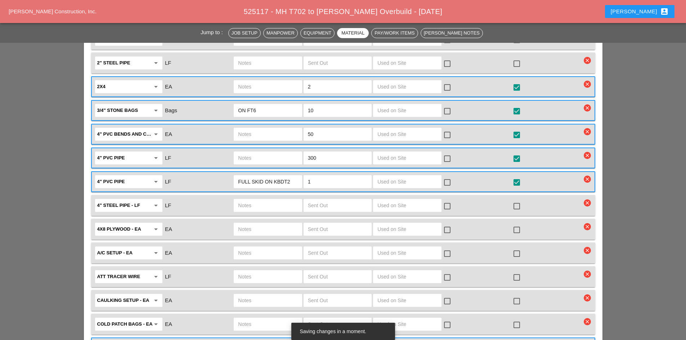
click at [313, 224] on input "text" at bounding box center [337, 230] width 59 height 12
type input "4"
click at [516, 224] on div at bounding box center [517, 230] width 12 height 12
checkbox input "true"
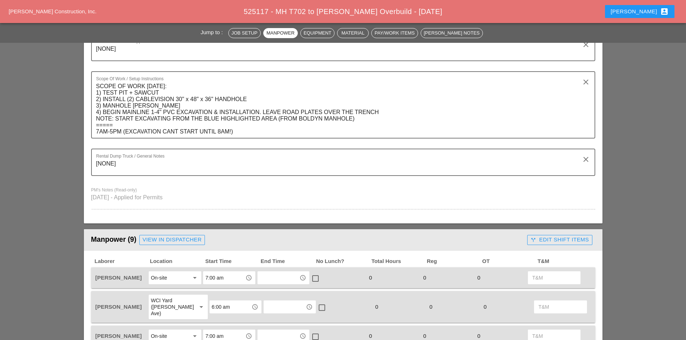
scroll to position [72, 0]
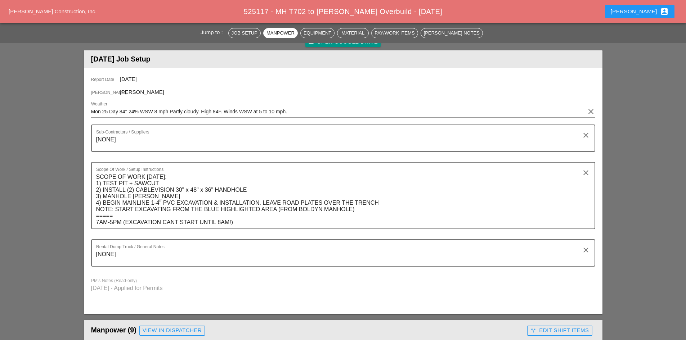
click at [640, 13] on div "[PERSON_NAME] account_box" at bounding box center [640, 11] width 58 height 9
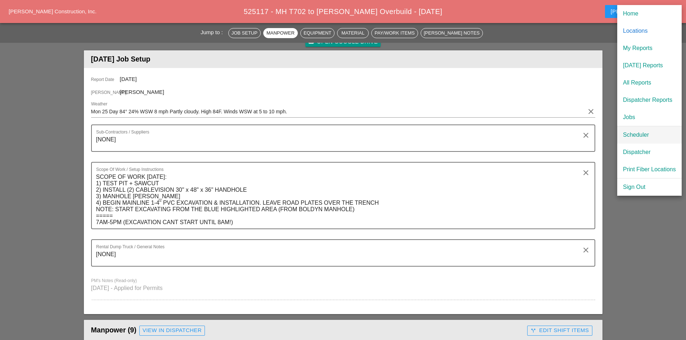
click at [636, 133] on div "Scheduler" at bounding box center [649, 135] width 53 height 9
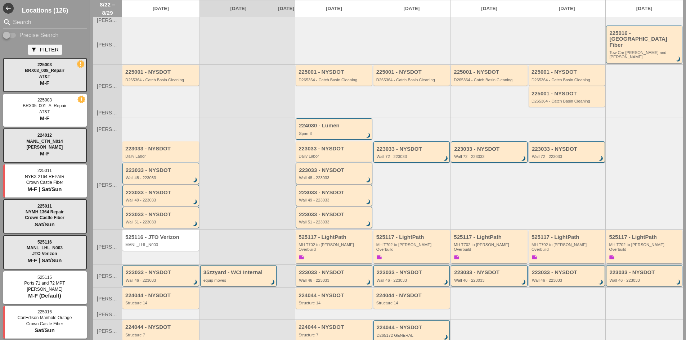
scroll to position [73, 0]
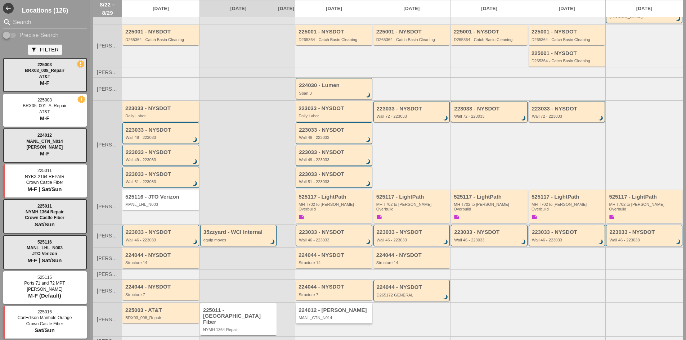
click at [336, 316] on div "MANL_CTN_N014" at bounding box center [335, 318] width 72 height 4
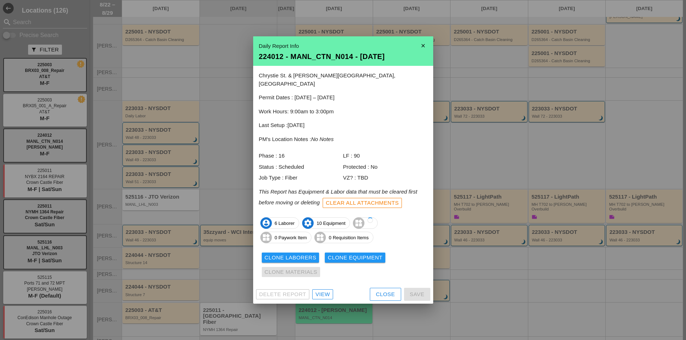
click at [329, 293] on div "View" at bounding box center [323, 295] width 14 height 8
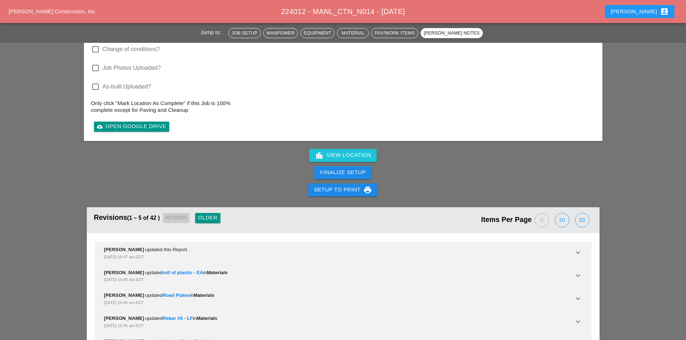
scroll to position [2306, 0]
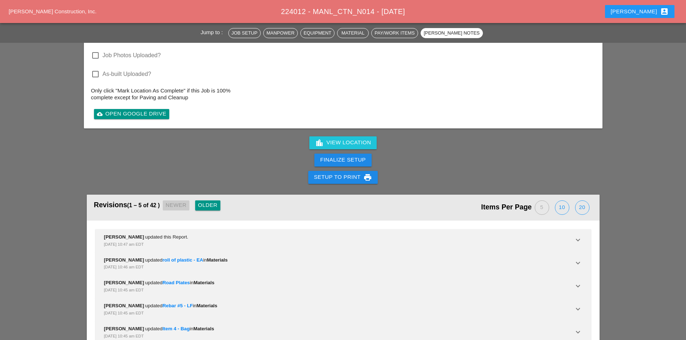
click at [212, 201] on button "Older" at bounding box center [207, 206] width 25 height 10
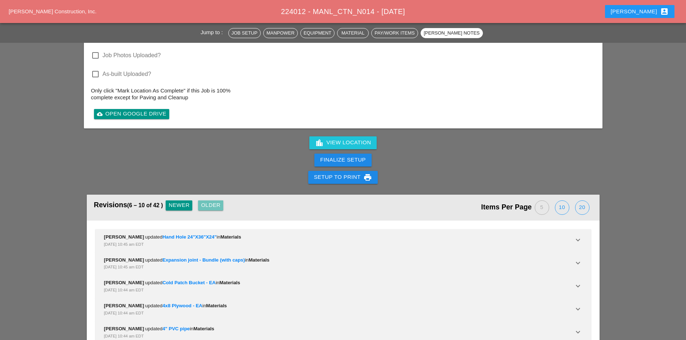
click at [212, 201] on button "Older" at bounding box center [210, 206] width 25 height 10
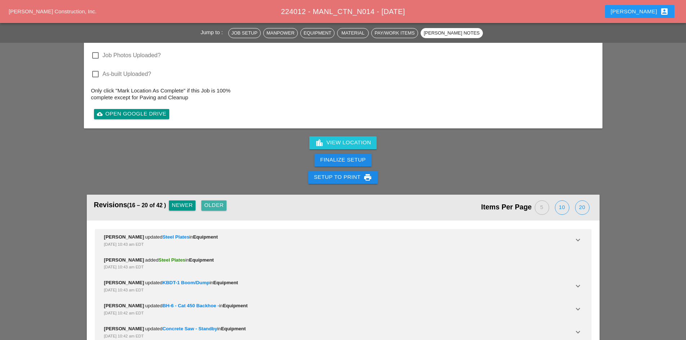
click at [212, 201] on button "Older" at bounding box center [213, 206] width 25 height 10
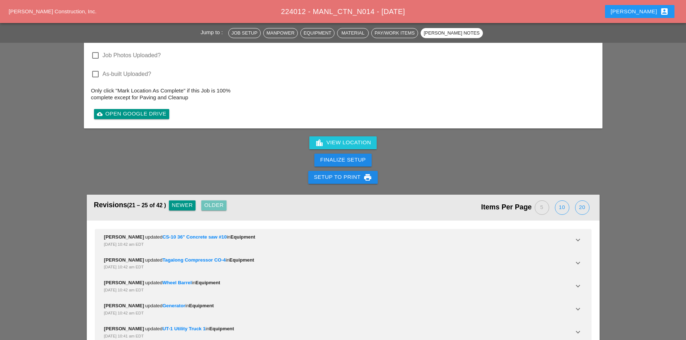
click at [212, 201] on button "Older" at bounding box center [213, 206] width 25 height 10
click at [187, 201] on div "Newer" at bounding box center [182, 205] width 21 height 8
click at [185, 201] on div "Newer" at bounding box center [182, 205] width 21 height 8
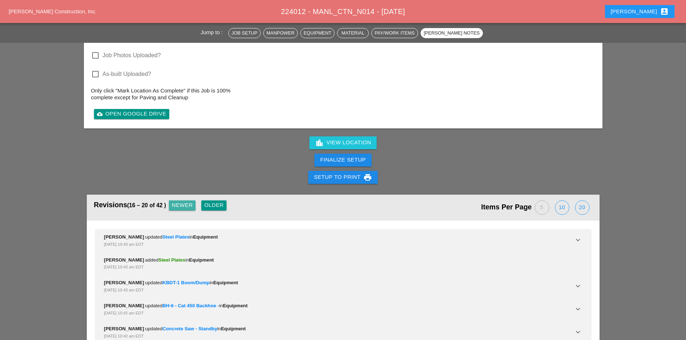
click at [185, 201] on div "Newer" at bounding box center [182, 205] width 21 height 8
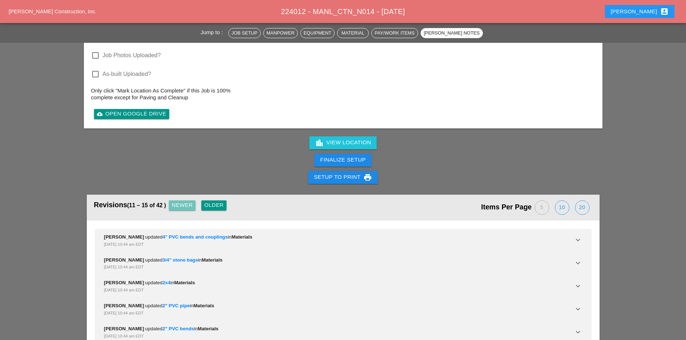
click at [184, 201] on div "Newer" at bounding box center [182, 205] width 21 height 8
click at [184, 201] on button "Newer" at bounding box center [182, 206] width 27 height 10
click at [183, 199] on div "Revisions (1 – 5 of 42 ) Newer Older" at bounding box center [218, 208] width 249 height 19
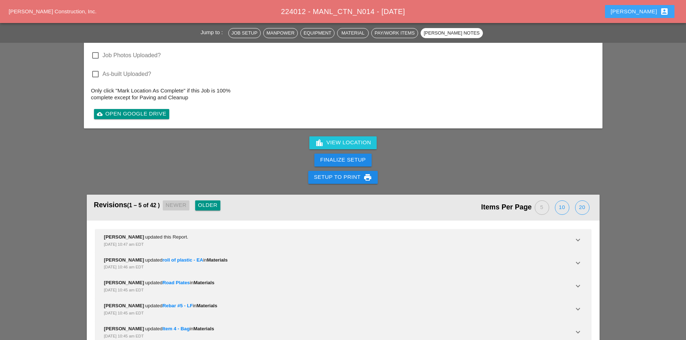
drag, startPoint x: 655, startPoint y: 14, endPoint x: 642, endPoint y: 43, distance: 31.6
click at [655, 14] on div "[PERSON_NAME] account_box" at bounding box center [640, 11] width 58 height 9
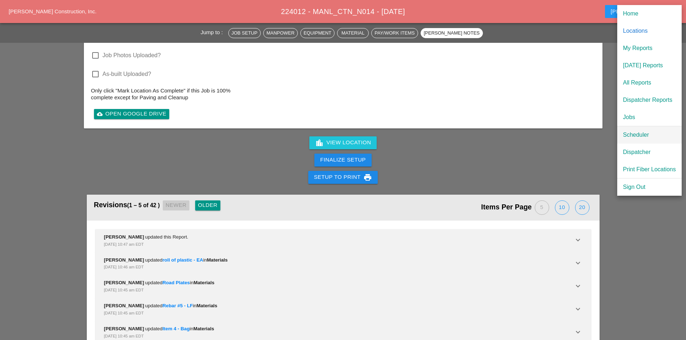
click at [634, 139] on link "Scheduler" at bounding box center [650, 134] width 64 height 17
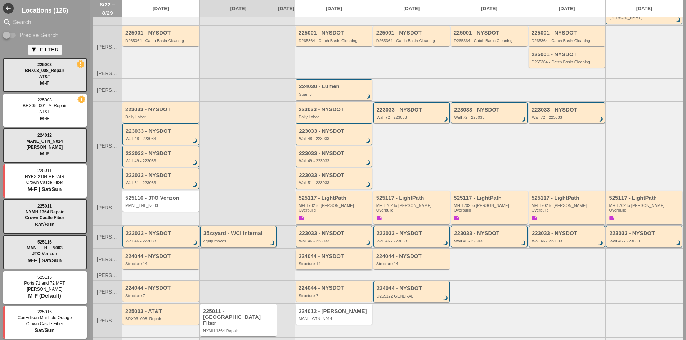
scroll to position [73, 0]
click at [331, 204] on div "525117 - LightPath MH T702 to [PERSON_NAME] Overbuild note" at bounding box center [335, 207] width 72 height 27
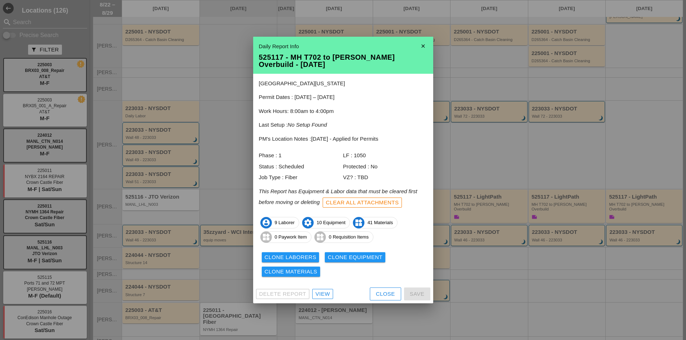
click at [327, 296] on div "View" at bounding box center [323, 294] width 14 height 8
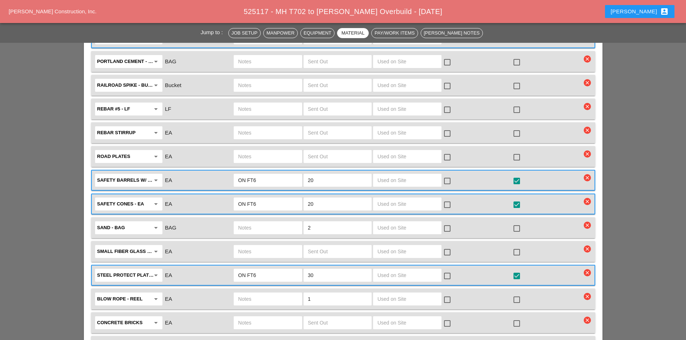
scroll to position [1729, 0]
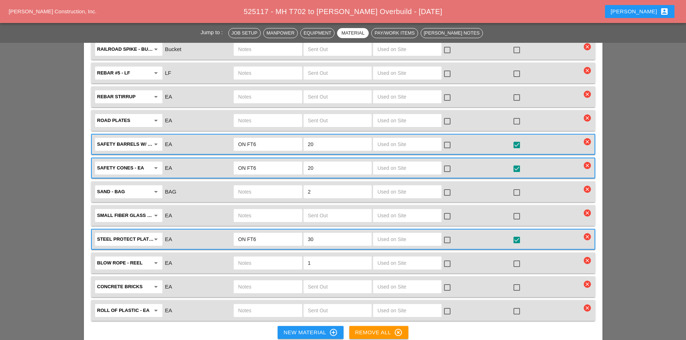
click at [634, 21] on div "[PERSON_NAME] Construction, Inc. 525117 - MH T702 to [PERSON_NAME] Overbuild - …" at bounding box center [343, 11] width 686 height 23
click at [638, 15] on button "[PERSON_NAME] account_box" at bounding box center [640, 11] width 70 height 13
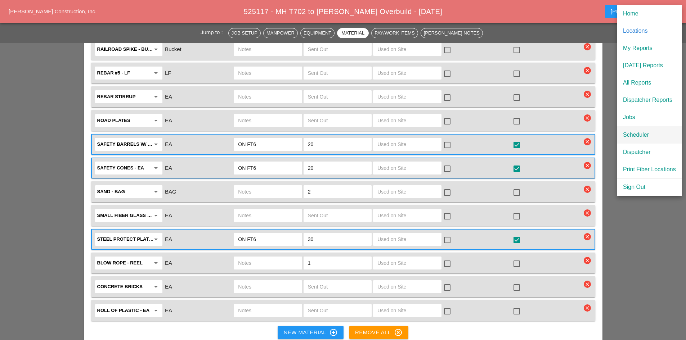
click at [630, 135] on div "Scheduler" at bounding box center [649, 135] width 53 height 9
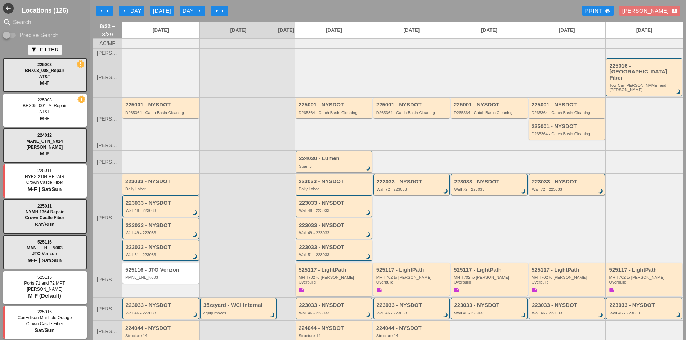
click at [321, 279] on div "525117 - LightPath MH T702 to [PERSON_NAME] Overbuild note" at bounding box center [335, 280] width 72 height 27
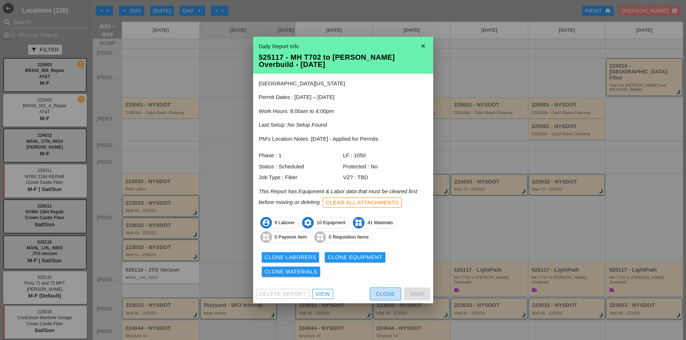
click at [398, 294] on button "Close" at bounding box center [385, 294] width 31 height 13
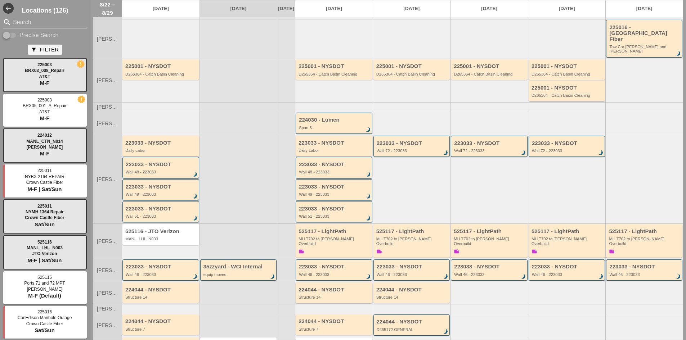
scroll to position [73, 0]
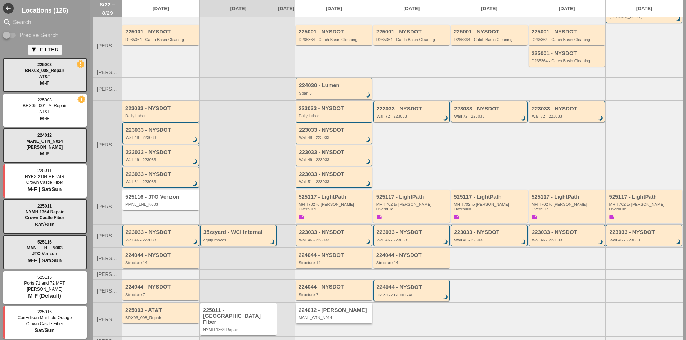
click at [333, 308] on div "224012 - [PERSON_NAME]" at bounding box center [335, 311] width 72 height 6
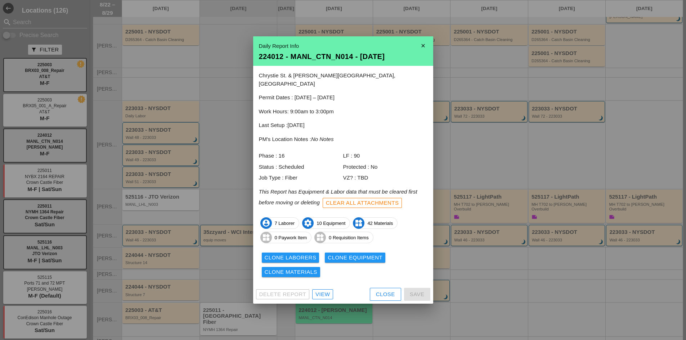
click at [325, 291] on div "View" at bounding box center [323, 295] width 14 height 8
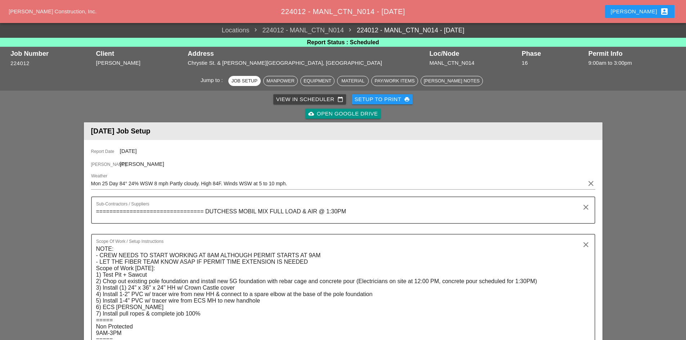
click at [640, 11] on div "[PERSON_NAME] account_box" at bounding box center [640, 11] width 58 height 9
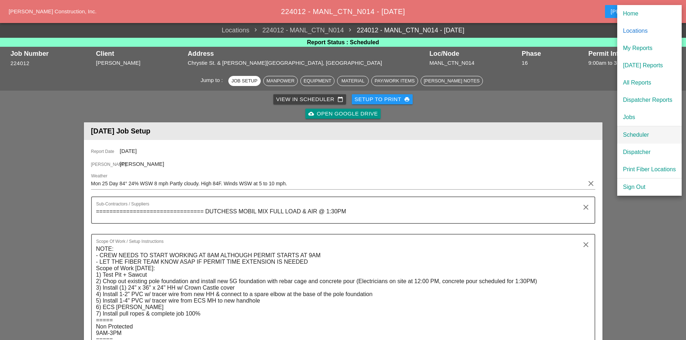
click at [628, 138] on div "Scheduler" at bounding box center [649, 135] width 53 height 9
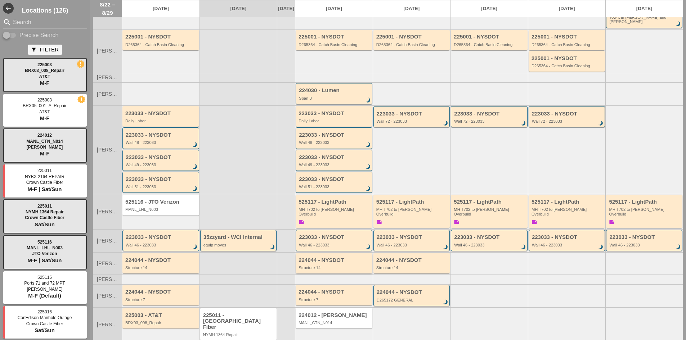
scroll to position [73, 0]
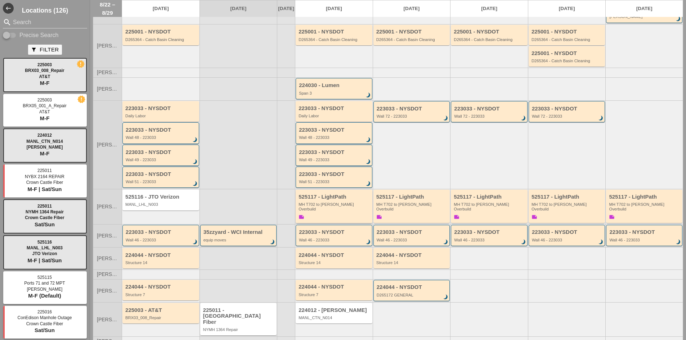
click at [326, 205] on div "525117 - LightPath MH T702 to [PERSON_NAME] Overbuild note" at bounding box center [335, 207] width 72 height 27
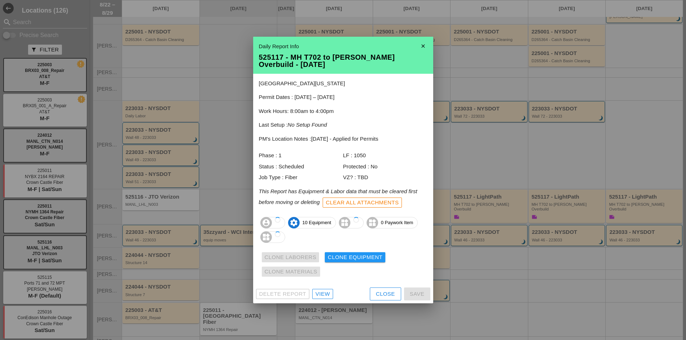
click at [322, 291] on div "View" at bounding box center [323, 294] width 14 height 8
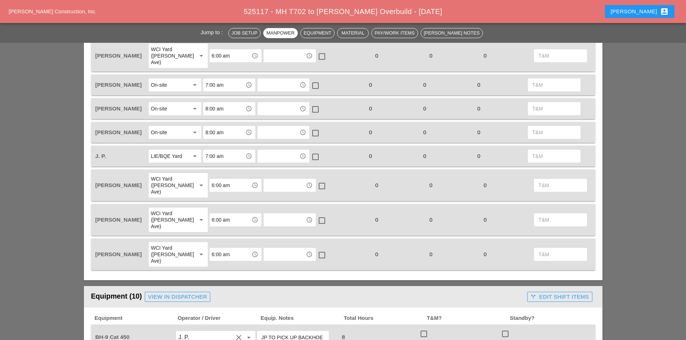
scroll to position [360, 0]
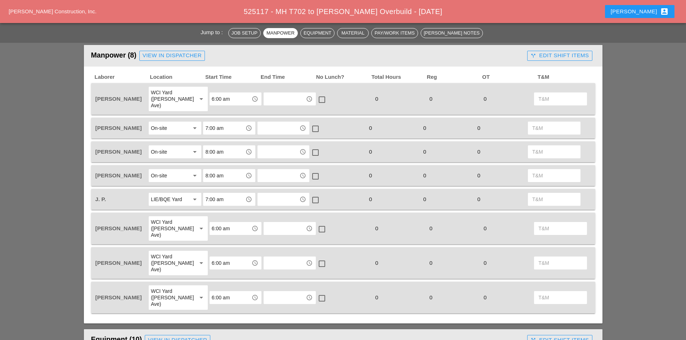
click at [656, 12] on div "[PERSON_NAME] account_box" at bounding box center [640, 11] width 58 height 9
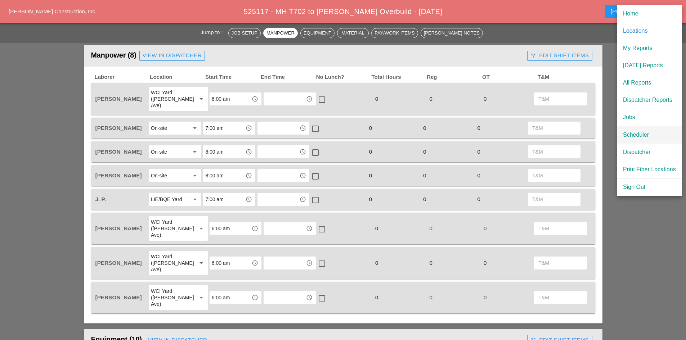
click at [628, 133] on div "Scheduler" at bounding box center [649, 135] width 53 height 9
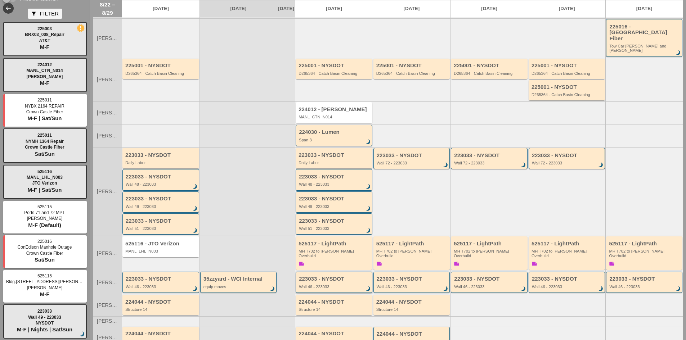
scroll to position [86, 0]
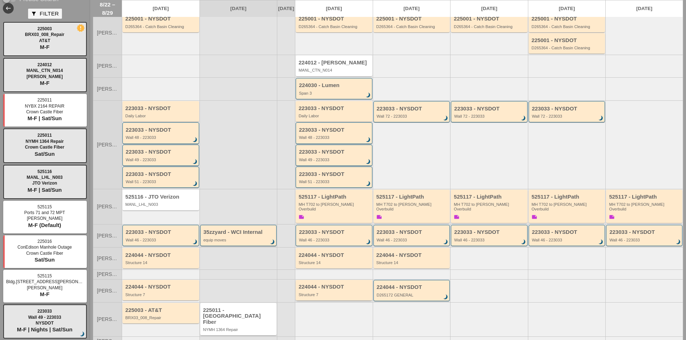
click at [324, 293] on div "Structure 7" at bounding box center [335, 295] width 72 height 4
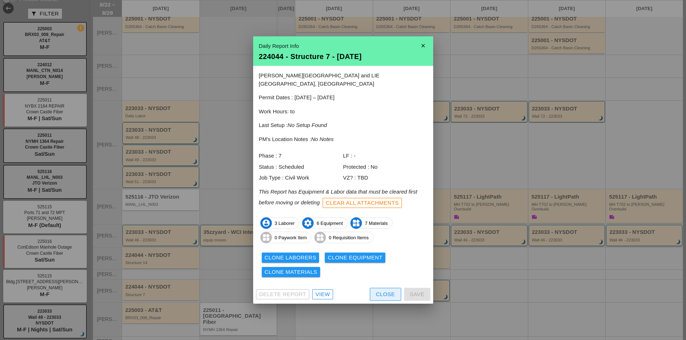
click at [378, 291] on div "Close" at bounding box center [385, 295] width 19 height 8
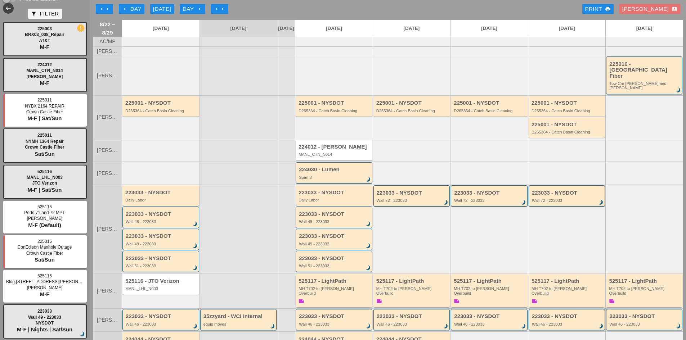
scroll to position [0, 0]
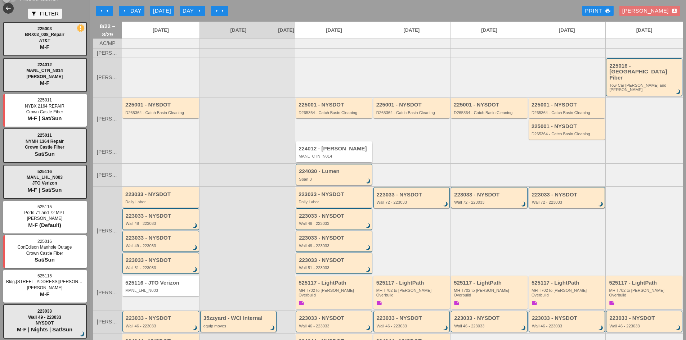
click at [343, 154] on div "MANL_CTN_N014" at bounding box center [335, 156] width 72 height 4
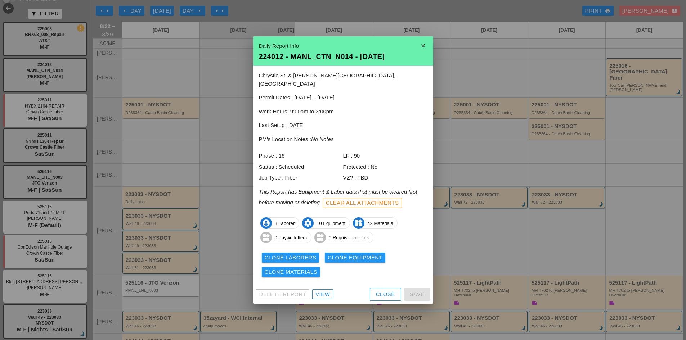
click at [327, 291] on div "View" at bounding box center [323, 295] width 14 height 8
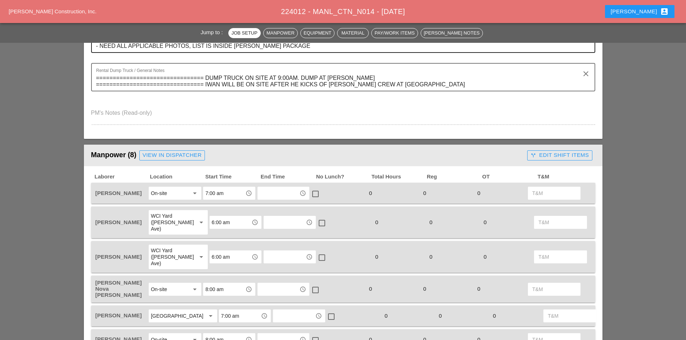
scroll to position [180, 0]
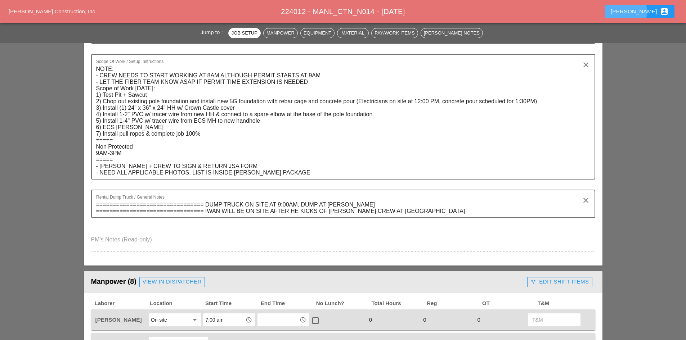
click at [646, 10] on div "[PERSON_NAME] account_box" at bounding box center [640, 11] width 58 height 9
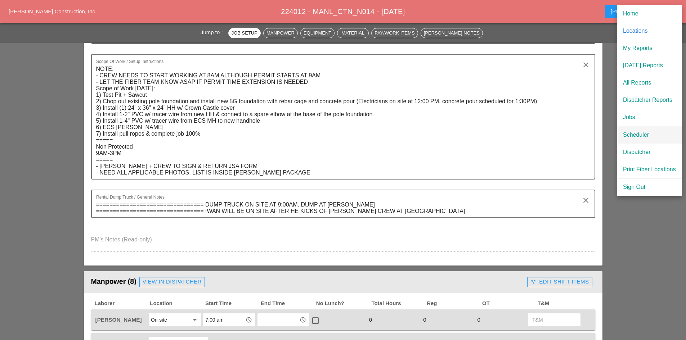
click at [642, 136] on div "Scheduler" at bounding box center [649, 135] width 53 height 9
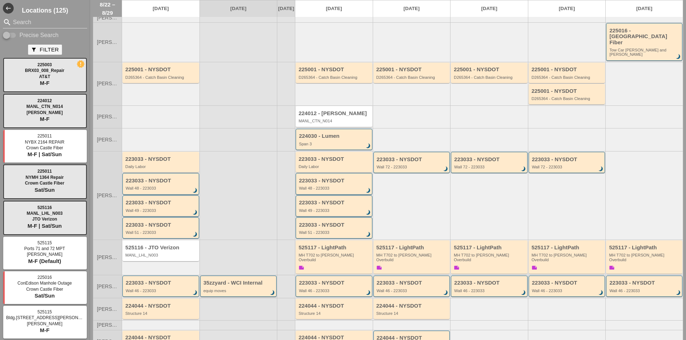
scroll to position [86, 0]
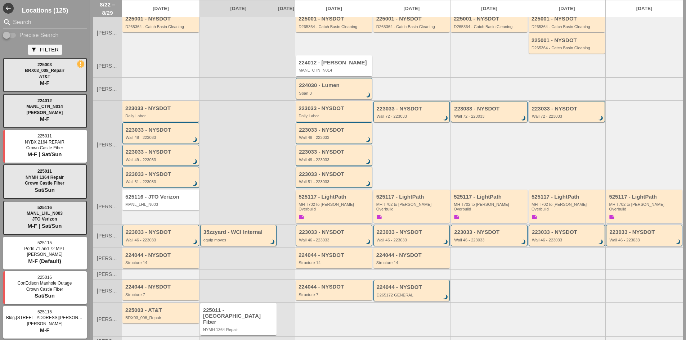
click at [333, 207] on div "525117 - LightPath MH T702 to [PERSON_NAME] Overbuild note" at bounding box center [335, 207] width 72 height 27
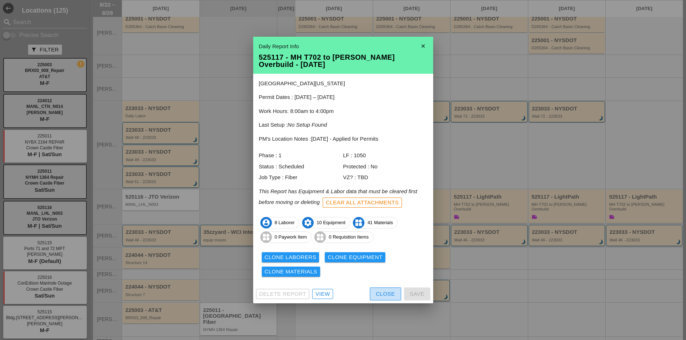
click at [373, 291] on button "Close" at bounding box center [385, 294] width 31 height 13
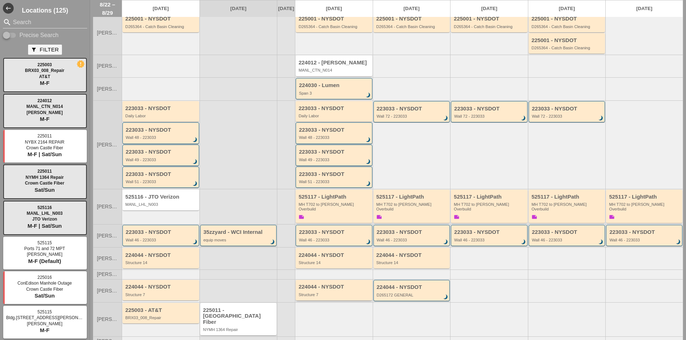
click at [341, 284] on div "224044 - NYSDOT Structure 7" at bounding box center [335, 290] width 72 height 13
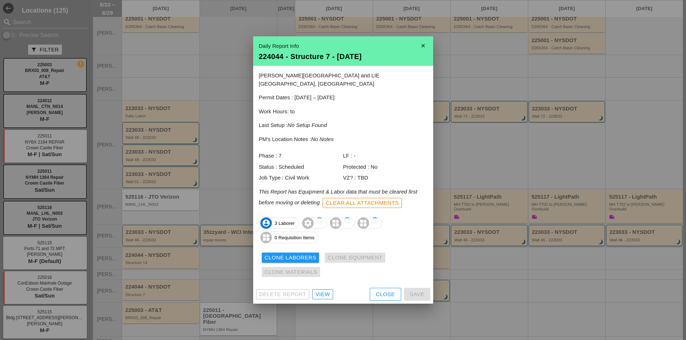
click at [298, 320] on div at bounding box center [343, 170] width 686 height 340
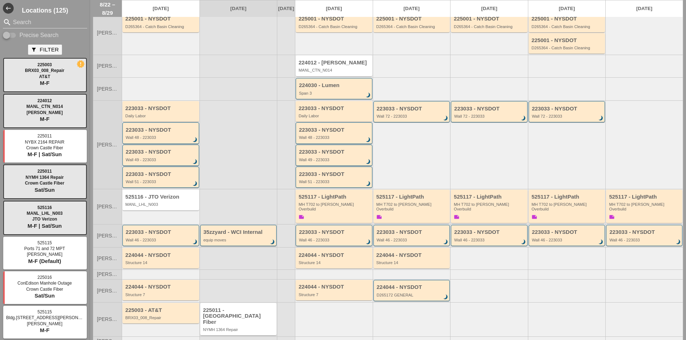
click at [320, 238] on div "Wall 46 - 223033" at bounding box center [334, 240] width 71 height 4
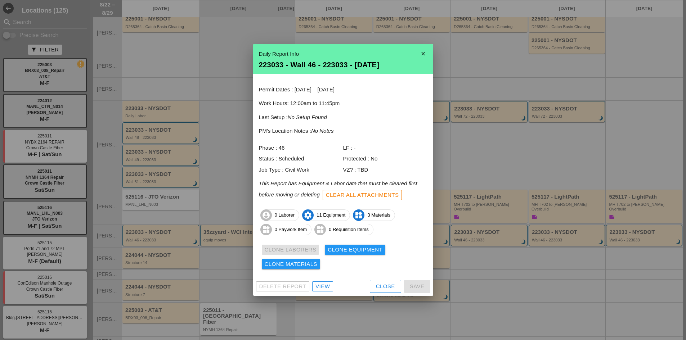
drag, startPoint x: 332, startPoint y: 321, endPoint x: 334, endPoint y: 285, distance: 36.4
click at [332, 321] on div at bounding box center [343, 170] width 686 height 340
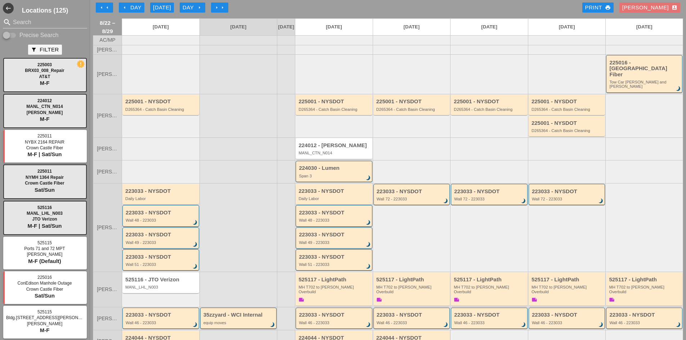
scroll to position [0, 0]
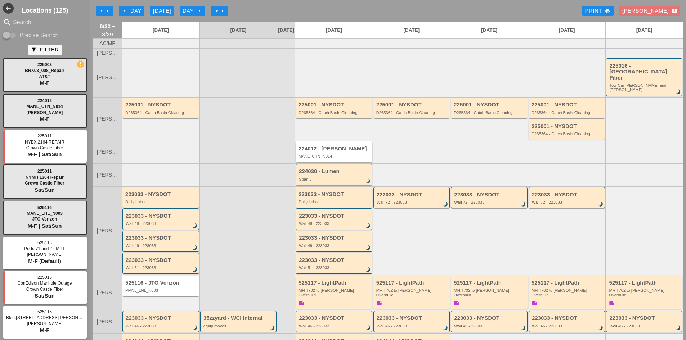
click at [322, 146] on div "224012 - [PERSON_NAME]" at bounding box center [335, 149] width 72 height 6
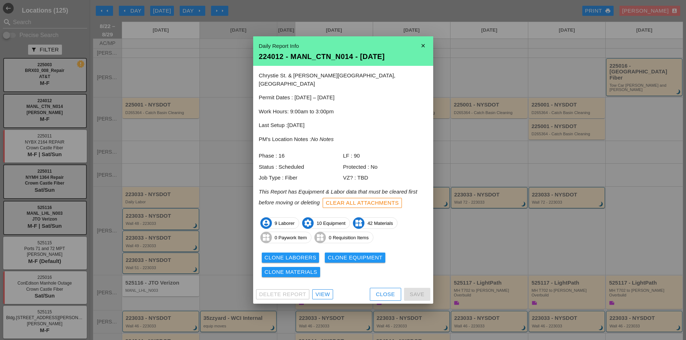
click at [321, 291] on div "View" at bounding box center [323, 295] width 14 height 8
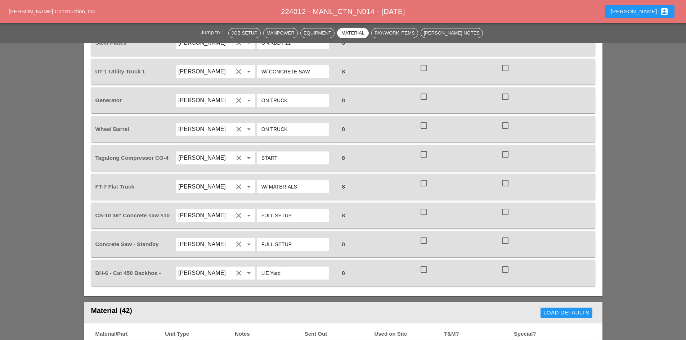
scroll to position [396, 0]
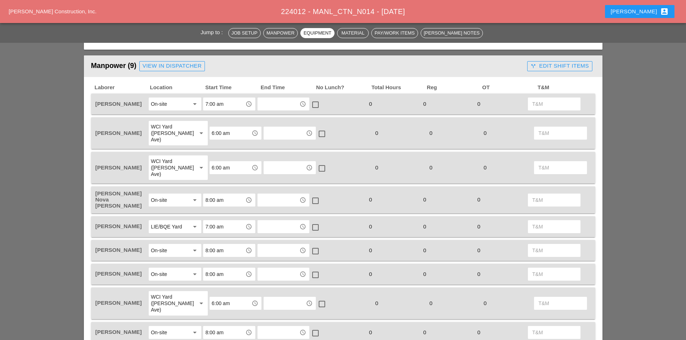
click at [656, 18] on button "[PERSON_NAME] account_box" at bounding box center [640, 11] width 70 height 13
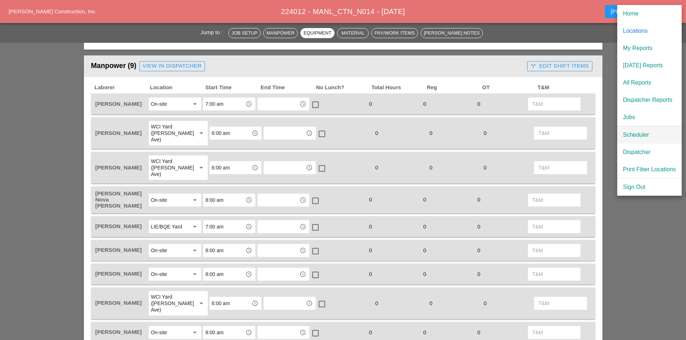
click at [630, 139] on div "Scheduler" at bounding box center [649, 135] width 53 height 9
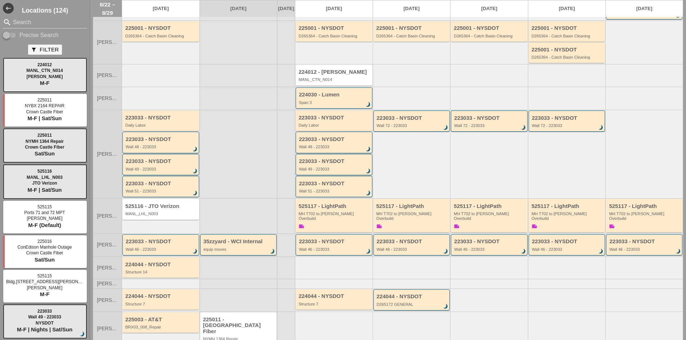
scroll to position [99, 0]
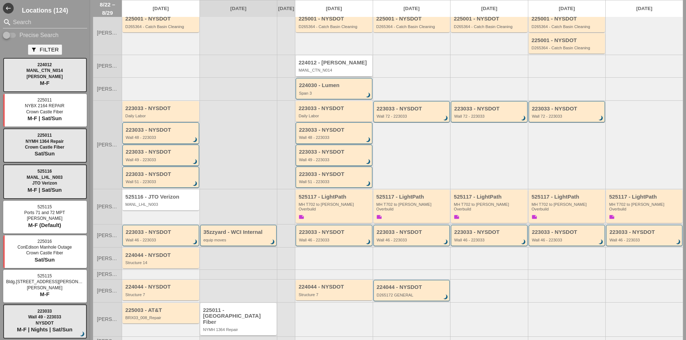
click at [337, 68] on div "MANL_CTN_N014" at bounding box center [335, 70] width 72 height 4
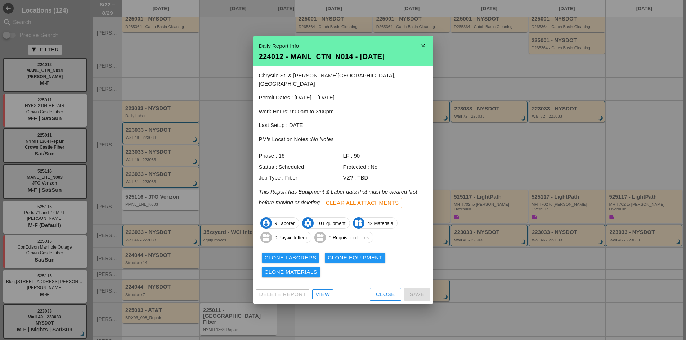
click at [323, 293] on div "View" at bounding box center [323, 295] width 14 height 8
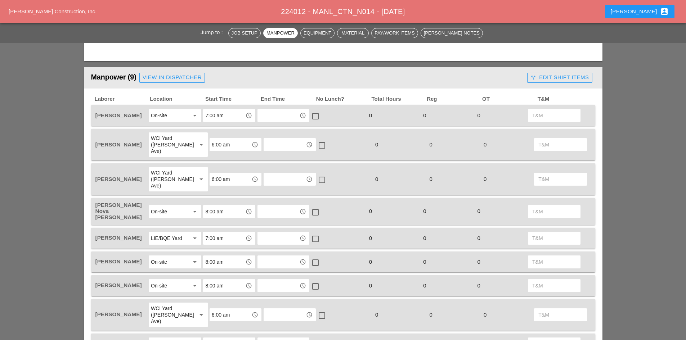
scroll to position [396, 0]
